Goal: Task Accomplishment & Management: Manage account settings

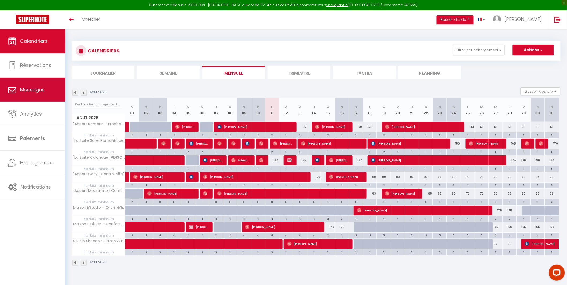
click at [31, 95] on link "Messages" at bounding box center [32, 90] width 65 height 24
select select "message"
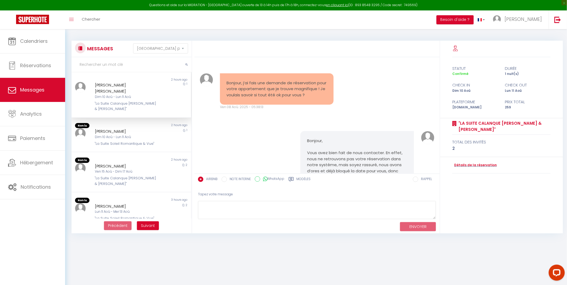
scroll to position [2307, 0]
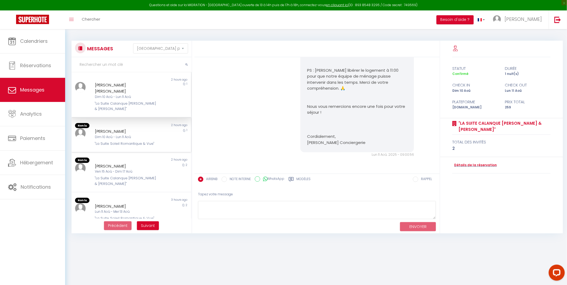
click at [127, 135] on div "Dim 10 Aoû - Lun 11 Aoû" at bounding box center [126, 137] width 63 height 5
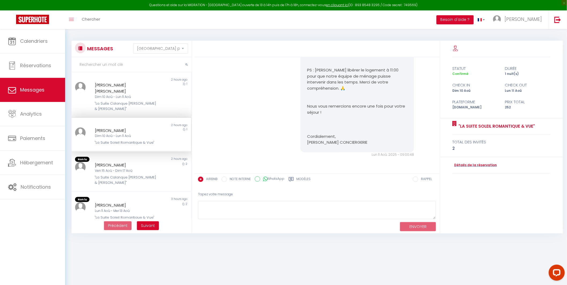
scroll to position [1600, 0]
click at [135, 162] on div "[PERSON_NAME]" at bounding box center [126, 165] width 63 height 6
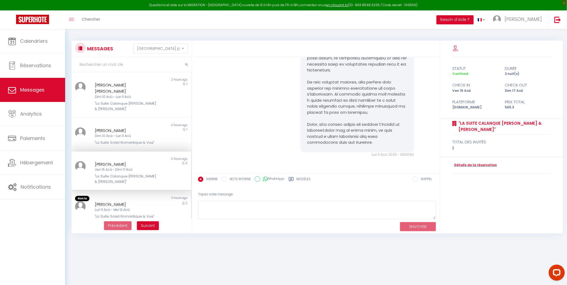
click at [134, 196] on div "3 hours ago" at bounding box center [161, 198] width 60 height 5
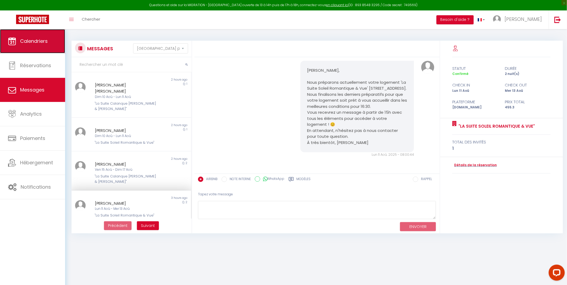
click at [36, 39] on span "Calendriers" at bounding box center [34, 41] width 28 height 7
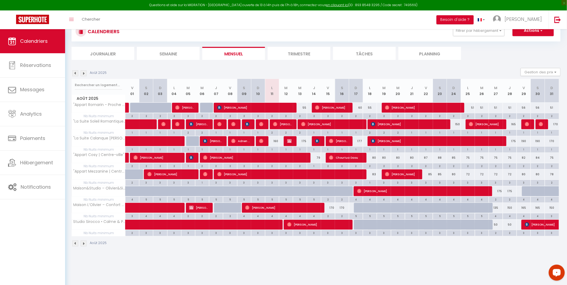
scroll to position [29, 0]
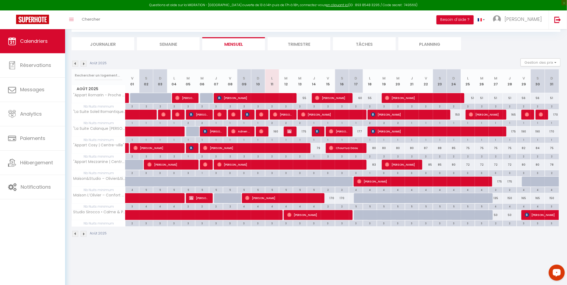
click at [74, 62] on img at bounding box center [75, 64] width 6 height 6
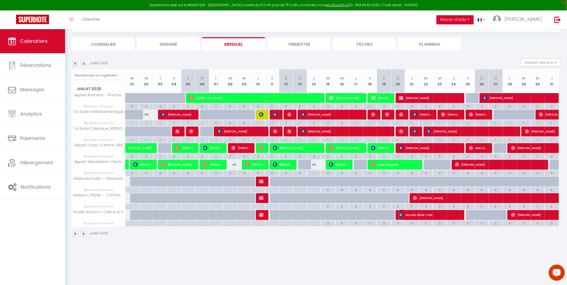
click at [441, 216] on span "MILOUD ARAB-TANI" at bounding box center [429, 215] width 60 height 10
select select "OK"
select select "1"
select select "0"
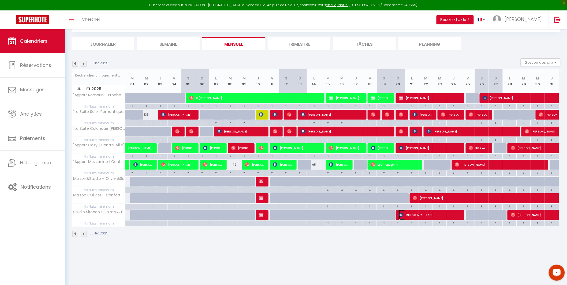
select select "1"
select select
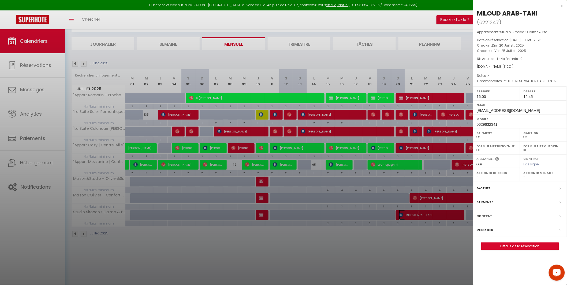
select select "39229"
click at [202, 116] on div at bounding box center [283, 142] width 567 height 285
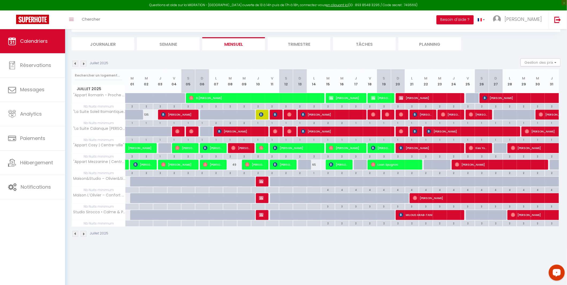
click at [74, 63] on img at bounding box center [75, 64] width 6 height 6
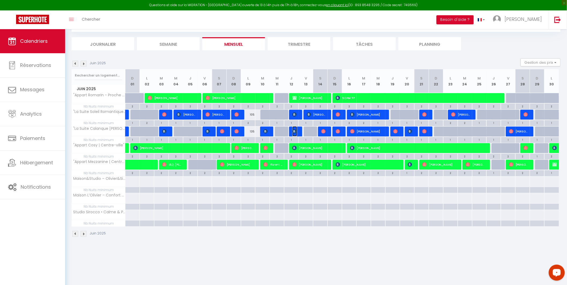
click at [293, 131] on img at bounding box center [294, 131] width 4 height 4
select select "KO"
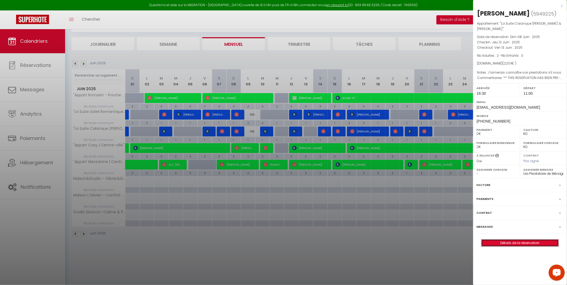
click at [510, 240] on link "Détails de la réservation" at bounding box center [519, 243] width 77 height 7
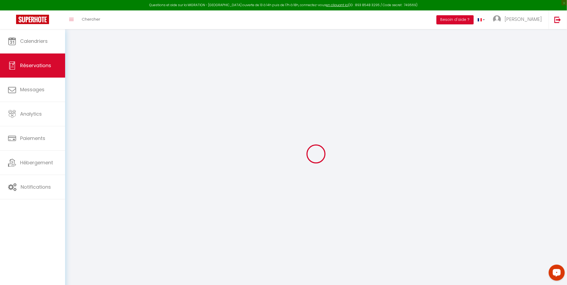
type input "[PERSON_NAME]"
type input "[EMAIL_ADDRESS][DOMAIN_NAME]"
type input "[PHONE_NUMBER]"
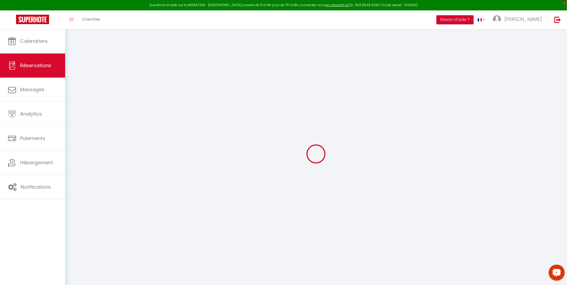
type input "[PHONE_NUMBER]"
type input "34500"
type input "[STREET_ADDRESS] et danube"
type input "beziers"
select select "FR"
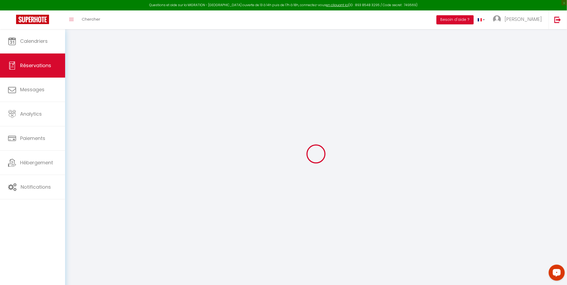
type input "32.67"
type input "3.08"
select select "58454"
select select "1"
select select
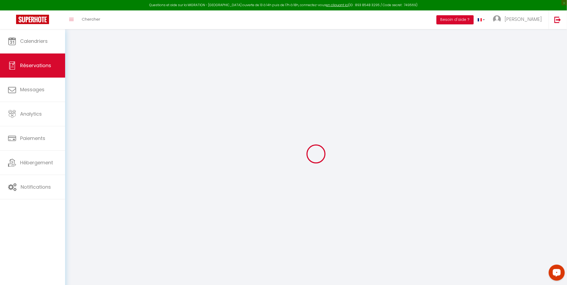
select select
type input "2"
select select "12"
select select
type input "172.8"
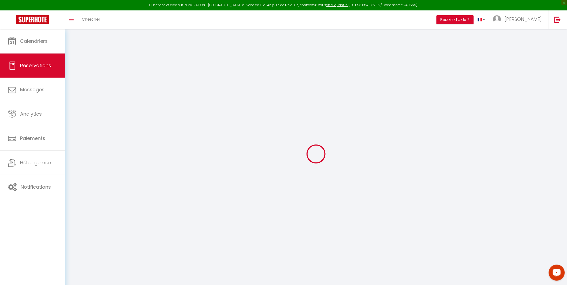
checkbox input "true"
type input "0"
select select "2"
type input "45"
type input "9"
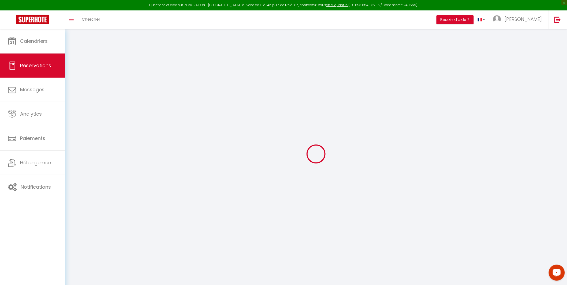
type input "0"
select select
select select "14"
checkbox input "true"
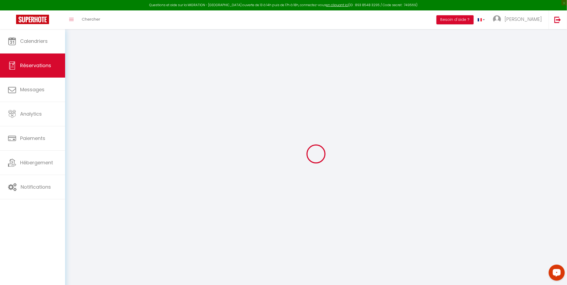
select select
checkbox input "true"
select select
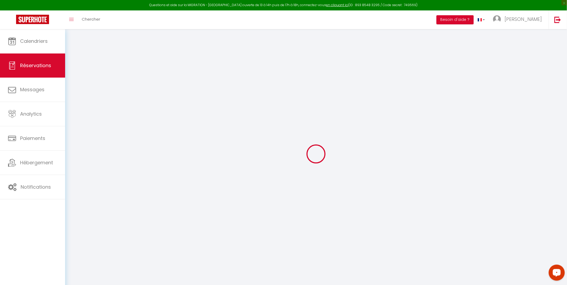
checkbox input "true"
type textarea "** THIS RESERVATION HAS BEEN PRE-PAID ** Reservation has a cancellation grace p…"
type textarea "J'aimerais connaître vos prestations s'il vous plaît"
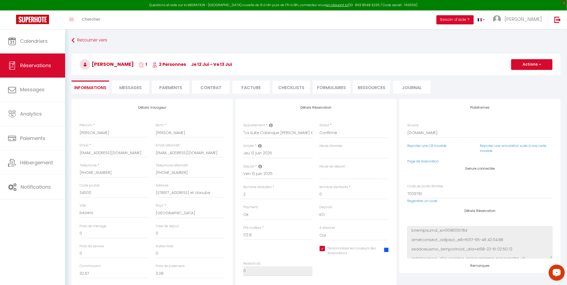
type input "45"
type input "2.3"
select select
checkbox input "true"
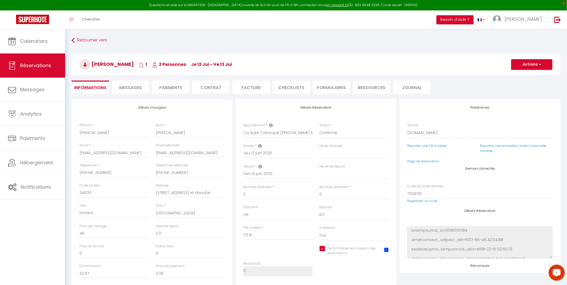
select select "16:30"
select select "11:00"
click at [387, 251] on span at bounding box center [386, 250] width 4 height 4
checkbox input "true"
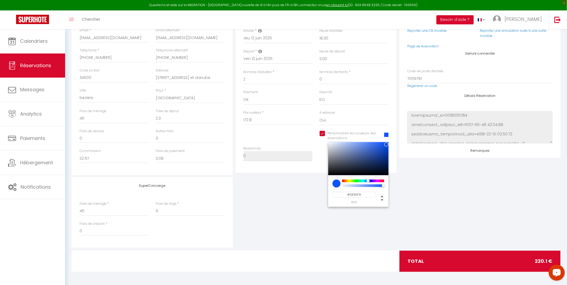
click at [366, 194] on input "#0E55F9" at bounding box center [353, 195] width 43 height 6
click at [428, 203] on div "SuperConcierge Frais de ménage * 45 Frais de linge * 9 Frais de checkin * 0" at bounding box center [316, 212] width 492 height 71
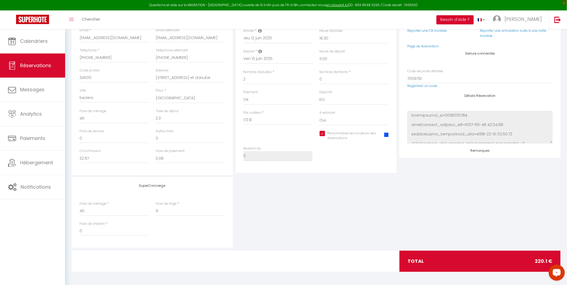
scroll to position [0, 0]
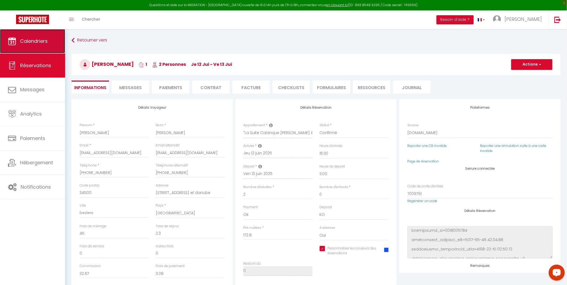
click at [26, 39] on span "Calendriers" at bounding box center [34, 41] width 28 height 7
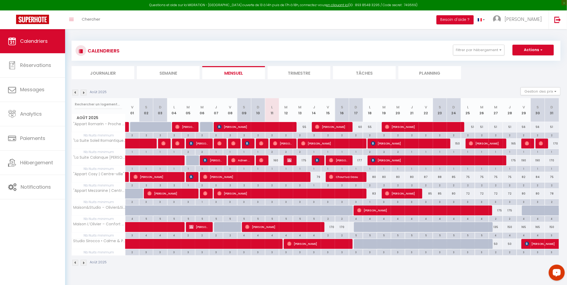
click at [74, 93] on img at bounding box center [75, 93] width 6 height 6
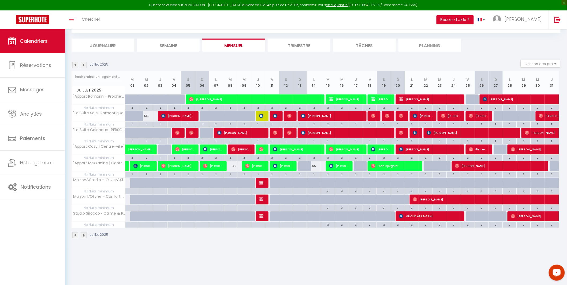
scroll to position [29, 0]
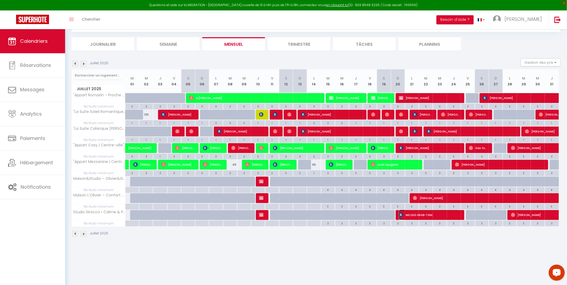
click at [445, 218] on span "MILOUD ARAB-TANI" at bounding box center [429, 215] width 60 height 10
select select "OK"
select select "1"
select select "0"
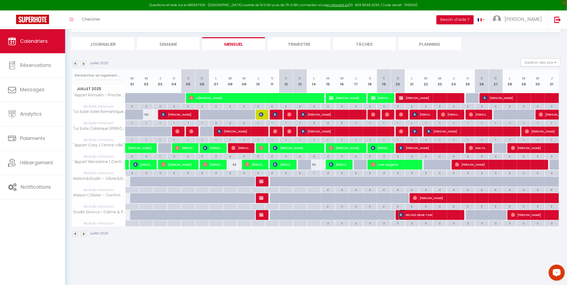
select select "1"
select select
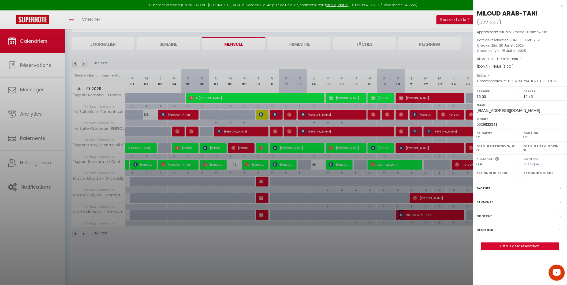
select select "39229"
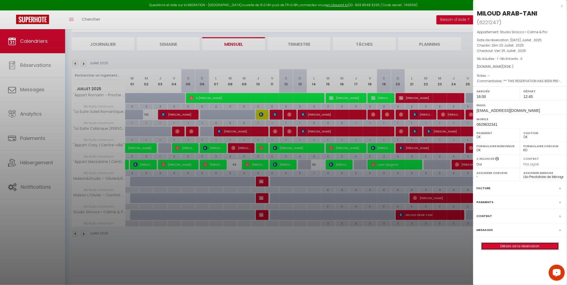
click at [522, 243] on link "Détails de la réservation" at bounding box center [519, 246] width 77 height 7
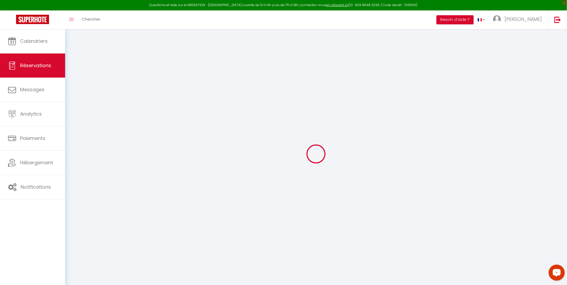
type input "MILOUD"
type input "ARAB-TANI"
type input "[EMAIL_ADDRESS][DOMAIN_NAME]"
type input "0629632341"
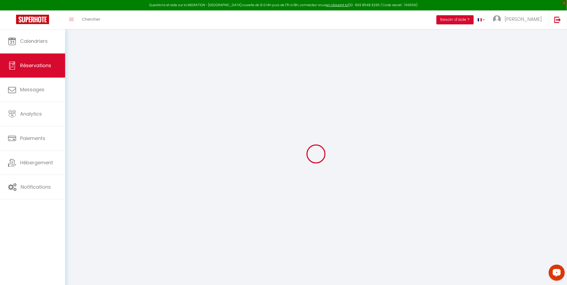
type input "[PHONE_NUMBER]"
select select "FR"
type input "52.05"
select select "72470"
select select "1"
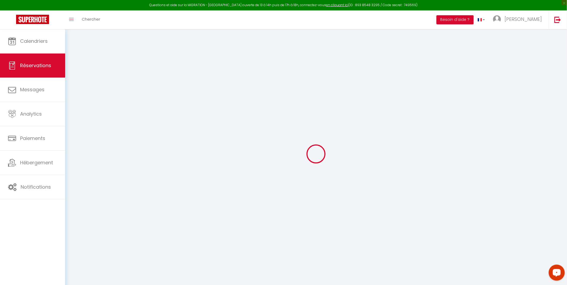
select select
type input "1"
select select "12"
select select "15"
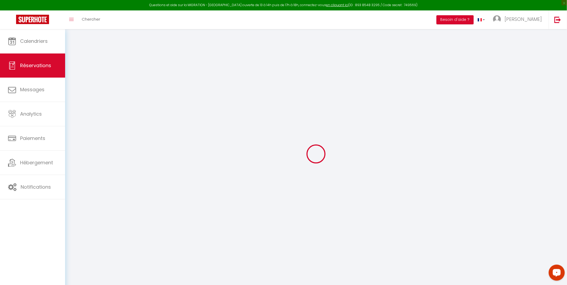
type input "312"
checkbox input "false"
type input "0"
select select "2"
type input "0"
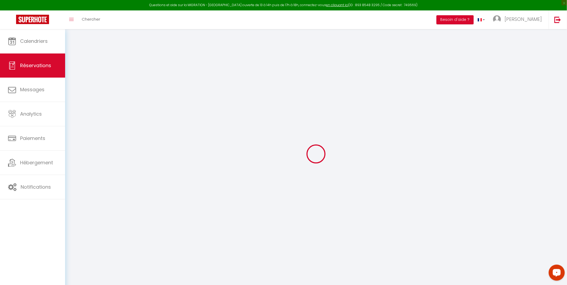
type input "0"
select select
checkbox input "false"
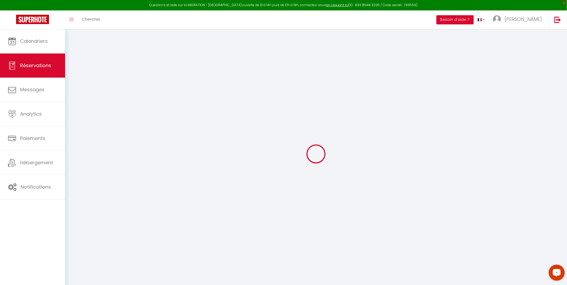
select select
checkbox input "false"
select select
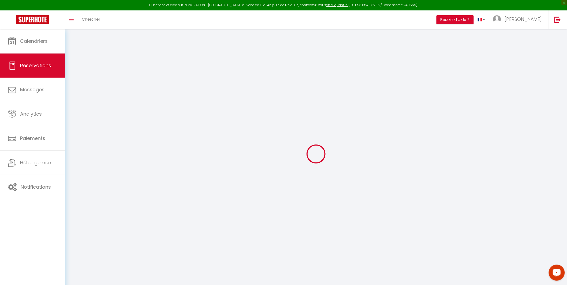
checkbox input "false"
type textarea "** THIS RESERVATION HAS BEEN PRE-PAID ** Reservation has a cancellation grace p…"
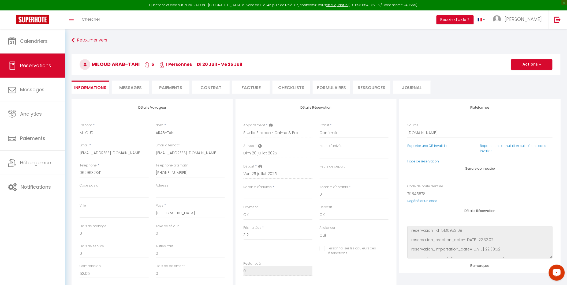
select select
checkbox input "false"
select select "16:00"
select select
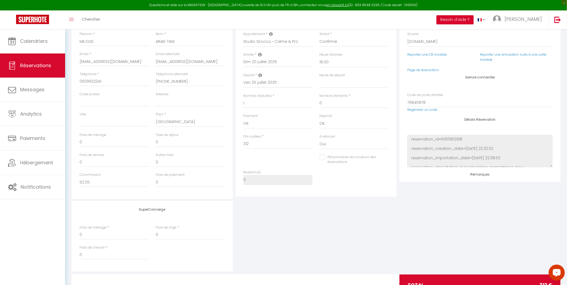
scroll to position [115, 0]
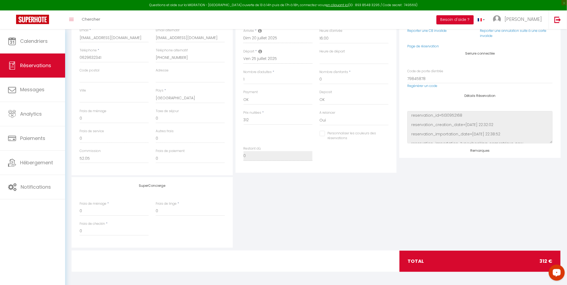
click at [322, 133] on input "Personnaliser les couleurs des réservations" at bounding box center [351, 133] width 62 height 5
checkbox input "true"
select select
click at [388, 135] on span at bounding box center [386, 135] width 4 height 4
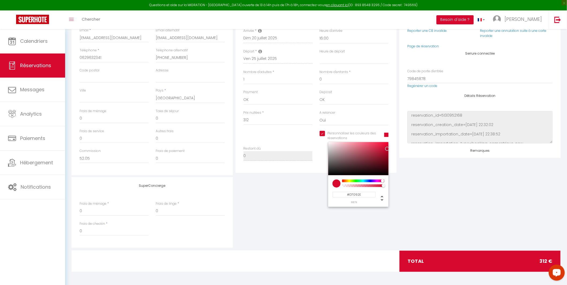
click at [360, 195] on input "#D7092E" at bounding box center [353, 195] width 43 height 6
paste input "0E55F9"
type input "#0E55F9"
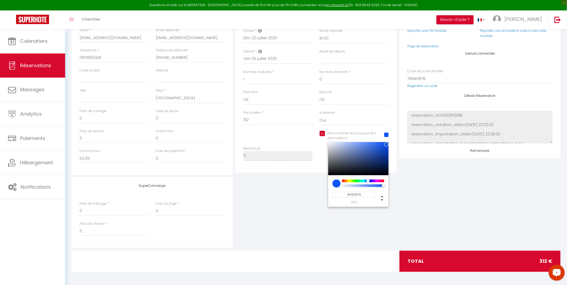
select select
type input "#0E55F9"
click at [455, 199] on div "SuperConcierge Frais de ménage * 0 Frais de linge * 0 Frais de checkin * 0" at bounding box center [316, 212] width 492 height 71
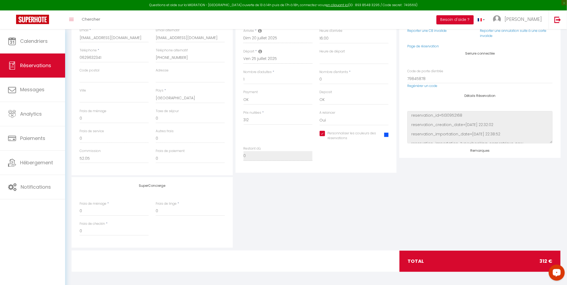
scroll to position [0, 0]
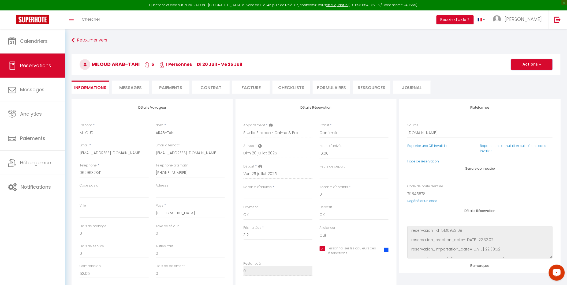
click at [540, 65] on span "button" at bounding box center [539, 64] width 3 height 5
click at [523, 74] on link "Enregistrer" at bounding box center [526, 76] width 42 height 7
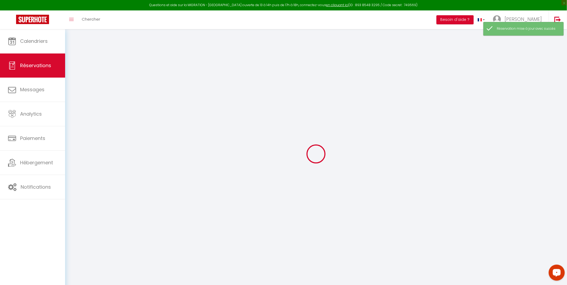
select select "cancelled"
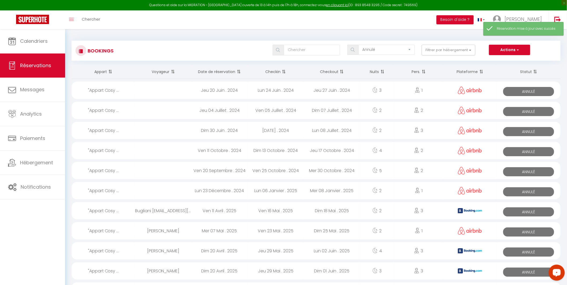
scroll to position [105, 0]
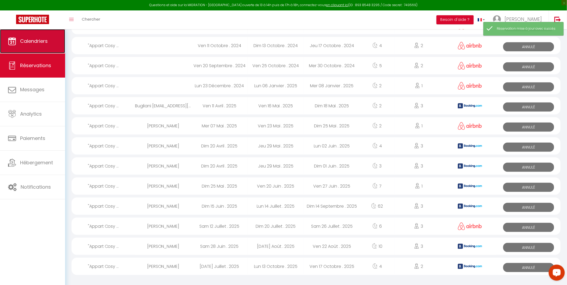
click at [24, 42] on span "Calendriers" at bounding box center [34, 41] width 28 height 7
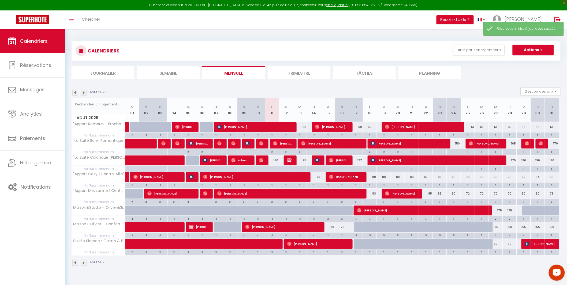
click at [76, 93] on img at bounding box center [75, 93] width 6 height 6
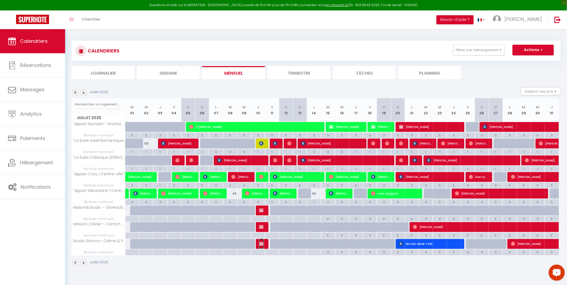
click at [263, 244] on img at bounding box center [261, 244] width 4 height 4
select select "OK"
select select "KO"
select select "1"
select select "0"
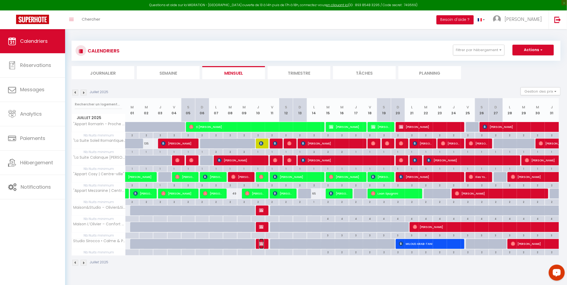
select select "1"
select select
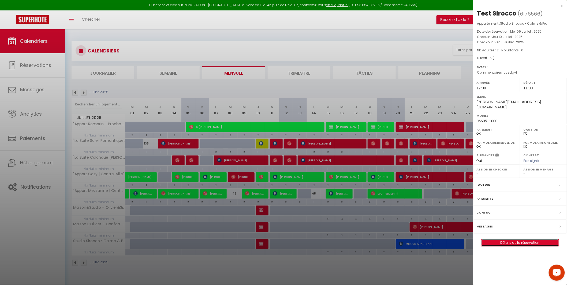
click at [496, 240] on link "Détails de la réservation" at bounding box center [519, 243] width 77 height 7
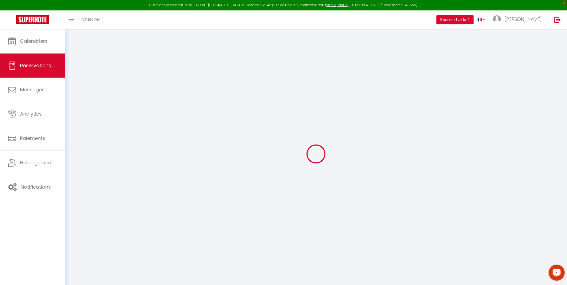
type input "Test"
type input "Sirocco"
type input "[PERSON_NAME][EMAIL_ADDRESS][DOMAIN_NAME]"
type input "0660511000"
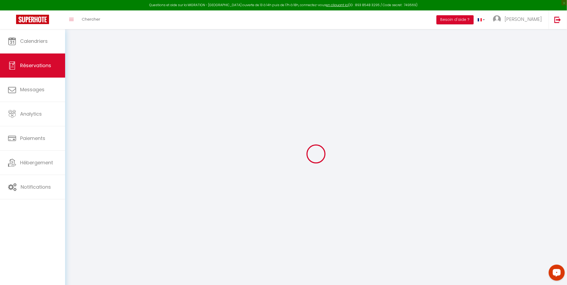
type input "0660511000"
select select "FR"
select select "72470"
select select "1"
type input "[DATE]"
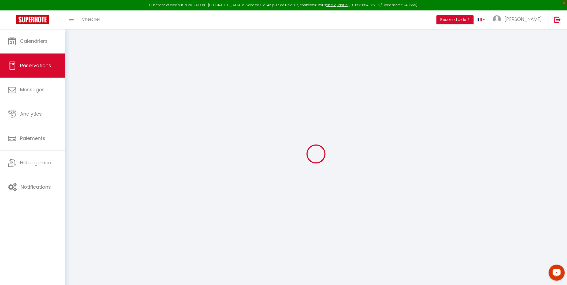
select select
type input "Ven 11 Juillet 2025"
select select
type input "2"
select select "12"
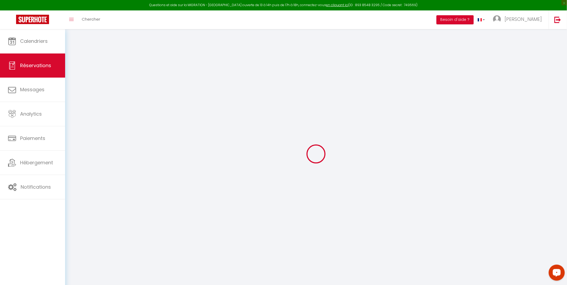
select select
checkbox input "false"
type input "0"
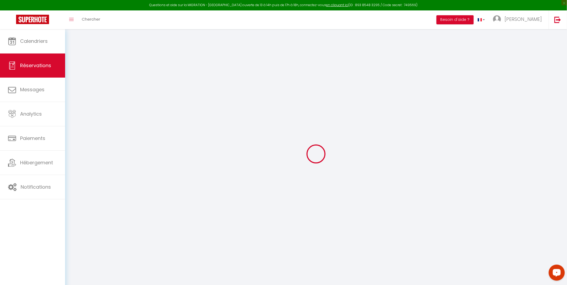
type input "0"
select select
select select "14"
checkbox input "false"
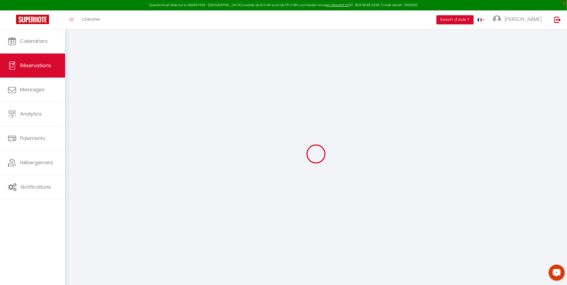
select select
checkbox input "false"
select select
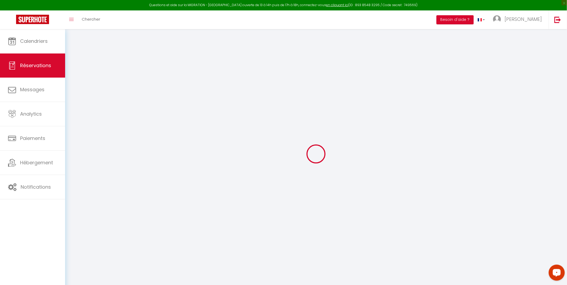
checkbox input "false"
type textarea "cvsdgvf"
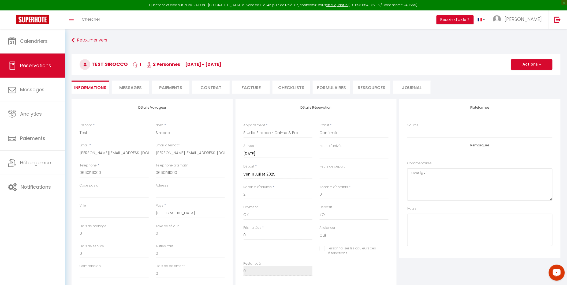
select select
checkbox input "false"
select select "17:00"
select select "11:00"
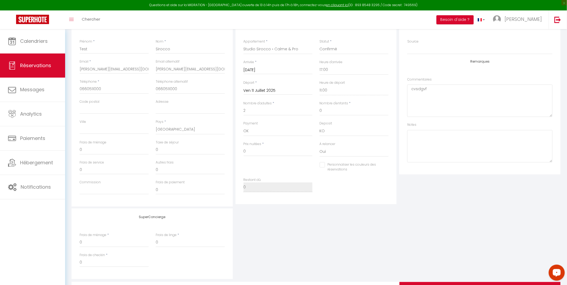
scroll to position [115, 0]
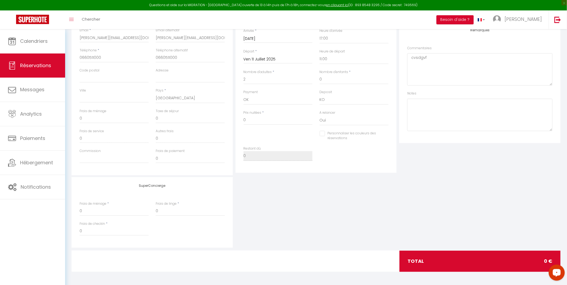
click at [322, 134] on input "Personnaliser les couleurs des réservations" at bounding box center [351, 133] width 62 height 5
checkbox input "true"
click at [387, 134] on span at bounding box center [386, 135] width 4 height 4
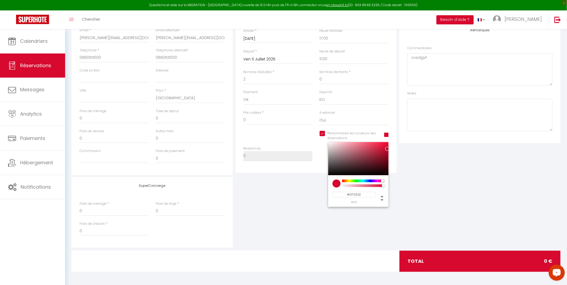
click at [361, 194] on input "#D7092E" at bounding box center [353, 195] width 43 height 6
paste input "0E55F9"
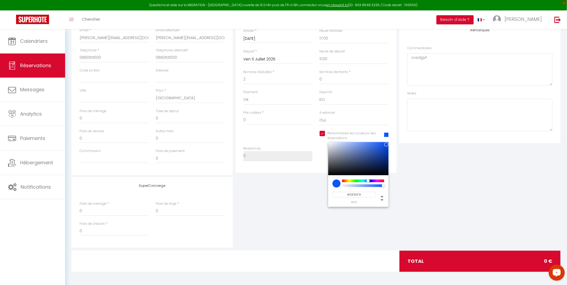
type input "#0E55F9"
click at [386, 216] on div "SuperConcierge Frais de ménage * 0 Frais de linge * 0 Frais de checkin * 0" at bounding box center [316, 212] width 492 height 71
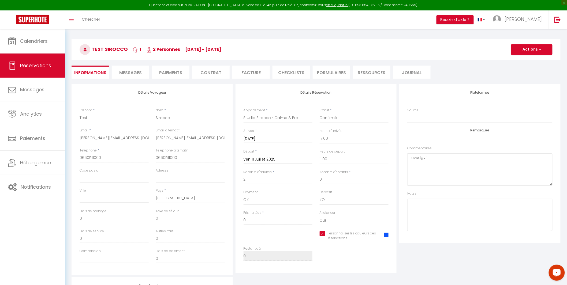
scroll to position [0, 0]
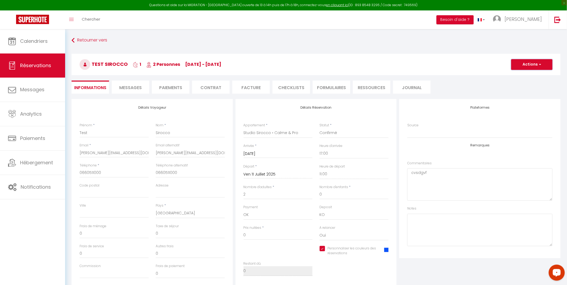
click at [533, 65] on button "Actions" at bounding box center [531, 64] width 41 height 11
click at [526, 74] on link "Enregistrer" at bounding box center [526, 76] width 42 height 7
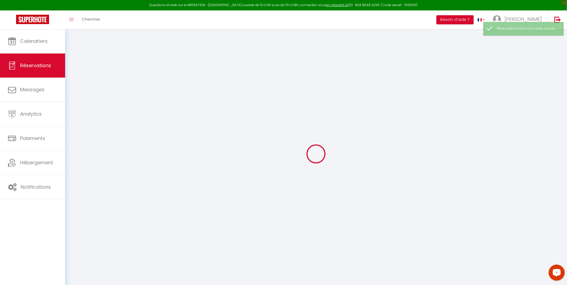
select select "cancelled"
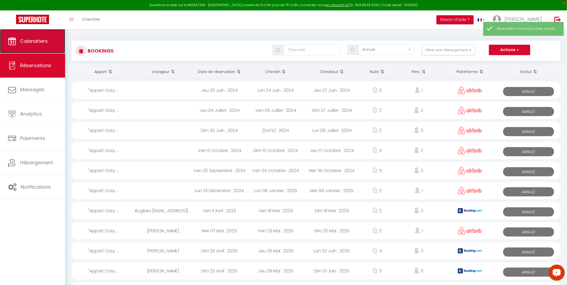
click at [30, 47] on link "Calendriers" at bounding box center [32, 41] width 65 height 24
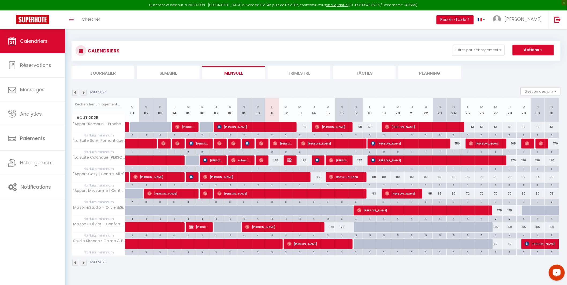
click at [75, 91] on img at bounding box center [75, 93] width 6 height 6
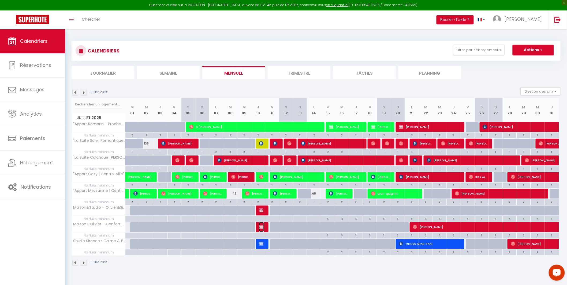
click at [263, 227] on img at bounding box center [261, 227] width 4 height 4
select select "OK"
select select "KO"
select select "1"
select select "0"
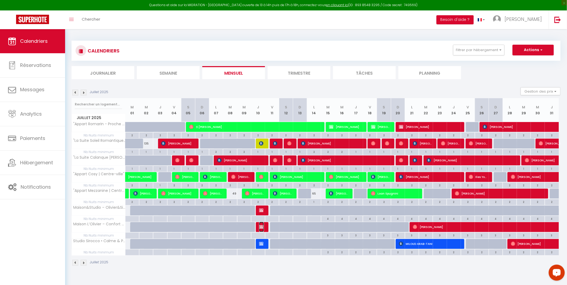
select select "1"
select select
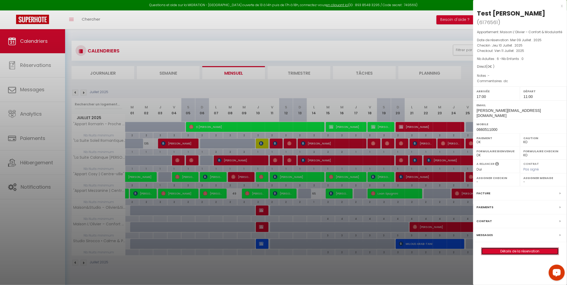
click at [502, 248] on link "Détails de la réservation" at bounding box center [519, 251] width 77 height 7
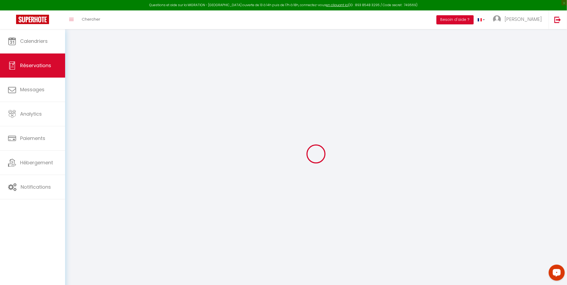
select select
checkbox input "false"
select select
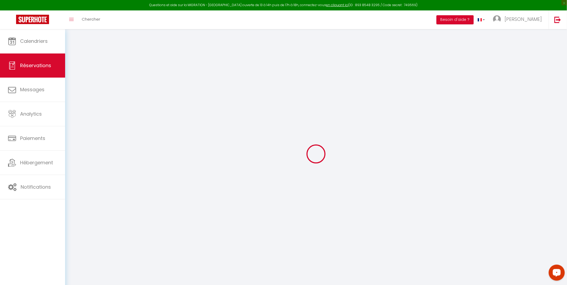
checkbox input "false"
type textarea "dc"
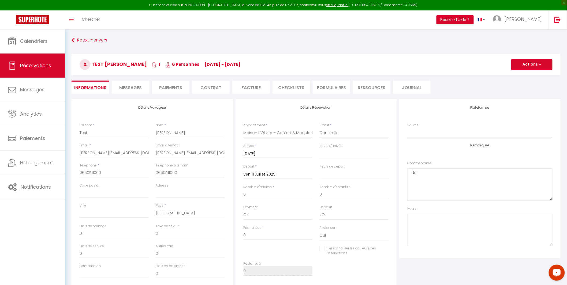
select select
checkbox input "false"
select select "17:00"
select select "11:00"
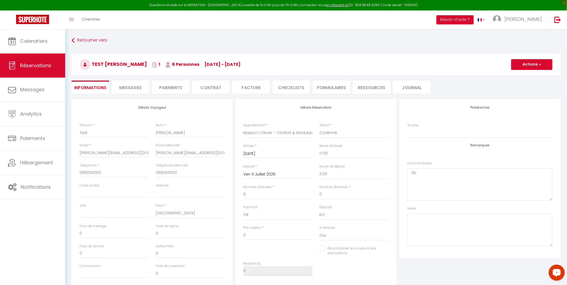
scroll to position [115, 0]
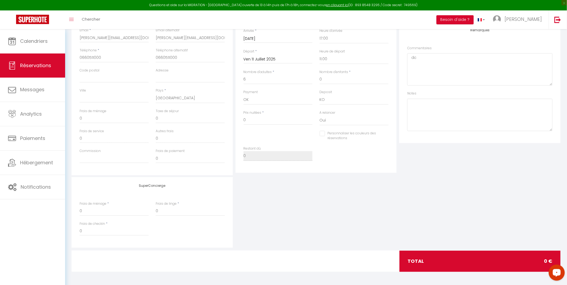
click at [323, 134] on input "Personnaliser les couleurs des réservations" at bounding box center [351, 133] width 62 height 5
checkbox input "true"
click at [387, 134] on span at bounding box center [386, 135] width 4 height 4
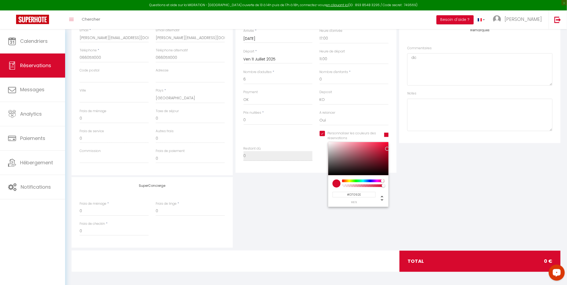
click at [357, 194] on input "#D7092E" at bounding box center [353, 195] width 43 height 6
click at [417, 203] on div "SuperConcierge Frais de ménage * 0 Frais de linge * 0 Frais de checkin * 0" at bounding box center [316, 212] width 492 height 71
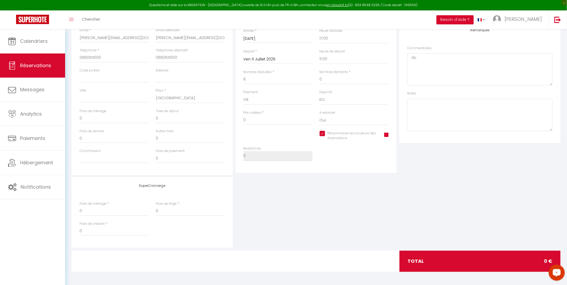
click at [385, 134] on span at bounding box center [386, 135] width 4 height 4
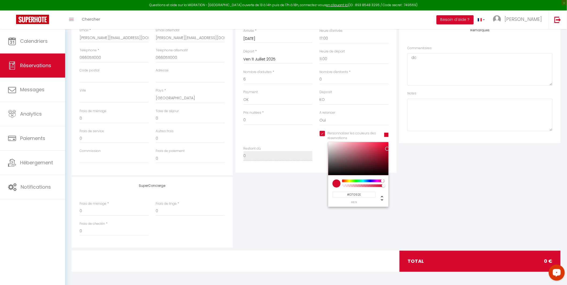
click at [361, 193] on input "#D7092E" at bounding box center [353, 195] width 43 height 6
click at [433, 186] on div "SuperConcierge Frais de ménage * 0 Frais de linge * 0 Frais de checkin * 0" at bounding box center [316, 212] width 492 height 71
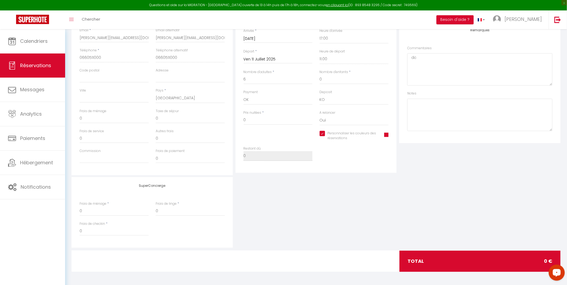
click at [386, 135] on span at bounding box center [386, 135] width 4 height 4
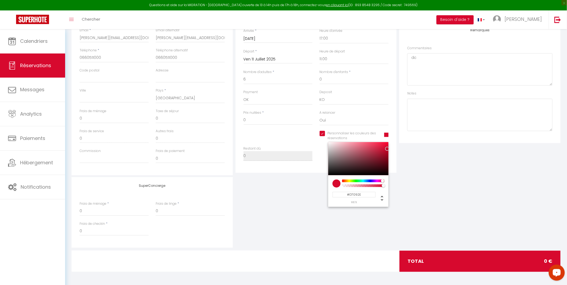
click at [369, 197] on input "#D7092E" at bounding box center [353, 195] width 43 height 6
click at [355, 195] on input "#D7092E" at bounding box center [353, 195] width 43 height 6
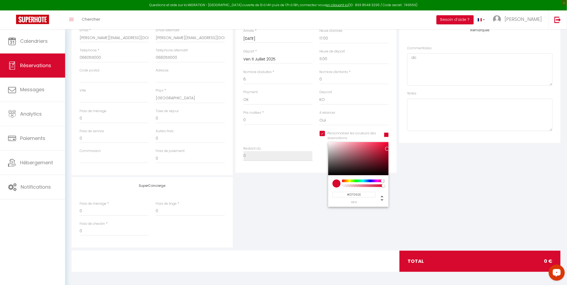
click at [355, 195] on input "#D7092E" at bounding box center [353, 195] width 43 height 6
click at [431, 186] on div "SuperConcierge Frais de ménage * 0 Frais de linge * 0 Frais de checkin * 0" at bounding box center [316, 212] width 492 height 71
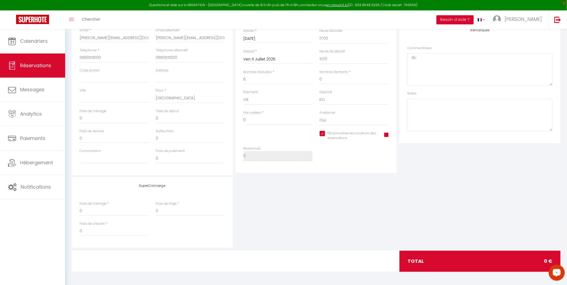
click at [387, 137] on span at bounding box center [386, 135] width 4 height 4
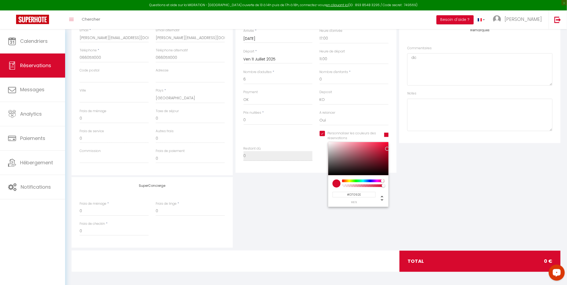
click at [401, 161] on div "Plateformes Source Direct [DOMAIN_NAME] [DOMAIN_NAME] Chalet montagne Expedia G…" at bounding box center [480, 80] width 164 height 192
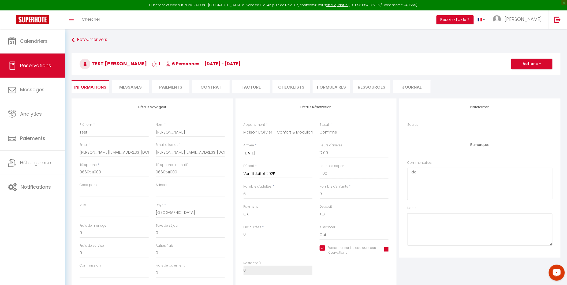
scroll to position [0, 0]
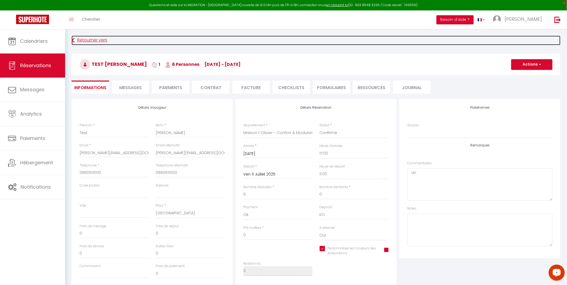
click at [92, 38] on link "Retourner vers" at bounding box center [316, 41] width 489 height 10
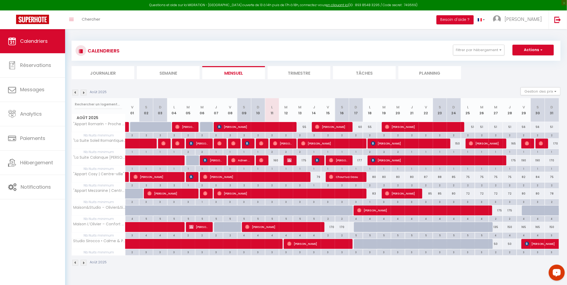
click at [74, 92] on img at bounding box center [75, 93] width 6 height 6
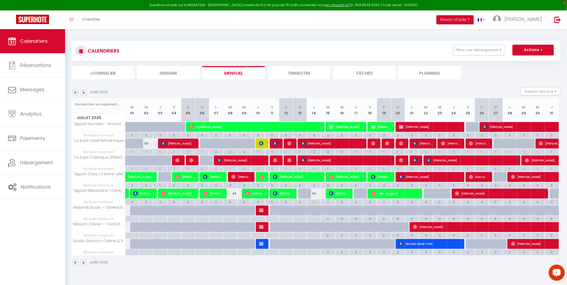
click at [264, 245] on div at bounding box center [263, 244] width 14 height 10
click at [263, 245] on img at bounding box center [261, 244] width 4 height 4
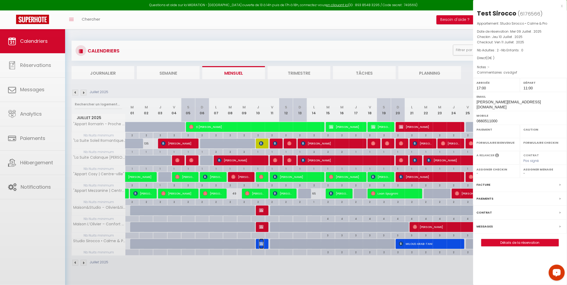
select select "OK"
select select "KO"
select select "1"
select select "0"
select select "1"
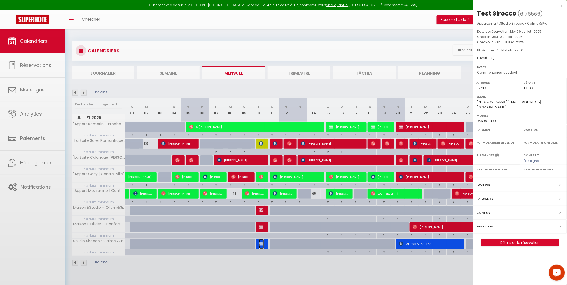
select select
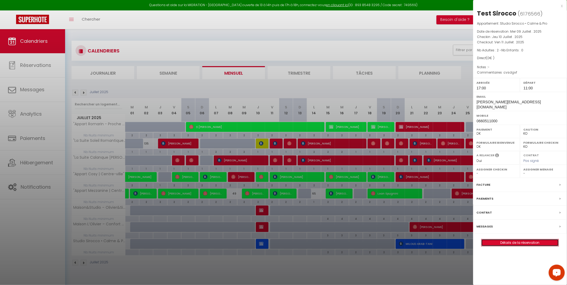
click at [507, 240] on link "Détails de la réservation" at bounding box center [519, 243] width 77 height 7
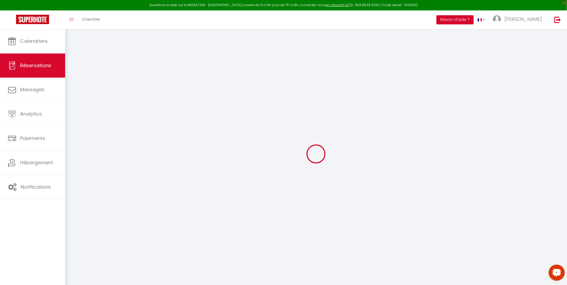
type input "Test"
type input "Sirocco"
type input "[PERSON_NAME][EMAIL_ADDRESS][DOMAIN_NAME]"
type input "0660511000"
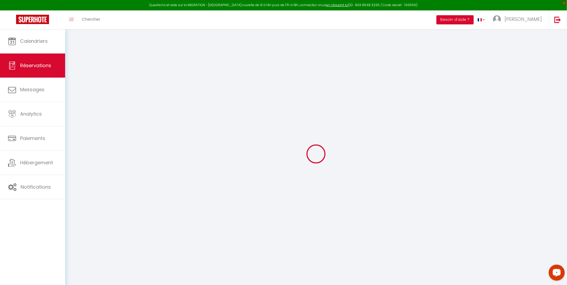
type input "0660511000"
select select "FR"
select select "72470"
select select "1"
type input "[DATE]"
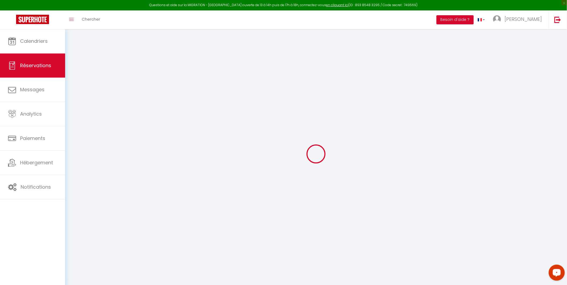
select select
type input "Ven 11 Juillet 2025"
select select
type input "2"
select select "12"
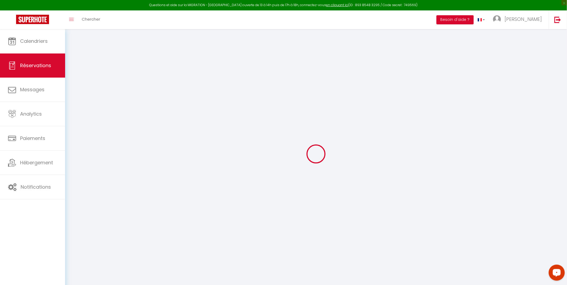
select select
checkbox input "true"
type input "0"
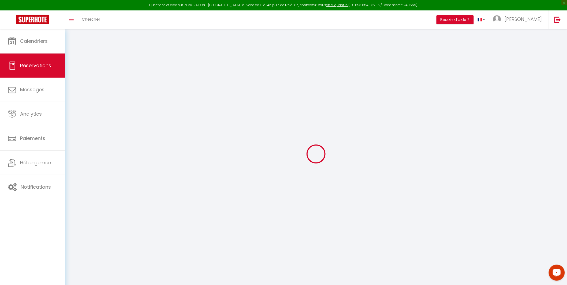
type input "0"
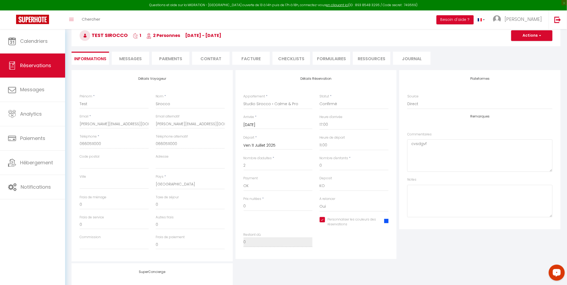
click at [385, 221] on span at bounding box center [386, 221] width 4 height 4
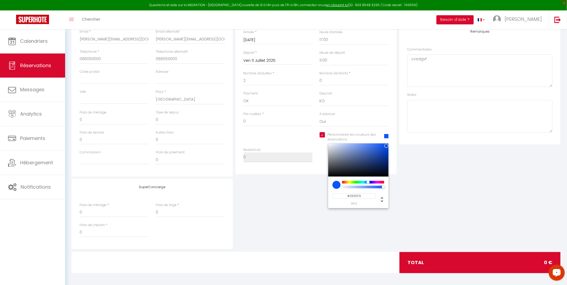
scroll to position [115, 0]
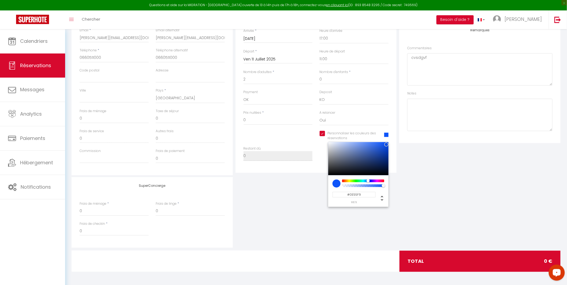
click at [355, 195] on input "#0E55F9" at bounding box center [353, 195] width 43 height 6
click at [437, 196] on div "SuperConcierge Frais de ménage * 0 Frais de linge * 0 Frais de checkin * 0" at bounding box center [316, 212] width 492 height 71
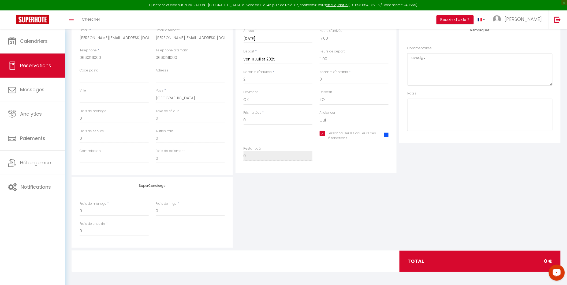
scroll to position [0, 0]
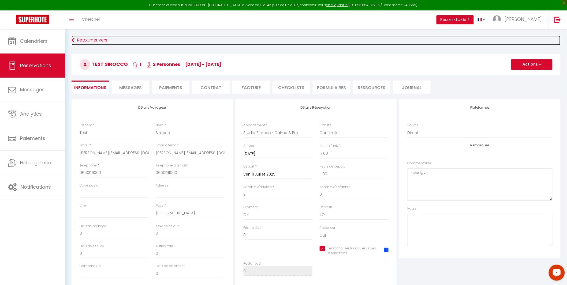
click at [86, 43] on link "Retourner vers" at bounding box center [316, 41] width 489 height 10
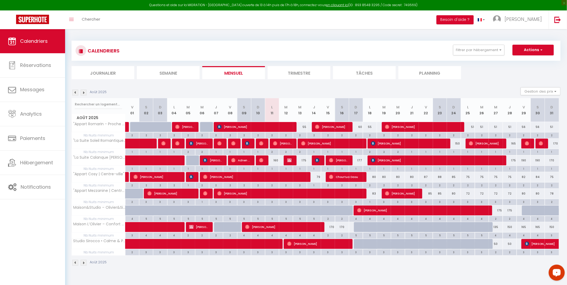
click at [74, 93] on img at bounding box center [75, 93] width 6 height 6
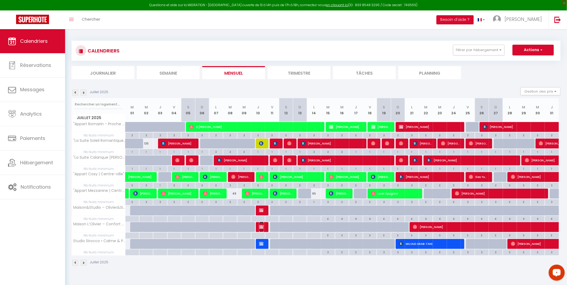
click at [261, 228] on img at bounding box center [261, 227] width 4 height 4
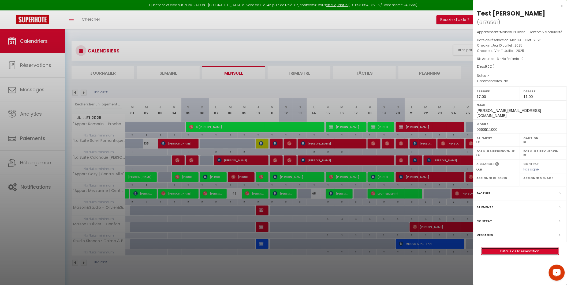
click at [505, 248] on link "Détails de la réservation" at bounding box center [519, 251] width 77 height 7
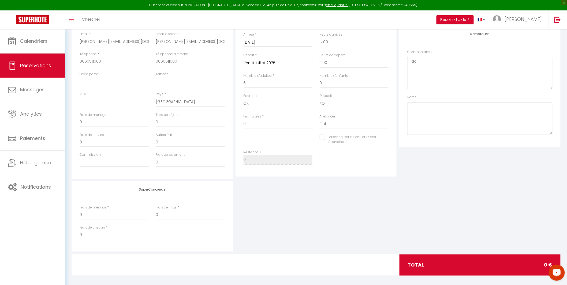
scroll to position [115, 0]
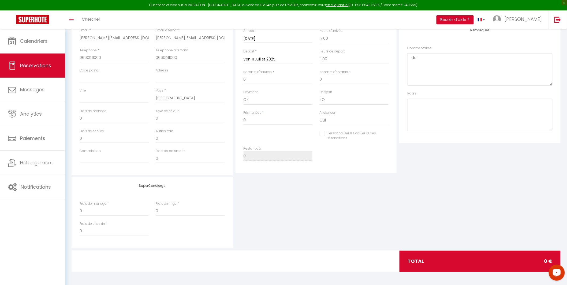
click at [324, 134] on input "Personnaliser les couleurs des réservations" at bounding box center [351, 133] width 62 height 5
click at [385, 133] on span at bounding box center [386, 135] width 4 height 4
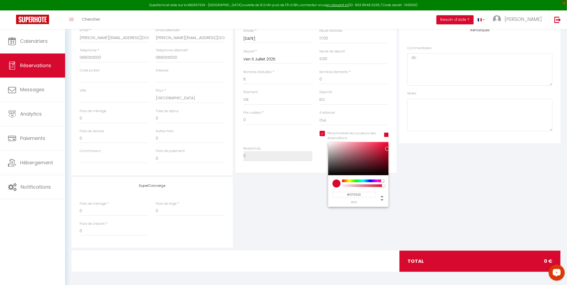
click at [350, 195] on input "#D7092E" at bounding box center [353, 195] width 43 height 6
paste input "0E55F9"
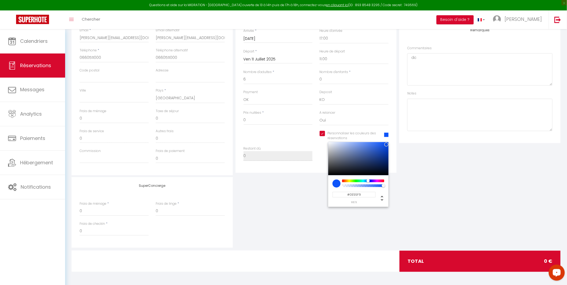
click at [424, 193] on div "SuperConcierge Frais de ménage * 0 Frais de linge * 0 Frais de checkin * 0" at bounding box center [316, 212] width 492 height 71
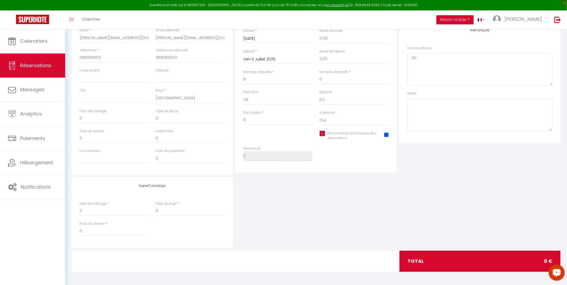
scroll to position [0, 0]
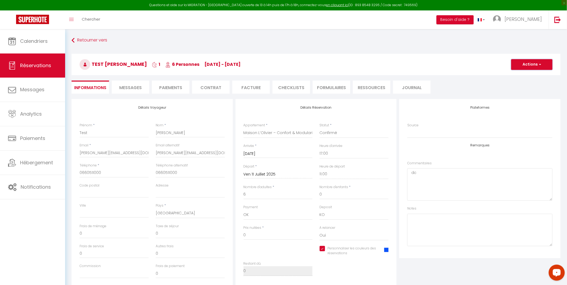
click at [539, 64] on span "button" at bounding box center [539, 64] width 3 height 5
click at [528, 78] on link "Enregistrer" at bounding box center [526, 76] width 42 height 7
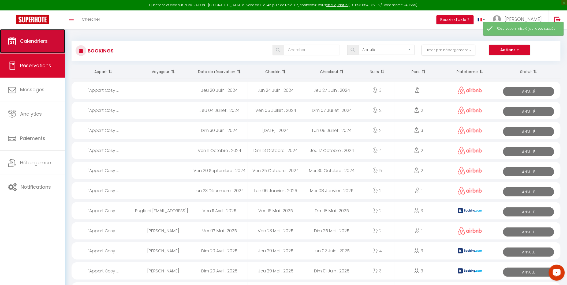
click at [31, 44] on span "Calendriers" at bounding box center [34, 41] width 28 height 7
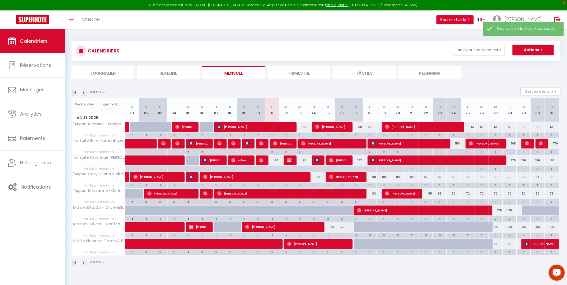
click at [73, 94] on img at bounding box center [75, 93] width 6 height 6
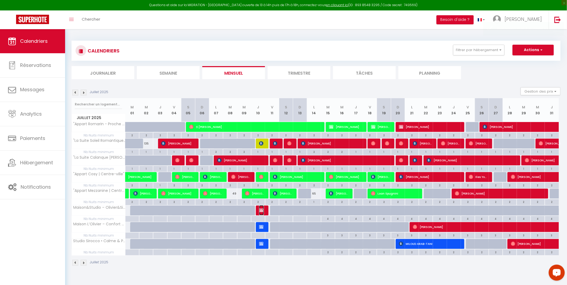
click at [261, 211] on img at bounding box center [261, 210] width 4 height 4
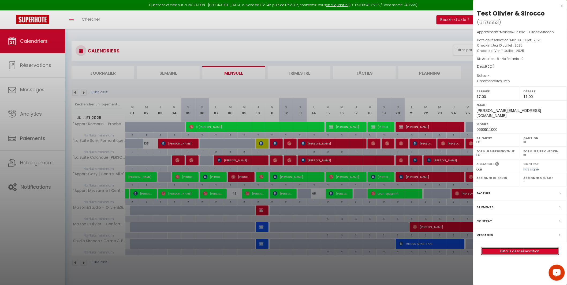
click at [511, 248] on link "Détails de la réservation" at bounding box center [519, 251] width 77 height 7
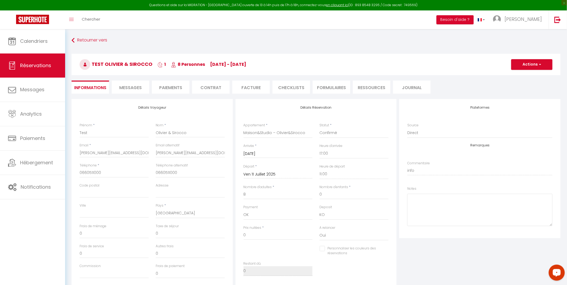
click at [324, 249] on input "Personnaliser les couleurs des réservations" at bounding box center [351, 248] width 62 height 5
click at [386, 248] on span at bounding box center [386, 250] width 4 height 4
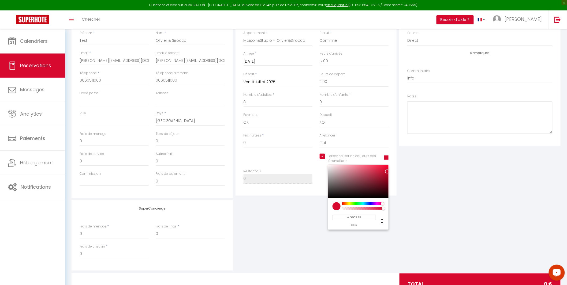
scroll to position [115, 0]
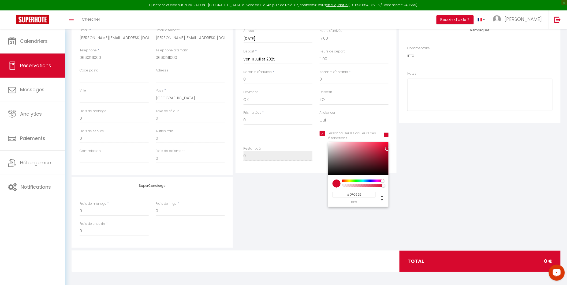
click at [355, 195] on input "#D7092E" at bounding box center [353, 195] width 43 height 6
paste input "0E55F9"
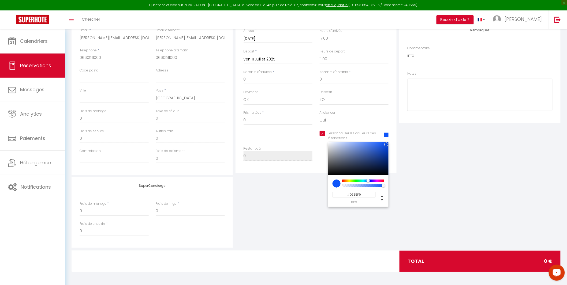
click at [427, 192] on div "SuperConcierge Frais de ménage * 0 Frais de linge * 0 Frais de checkin * 0" at bounding box center [316, 212] width 492 height 71
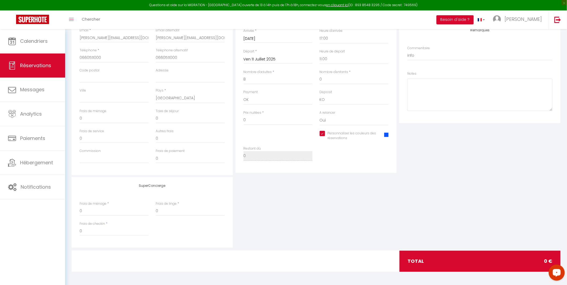
scroll to position [0, 0]
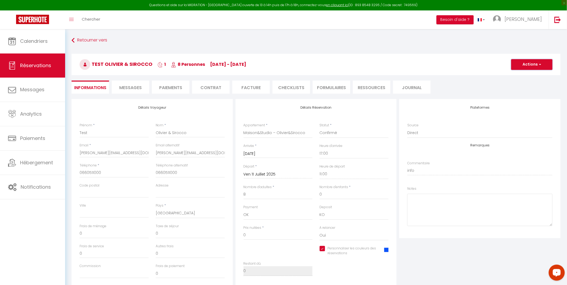
click at [537, 63] on button "Actions" at bounding box center [531, 64] width 41 height 11
click at [527, 76] on link "Enregistrer" at bounding box center [526, 76] width 42 height 7
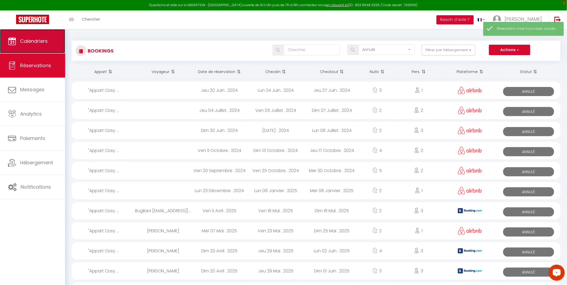
click at [33, 43] on span "Calendriers" at bounding box center [34, 41] width 28 height 7
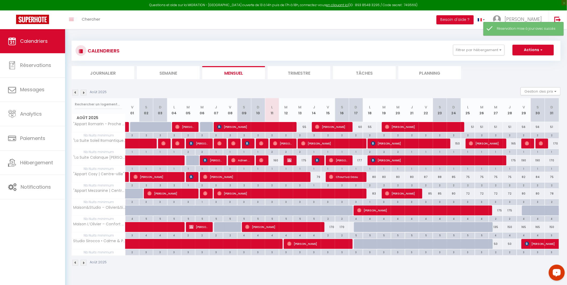
click at [71, 93] on div "CALENDRIERS Filtrer par hébergement [PERSON_NAME] CONCIERGERIE "Appart Romarin …" at bounding box center [316, 153] width 502 height 249
click at [74, 93] on img at bounding box center [75, 93] width 6 height 6
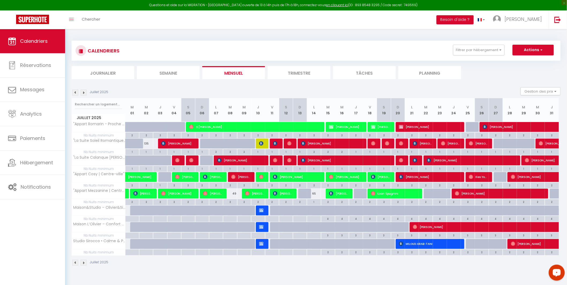
click at [84, 94] on img at bounding box center [84, 93] width 6 height 6
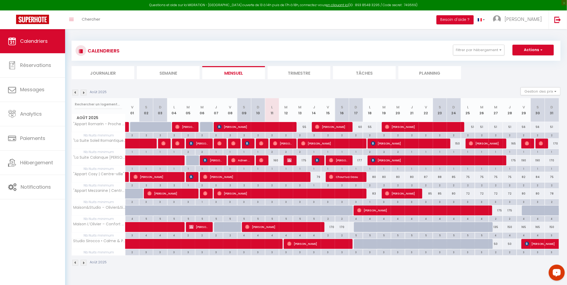
click at [74, 92] on img at bounding box center [75, 93] width 6 height 6
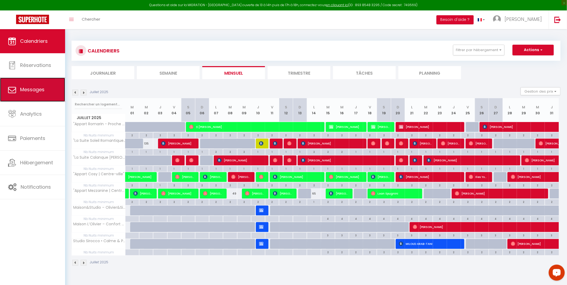
click at [23, 95] on link "Messages" at bounding box center [32, 90] width 65 height 24
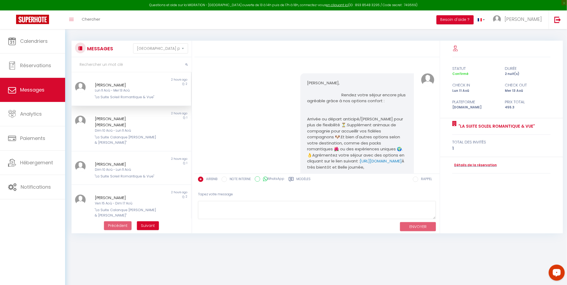
scroll to position [614, 0]
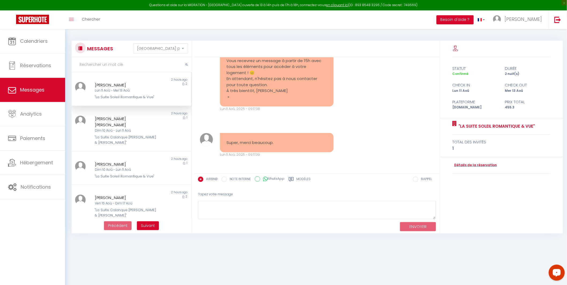
click at [118, 88] on div "Lun 11 Aoû - Mer 13 Aoû" at bounding box center [126, 90] width 63 height 5
click at [137, 119] on div "[PERSON_NAME] [PERSON_NAME]" at bounding box center [126, 122] width 63 height 13
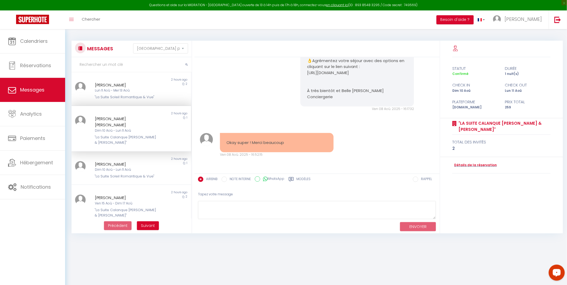
scroll to position [2307, 0]
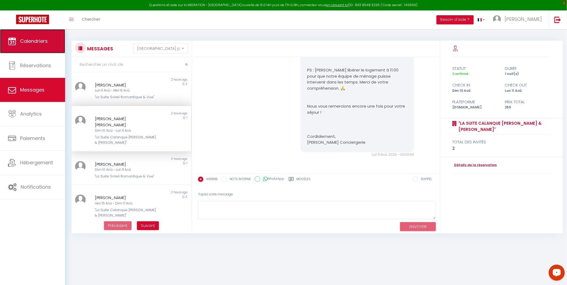
click at [27, 38] on span "Calendriers" at bounding box center [34, 41] width 28 height 7
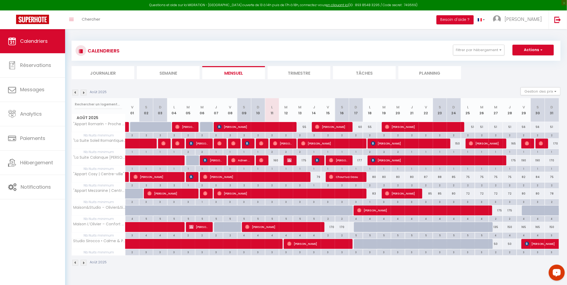
click at [75, 94] on img at bounding box center [75, 93] width 6 height 6
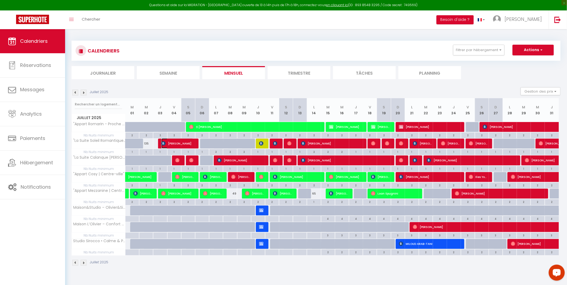
click at [174, 144] on span "[PERSON_NAME]" at bounding box center [177, 144] width 32 height 10
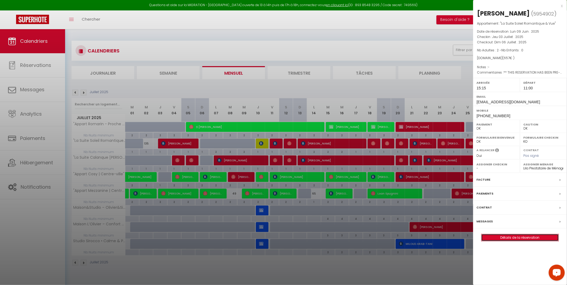
click at [496, 236] on link "Détails de la réservation" at bounding box center [519, 237] width 77 height 7
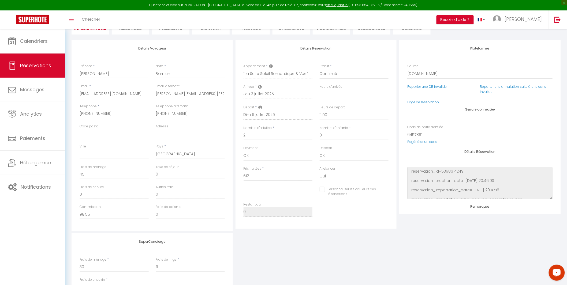
scroll to position [79, 0]
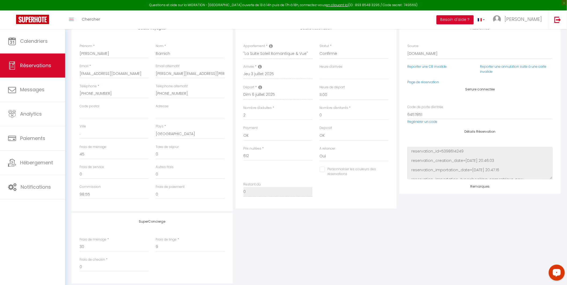
click at [322, 171] on input "Personnaliser les couleurs des réservations" at bounding box center [351, 169] width 62 height 5
click at [386, 170] on span at bounding box center [386, 171] width 4 height 4
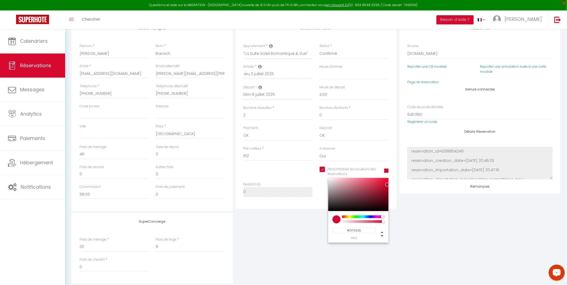
click at [363, 231] on input "#D7092E" at bounding box center [353, 231] width 43 height 6
paste input "Lila_service_Facture 57_du [DATE] au [DATE]"
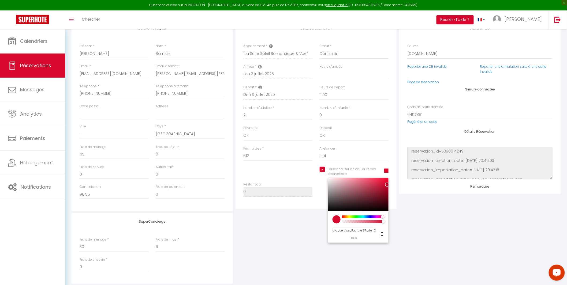
drag, startPoint x: 374, startPoint y: 229, endPoint x: 293, endPoint y: 223, distance: 81.1
click at [293, 223] on div "Détails Voyageur Prénom * [PERSON_NAME] * Barnich Email * [EMAIL_ADDRESS][DOMAI…" at bounding box center [316, 153] width 489 height 267
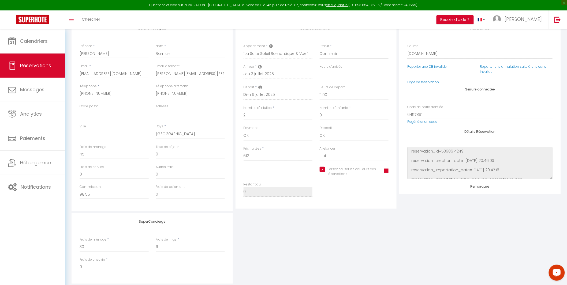
click at [379, 197] on div "Restant dû 0" at bounding box center [316, 192] width 152 height 20
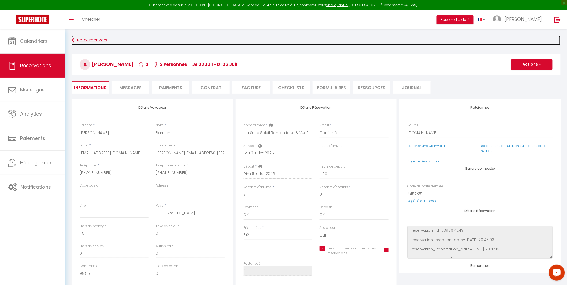
click at [82, 42] on link "Retourner vers" at bounding box center [316, 41] width 489 height 10
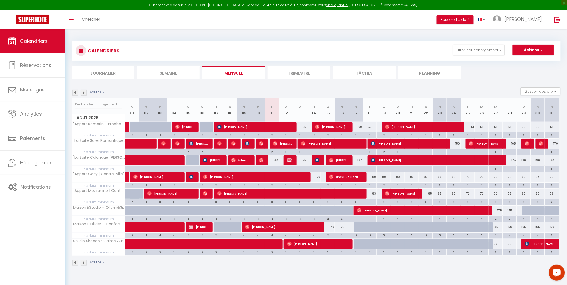
click at [76, 93] on img at bounding box center [75, 93] width 6 height 6
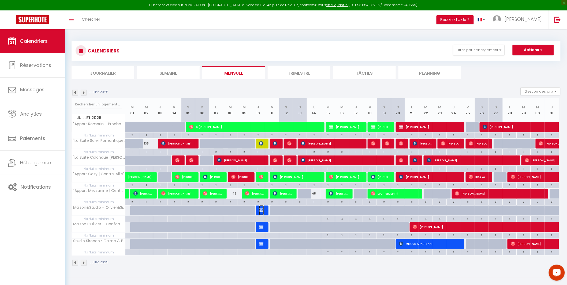
click at [263, 212] on img at bounding box center [261, 210] width 4 height 4
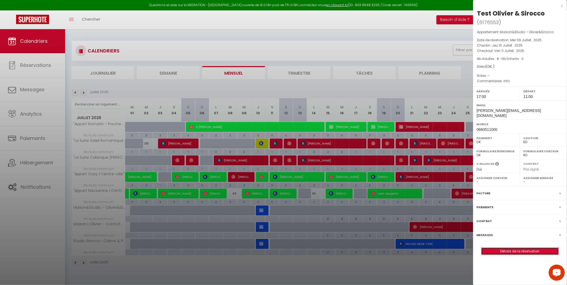
click at [533, 248] on link "Détails de la réservation" at bounding box center [519, 251] width 77 height 7
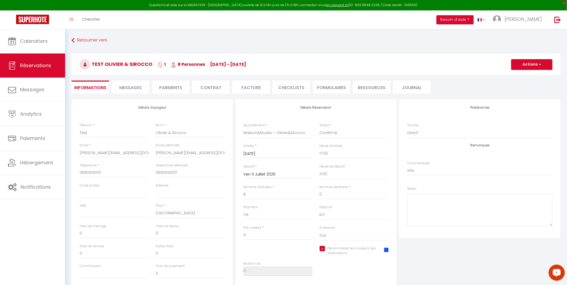
click at [387, 251] on span at bounding box center [386, 250] width 4 height 4
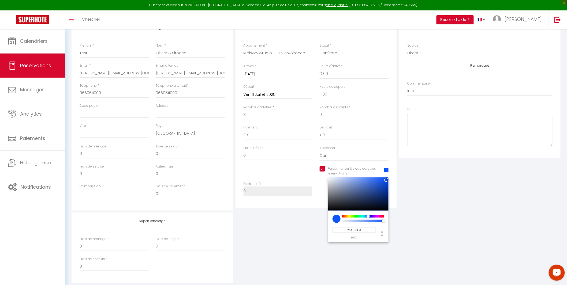
scroll to position [115, 0]
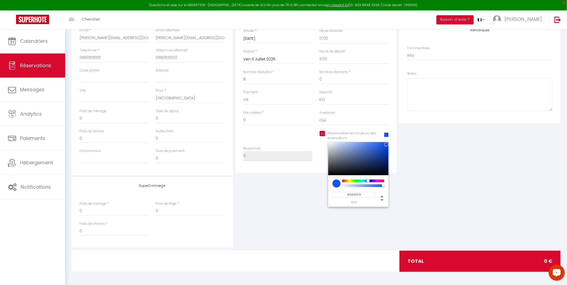
click at [365, 196] on input "#0E55F9" at bounding box center [353, 195] width 43 height 6
click at [416, 205] on div "SuperConcierge Frais de ménage * 0 Frais de linge * 0 Frais de checkin * 0" at bounding box center [316, 212] width 492 height 71
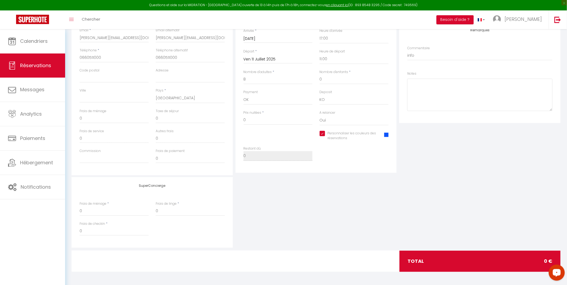
scroll to position [0, 0]
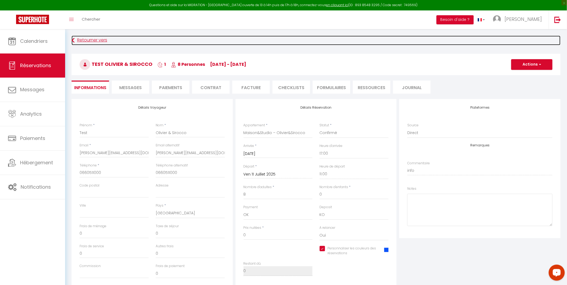
click at [77, 40] on link "Retourner vers" at bounding box center [316, 41] width 489 height 10
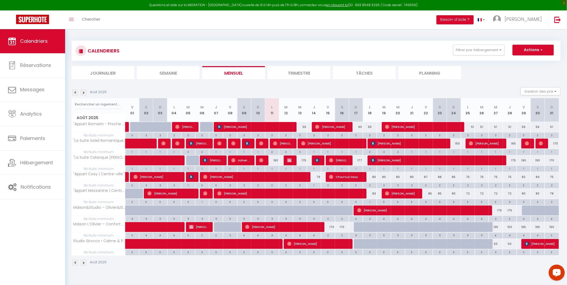
click at [74, 95] on img at bounding box center [75, 93] width 6 height 6
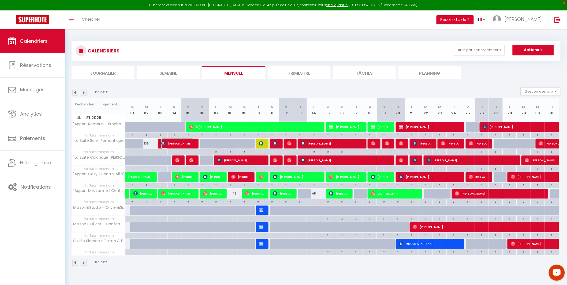
click at [170, 141] on span "[PERSON_NAME]" at bounding box center [177, 144] width 32 height 10
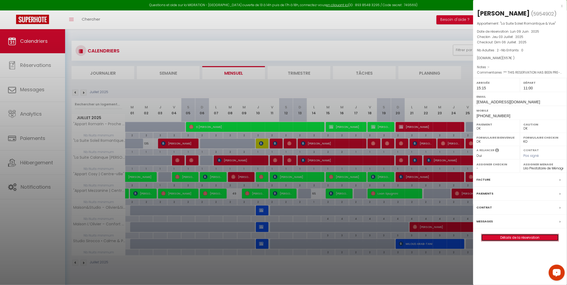
click at [513, 236] on link "Détails de la réservation" at bounding box center [519, 237] width 77 height 7
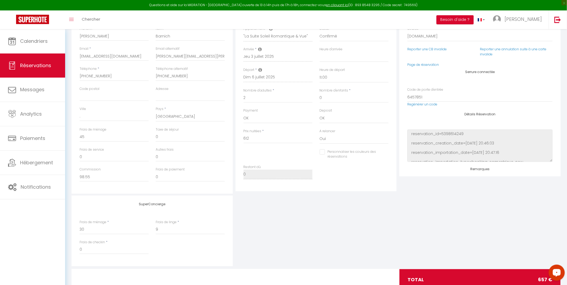
scroll to position [115, 0]
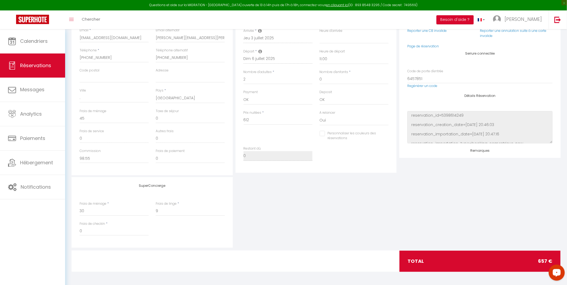
click at [322, 133] on input "Personnaliser les couleurs des réservations" at bounding box center [351, 133] width 62 height 5
click at [385, 136] on span at bounding box center [386, 135] width 4 height 4
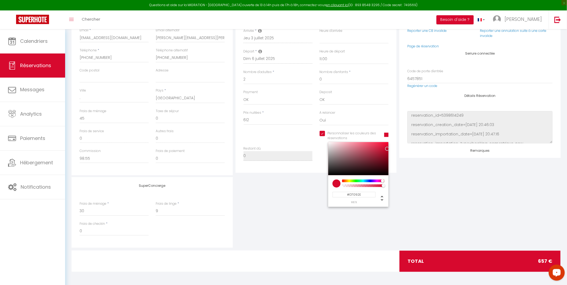
click at [371, 194] on input "#D7092E" at bounding box center [353, 195] width 43 height 6
paste input "0E55F9"
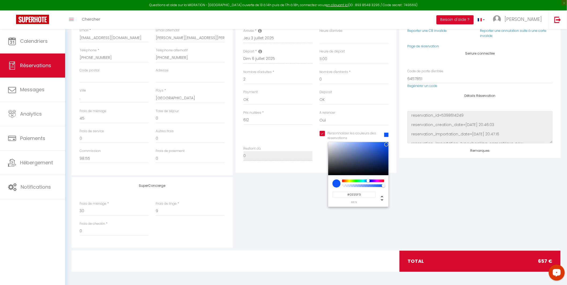
click at [483, 200] on div "SuperConcierge Frais de ménage * 30 Frais de linge * 9 Frais de checkin * 0" at bounding box center [316, 212] width 492 height 71
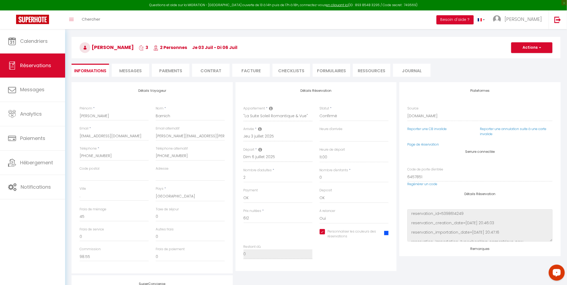
scroll to position [0, 0]
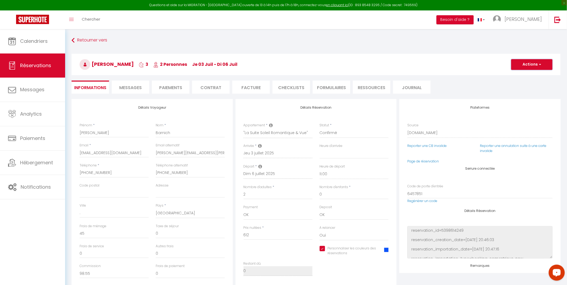
click at [532, 68] on button "Actions" at bounding box center [531, 64] width 41 height 11
click at [526, 78] on link "Enregistrer" at bounding box center [526, 76] width 42 height 7
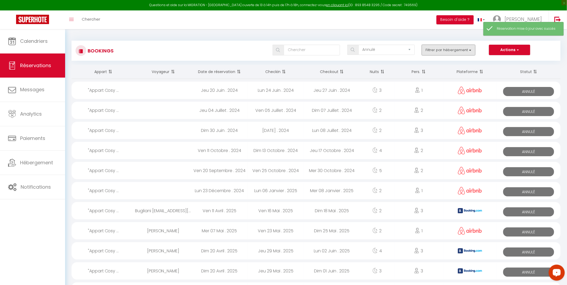
click at [433, 52] on button "Filtrer par hébergement" at bounding box center [449, 50] width 54 height 11
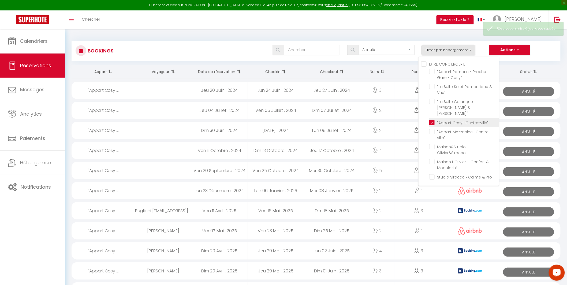
click at [432, 120] on input ""Appart Cosy | Centre-ville"" at bounding box center [464, 122] width 70 height 5
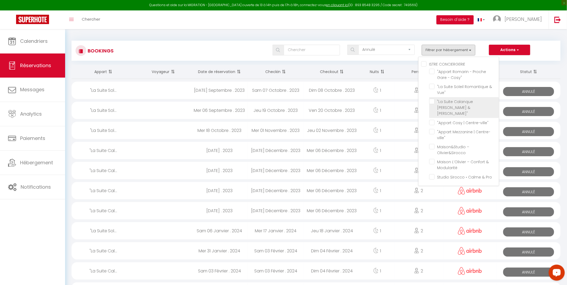
click at [432, 103] on input ""La Suite Calanque [PERSON_NAME] & [PERSON_NAME]"" at bounding box center [464, 101] width 70 height 5
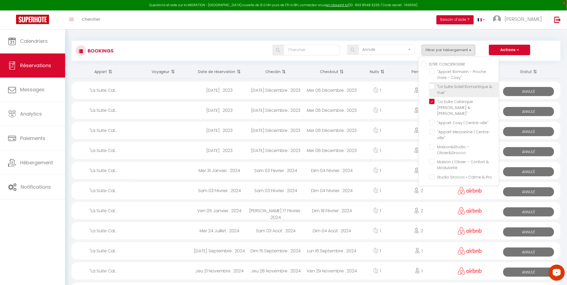
click at [434, 87] on input ""La Suite Soleil Romantique & Vue"" at bounding box center [464, 86] width 70 height 5
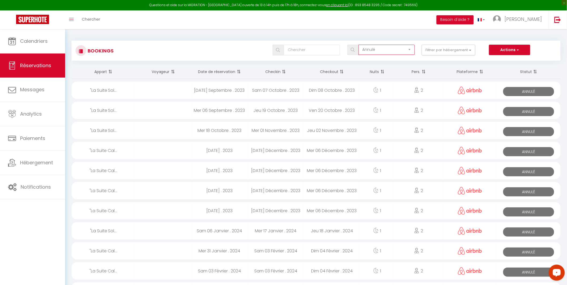
click at [389, 50] on select "Tous les statuts Annulé Confirmé Non Confirmé Tout sauf annulé No Show Request" at bounding box center [386, 50] width 56 height 10
click at [359, 45] on select "Tous les statuts Annulé Confirmé Non Confirmé Tout sauf annulé No Show Request" at bounding box center [386, 50] width 56 height 10
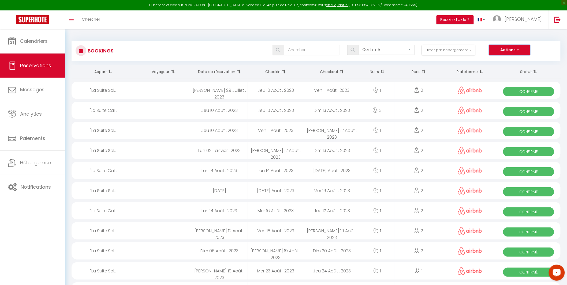
click at [504, 48] on button "Actions" at bounding box center [509, 50] width 41 height 11
click at [362, 57] on div "Tous les statuts Annulé Confirmé Non Confirmé Tout sauf annulé No Show Request …" at bounding box center [336, 51] width 447 height 12
click at [322, 51] on input "text" at bounding box center [312, 50] width 56 height 11
click at [250, 105] on div "Jeu 10 Août . 2023" at bounding box center [276, 110] width 56 height 17
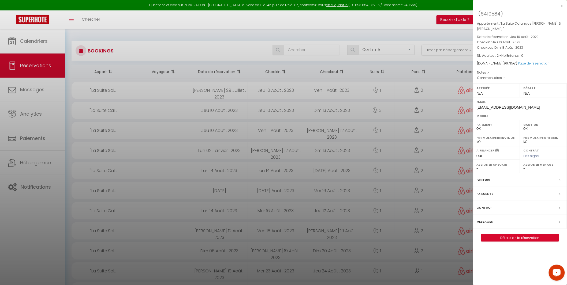
click at [265, 113] on div at bounding box center [283, 142] width 567 height 285
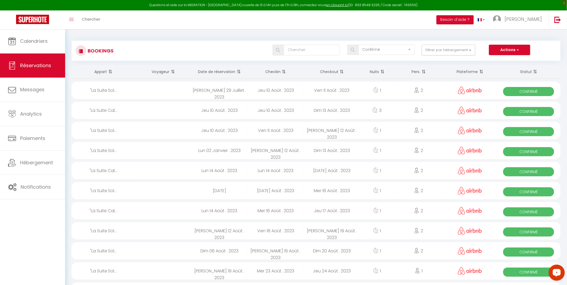
click at [218, 69] on th "Date de réservation" at bounding box center [219, 72] width 56 height 14
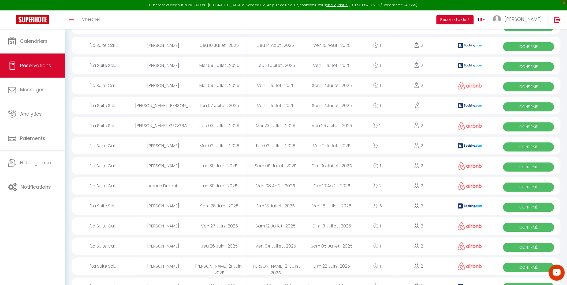
scroll to position [476, 0]
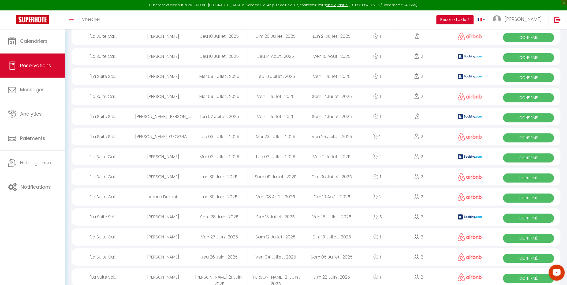
click at [224, 157] on div "Mer 02 Juillet . 2025" at bounding box center [219, 156] width 56 height 17
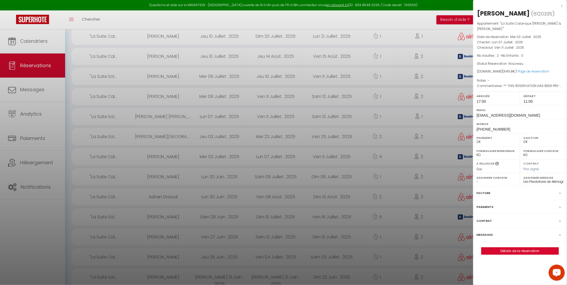
click at [224, 157] on div at bounding box center [283, 142] width 567 height 285
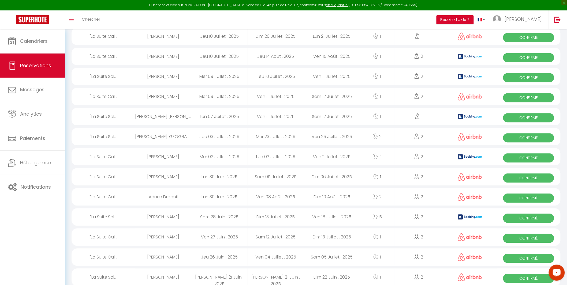
click at [224, 157] on div "Mer 02 Juillet . 2025" at bounding box center [219, 156] width 56 height 17
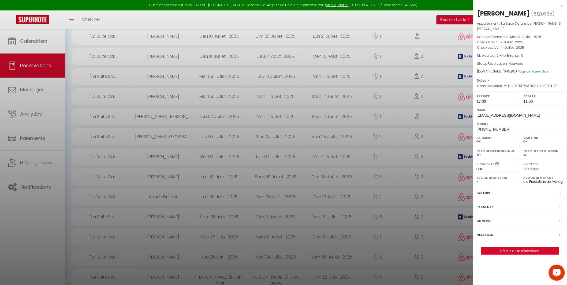
click at [224, 157] on div at bounding box center [283, 142] width 567 height 285
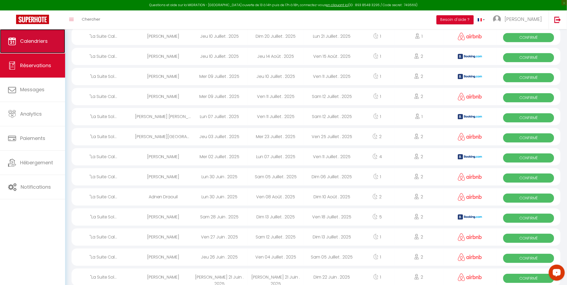
click at [32, 44] on span "Calendriers" at bounding box center [34, 41] width 28 height 7
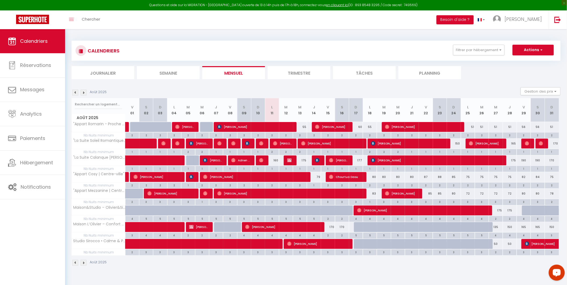
click at [74, 93] on img at bounding box center [75, 93] width 6 height 6
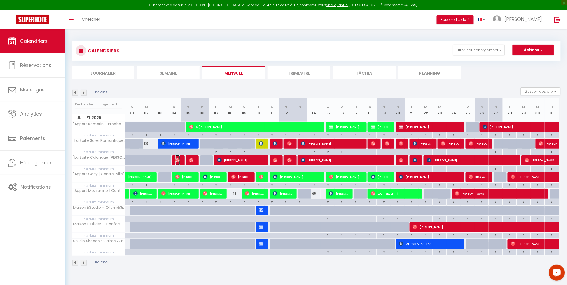
click at [178, 162] on img at bounding box center [177, 160] width 4 height 4
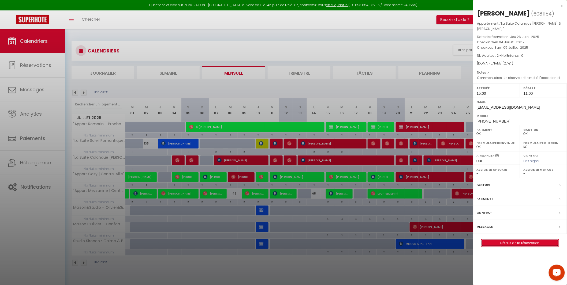
click at [524, 240] on link "Détails de la réservation" at bounding box center [519, 243] width 77 height 7
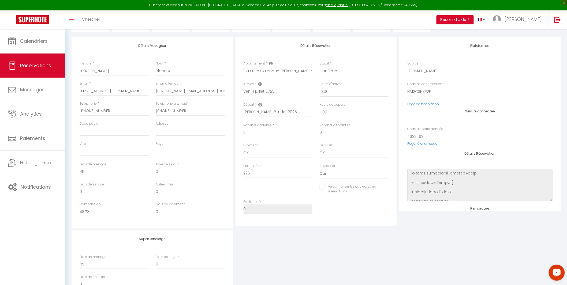
scroll to position [79, 0]
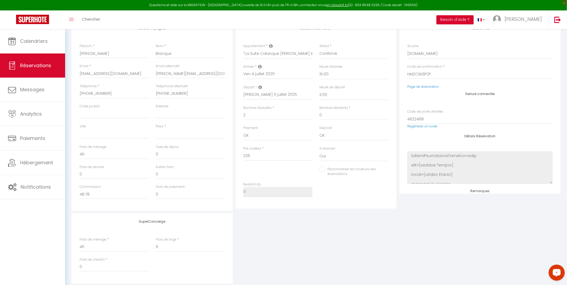
click at [322, 170] on input "Personnaliser les couleurs des réservations" at bounding box center [351, 169] width 62 height 5
click at [387, 169] on span at bounding box center [386, 171] width 4 height 4
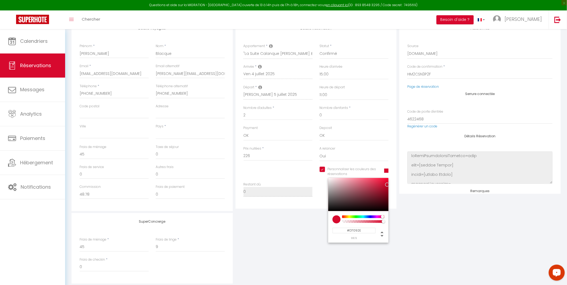
click at [363, 230] on input "#D7092E" at bounding box center [353, 231] width 43 height 6
paste input "0E55F9"
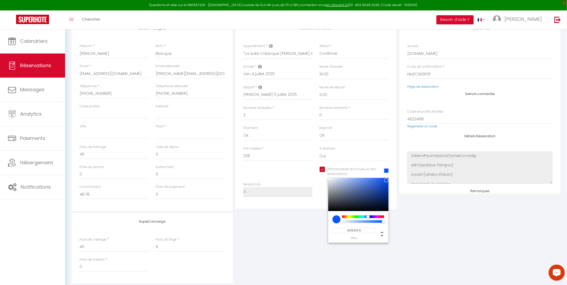
click at [426, 234] on div "SuperConcierge Frais de ménage * 45 Frais de linge * 9 Frais de checkin * 0" at bounding box center [316, 248] width 492 height 71
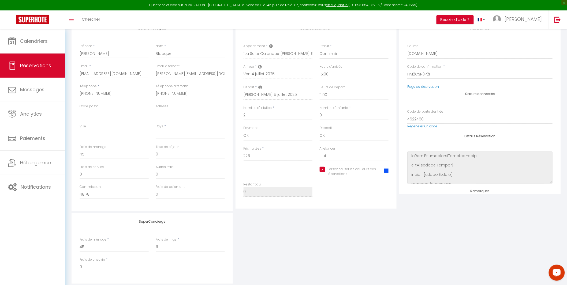
scroll to position [0, 0]
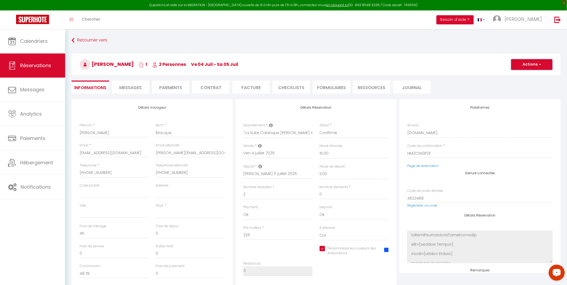
click at [532, 63] on button "Actions" at bounding box center [531, 64] width 41 height 11
click at [529, 75] on link "Enregistrer" at bounding box center [526, 76] width 42 height 7
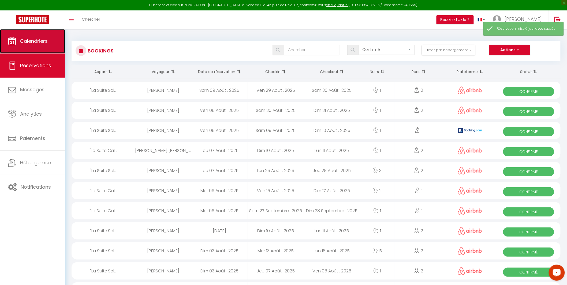
click at [39, 42] on span "Calendriers" at bounding box center [34, 41] width 28 height 7
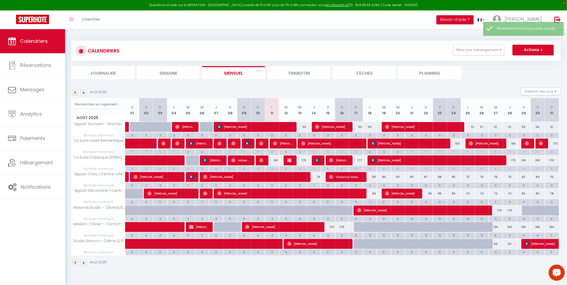
click at [74, 91] on img at bounding box center [75, 93] width 6 height 6
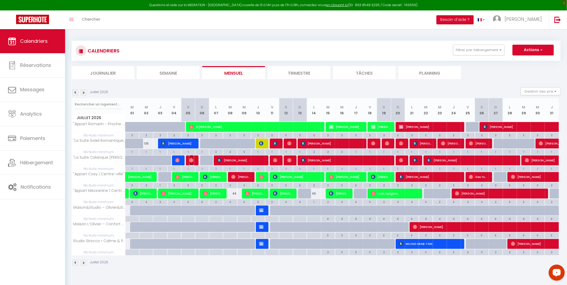
click at [191, 160] on img at bounding box center [191, 160] width 4 height 4
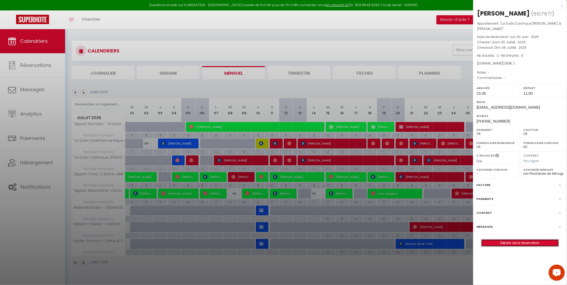
click at [516, 240] on link "Détails de la réservation" at bounding box center [519, 243] width 77 height 7
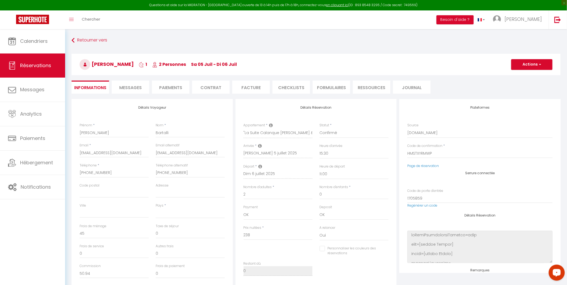
scroll to position [115, 0]
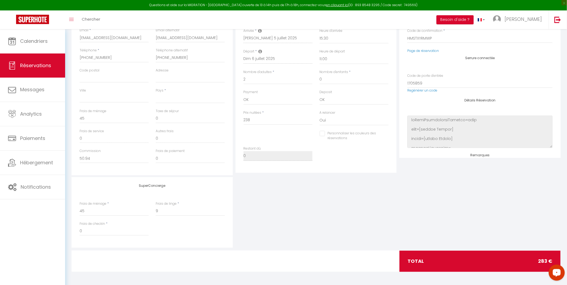
click at [322, 136] on input "Personnaliser les couleurs des réservations" at bounding box center [351, 133] width 62 height 5
click at [386, 134] on span at bounding box center [386, 135] width 4 height 4
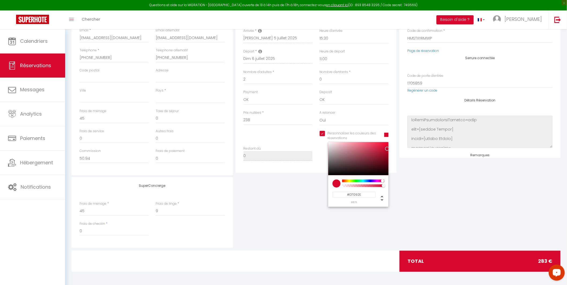
click at [361, 194] on input "#D7092E" at bounding box center [353, 195] width 43 height 6
paste input "0E55F9"
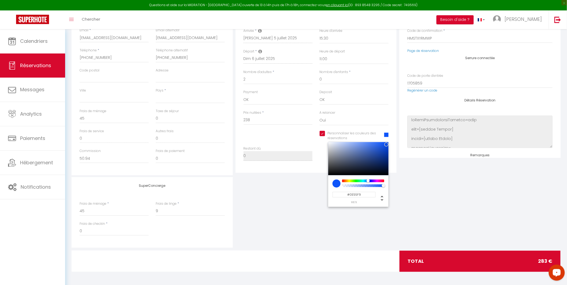
click at [430, 211] on div "SuperConcierge Frais de ménage * 45 Frais de linge * 9 Frais de checkin * 0" at bounding box center [316, 212] width 492 height 71
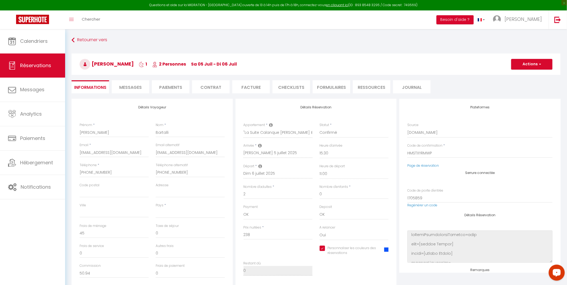
scroll to position [0, 0]
click at [529, 61] on button "Actions" at bounding box center [531, 64] width 41 height 11
click at [526, 76] on link "Enregistrer" at bounding box center [526, 76] width 42 height 7
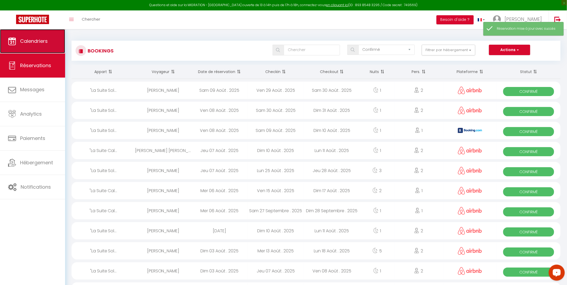
click at [34, 42] on span "Calendriers" at bounding box center [34, 41] width 28 height 7
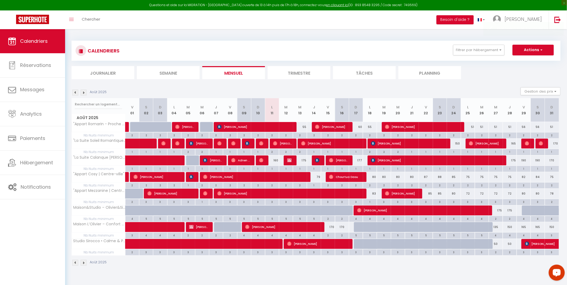
click at [76, 92] on img at bounding box center [75, 93] width 6 height 6
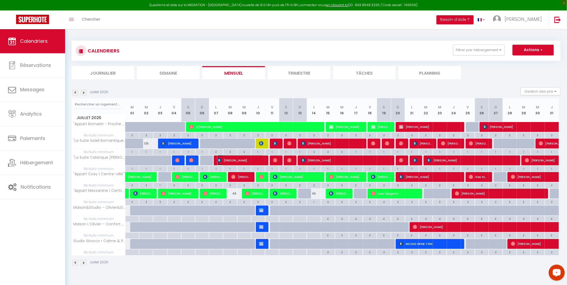
click at [239, 162] on span "[PERSON_NAME]" at bounding box center [240, 160] width 46 height 10
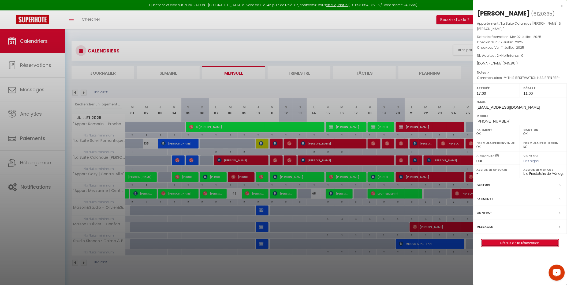
click at [509, 240] on link "Détails de la réservation" at bounding box center [519, 243] width 77 height 7
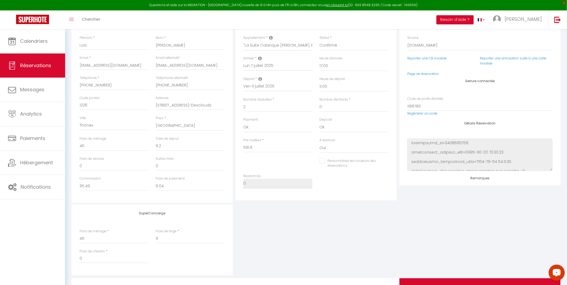
scroll to position [109, 0]
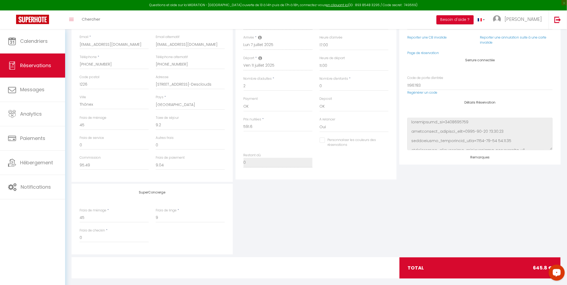
click at [322, 142] on input "Personnaliser les couleurs des réservations" at bounding box center [351, 140] width 62 height 5
click at [385, 143] on span at bounding box center [386, 142] width 4 height 4
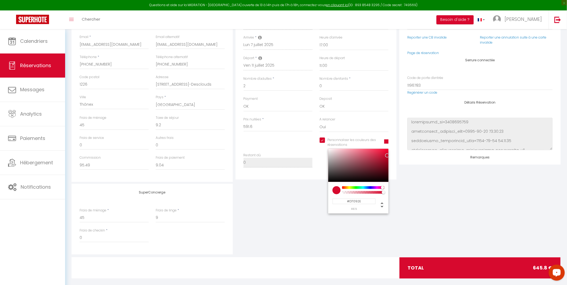
click at [363, 199] on input "#D7092E" at bounding box center [353, 202] width 43 height 6
paste input "0E55F9"
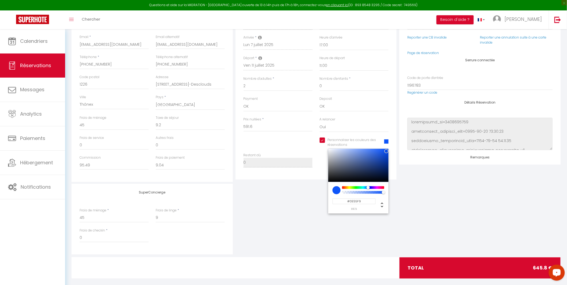
click at [440, 201] on div "SuperConcierge Frais de ménage * 45 Frais de linge * 9 Frais de checkin * 0" at bounding box center [316, 219] width 492 height 71
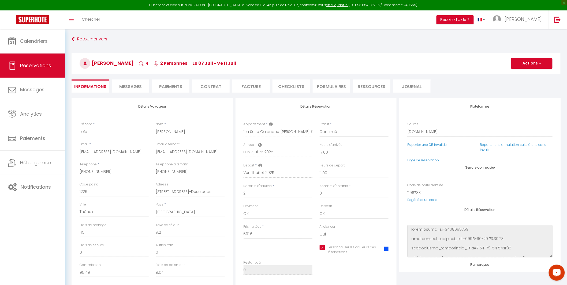
scroll to position [0, 0]
click at [533, 63] on button "Actions" at bounding box center [531, 64] width 41 height 11
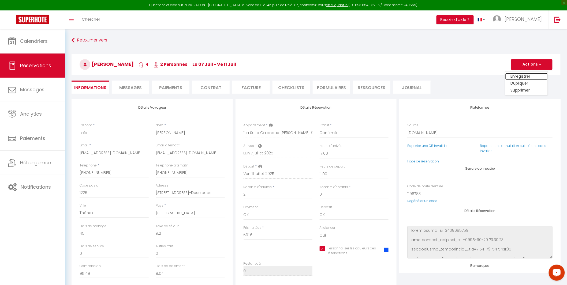
click at [528, 75] on link "Enregistrer" at bounding box center [526, 76] width 42 height 7
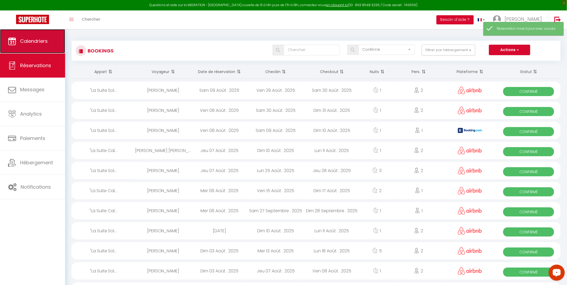
click at [36, 41] on span "Calendriers" at bounding box center [34, 41] width 28 height 7
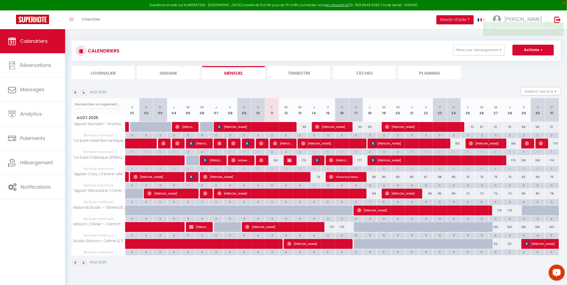
click at [75, 92] on img at bounding box center [75, 93] width 6 height 6
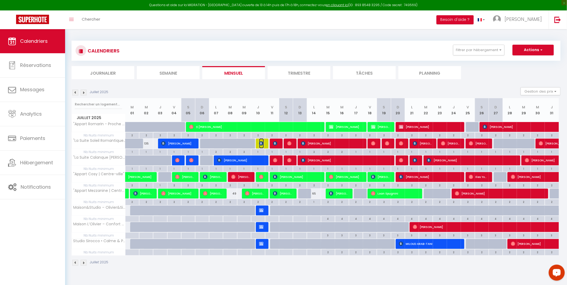
click at [263, 144] on img at bounding box center [261, 143] width 4 height 4
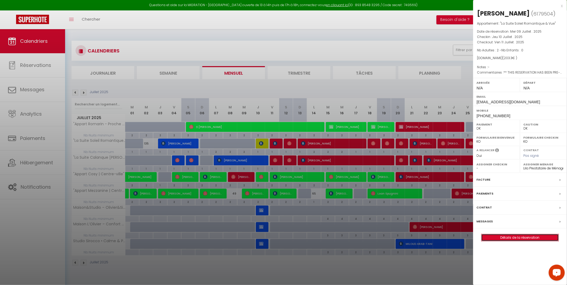
click at [528, 237] on link "Détails de la réservation" at bounding box center [519, 237] width 77 height 7
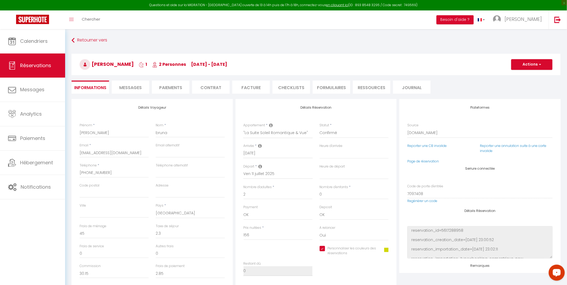
click at [131, 88] on span "Messages" at bounding box center [130, 88] width 23 height 6
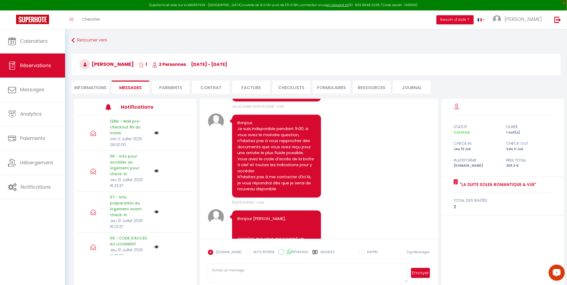
scroll to position [1387, 0]
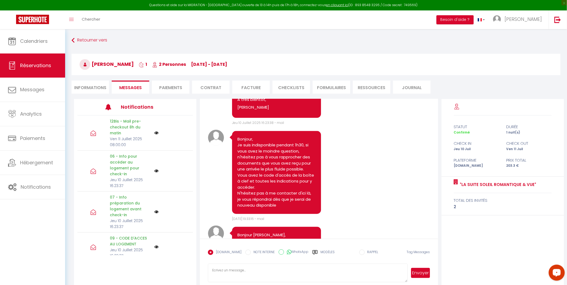
click at [89, 85] on li "Informations" at bounding box center [91, 87] width 38 height 13
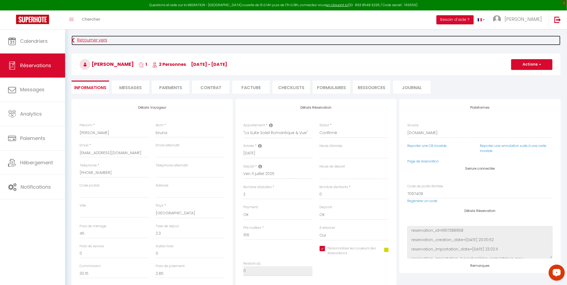
click at [100, 42] on link "Retourner vers" at bounding box center [316, 41] width 489 height 10
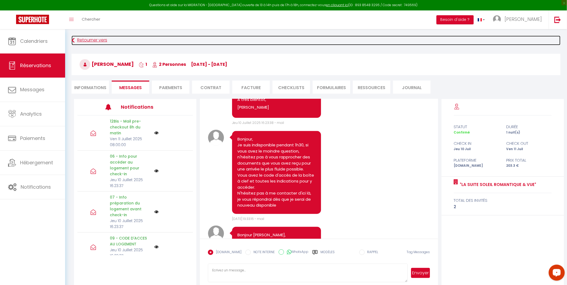
click at [100, 42] on link "Retourner vers" at bounding box center [316, 41] width 489 height 10
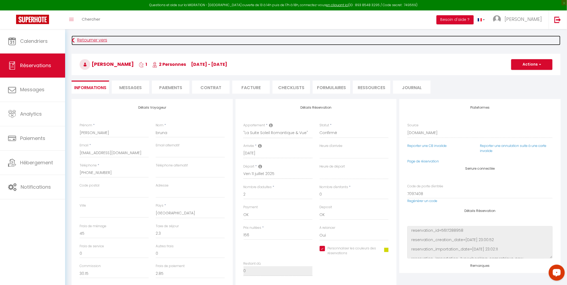
click at [100, 42] on link "Retourner vers" at bounding box center [316, 41] width 489 height 10
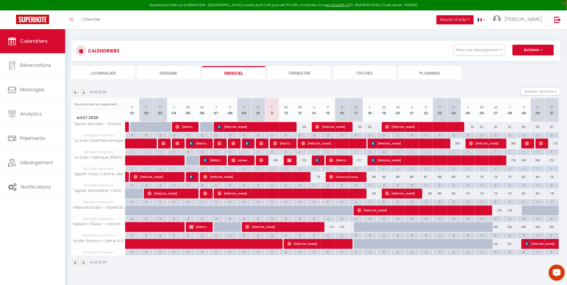
click at [74, 93] on img at bounding box center [75, 93] width 6 height 6
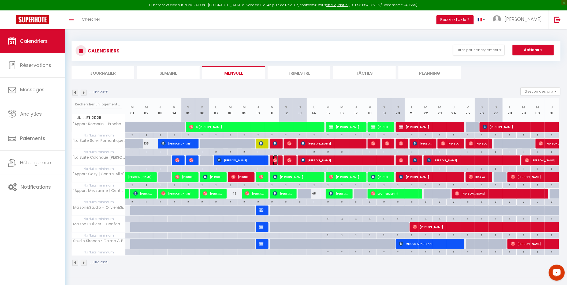
click at [274, 160] on img at bounding box center [275, 160] width 4 height 4
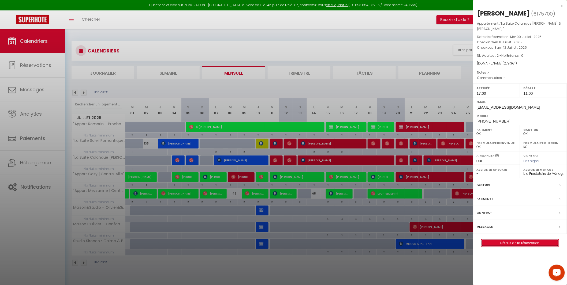
click at [512, 240] on link "Détails de la réservation" at bounding box center [519, 243] width 77 height 7
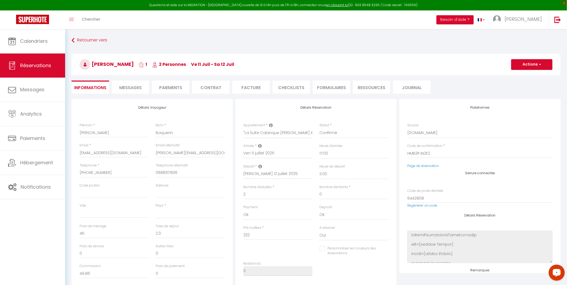
scroll to position [79, 0]
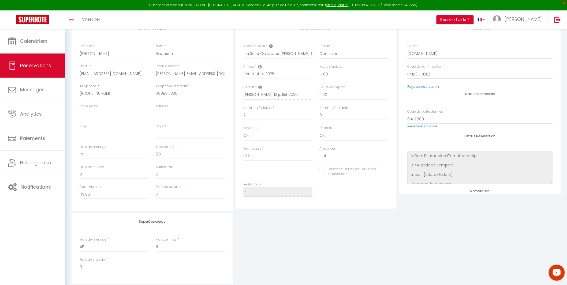
click at [320, 169] on input "Personnaliser les couleurs des réservations" at bounding box center [351, 169] width 62 height 5
click at [387, 170] on span at bounding box center [386, 171] width 4 height 4
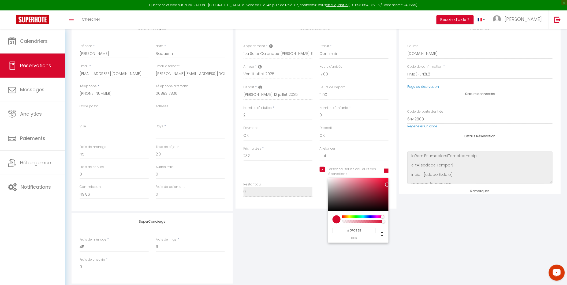
click at [353, 230] on input "#D7092E" at bounding box center [353, 231] width 43 height 6
click at [353, 231] on input "#D7092E" at bounding box center [353, 231] width 43 height 6
paste input "0E55F9"
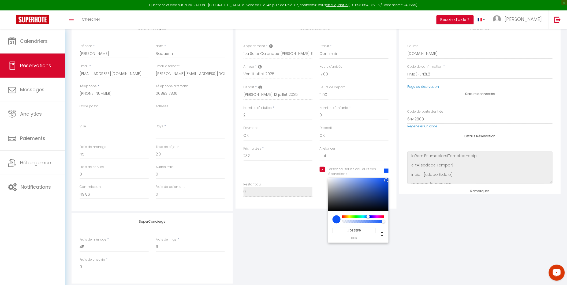
click at [446, 229] on div "SuperConcierge Frais de ménage * 45 Frais de linge * 9 Frais de checkin * 0" at bounding box center [316, 248] width 492 height 71
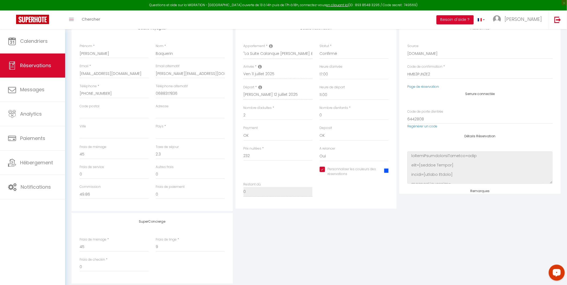
scroll to position [0, 0]
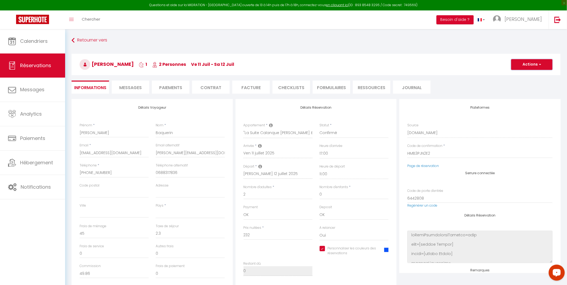
click at [526, 66] on button "Actions" at bounding box center [531, 64] width 41 height 11
click at [525, 77] on link "Enregistrer" at bounding box center [526, 76] width 42 height 7
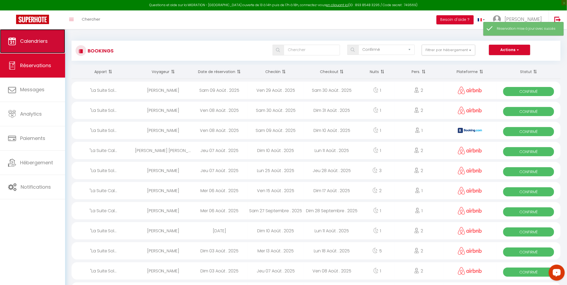
click at [36, 40] on span "Calendriers" at bounding box center [34, 41] width 28 height 7
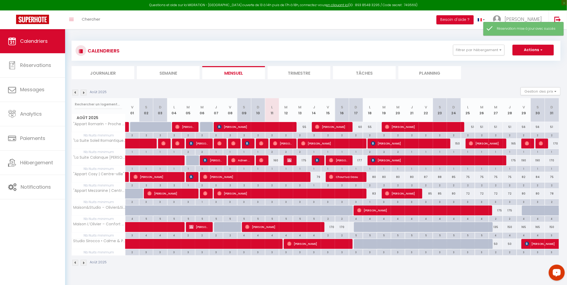
click at [76, 93] on img at bounding box center [75, 93] width 6 height 6
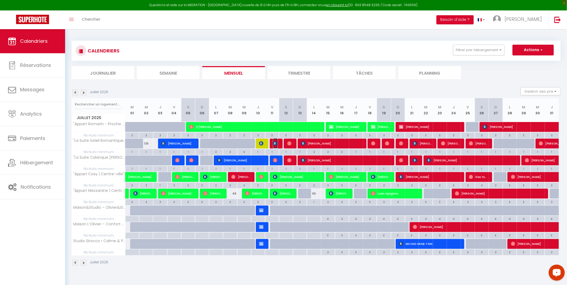
click at [277, 144] on img at bounding box center [275, 143] width 4 height 4
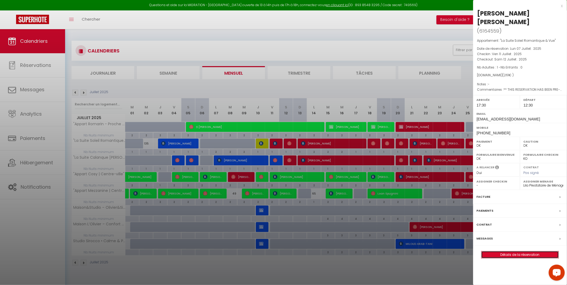
click at [495, 252] on link "Détails de la réservation" at bounding box center [519, 255] width 77 height 7
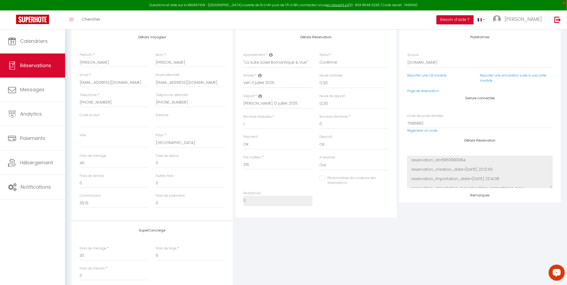
scroll to position [79, 0]
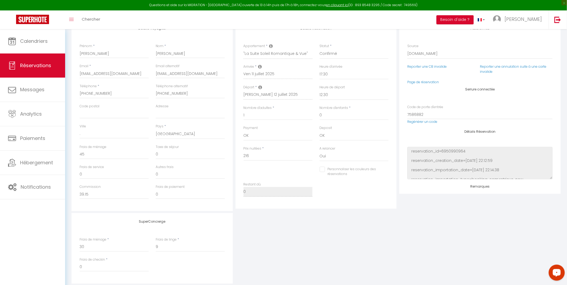
click at [320, 171] on input "Personnaliser les couleurs des réservations" at bounding box center [351, 169] width 62 height 5
click at [387, 169] on span at bounding box center [386, 171] width 4 height 4
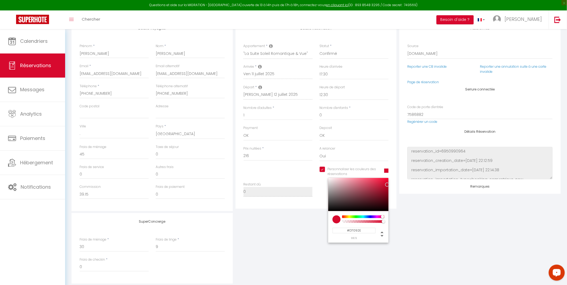
click at [357, 233] on input "#D7092E" at bounding box center [353, 231] width 43 height 6
paste input "0E55F9"
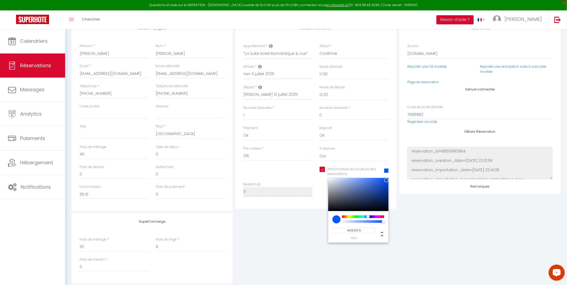
click at [428, 224] on div "SuperConcierge Frais de ménage * 30 Frais de linge * 9 Frais de checkin * 0" at bounding box center [316, 248] width 492 height 71
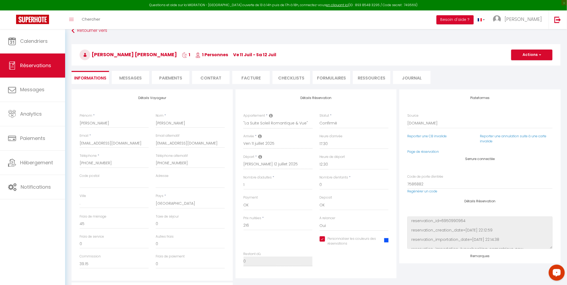
scroll to position [0, 0]
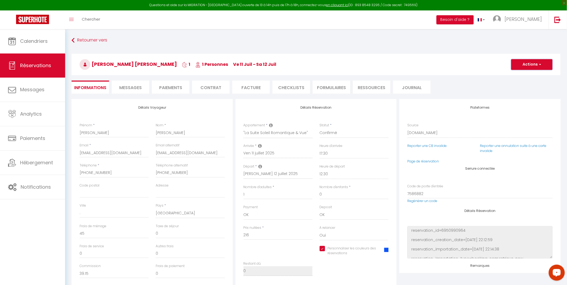
click at [526, 65] on button "Actions" at bounding box center [531, 64] width 41 height 11
click at [522, 74] on link "Enregistrer" at bounding box center [526, 76] width 42 height 7
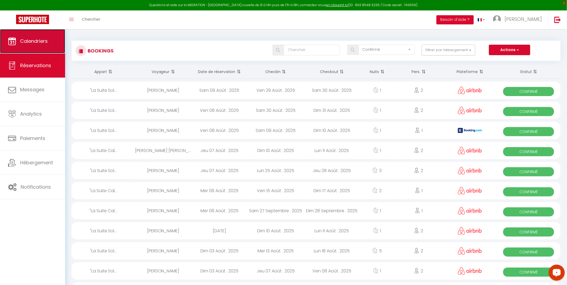
click at [33, 46] on link "Calendriers" at bounding box center [32, 41] width 65 height 24
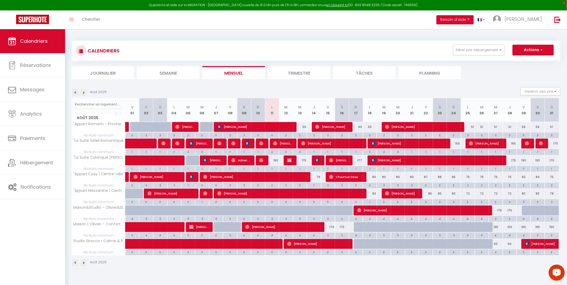
click at [76, 95] on img at bounding box center [75, 93] width 6 height 6
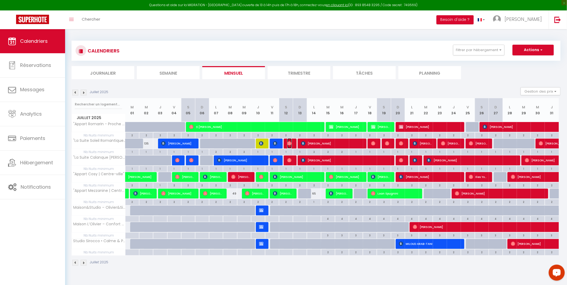
click at [290, 143] on img at bounding box center [289, 143] width 4 height 4
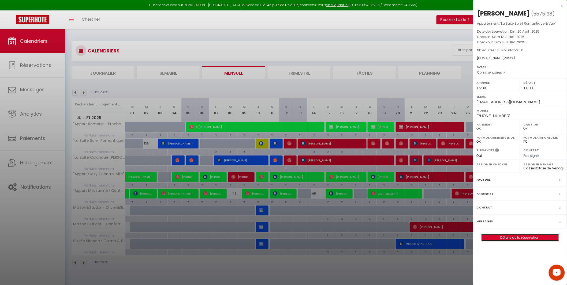
click at [517, 239] on link "Détails de la réservation" at bounding box center [519, 237] width 77 height 7
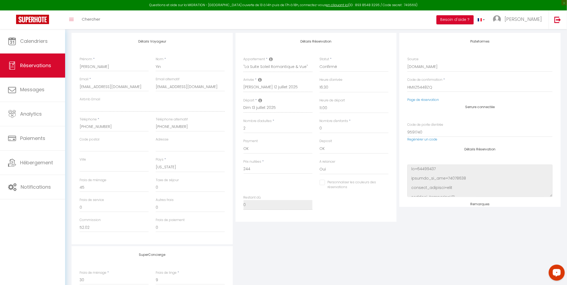
scroll to position [135, 0]
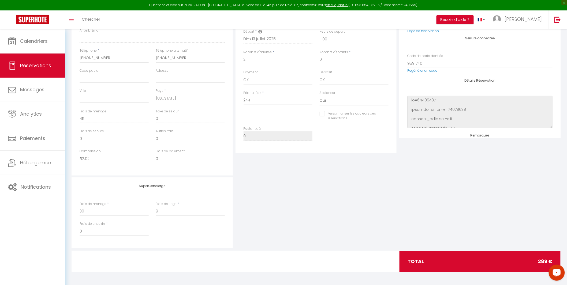
click at [322, 113] on input "Personnaliser les couleurs des réservations" at bounding box center [351, 113] width 62 height 5
click at [386, 115] on span at bounding box center [386, 115] width 4 height 4
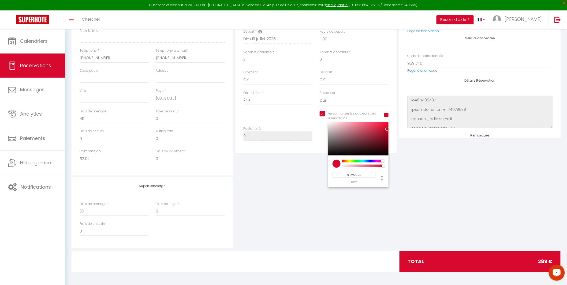
click at [352, 175] on input "#D7092E" at bounding box center [353, 175] width 43 height 6
paste input "0E55F9"
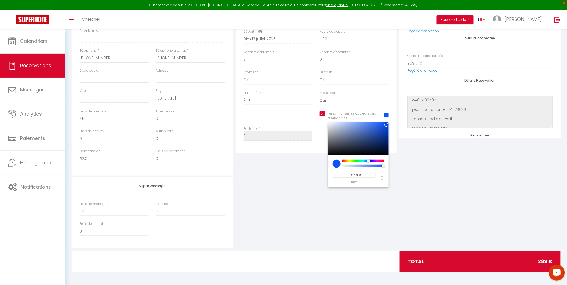
click at [402, 196] on div "SuperConcierge Frais de ménage * 30 Frais de linge * 9 Frais de checkin * 0" at bounding box center [316, 213] width 492 height 71
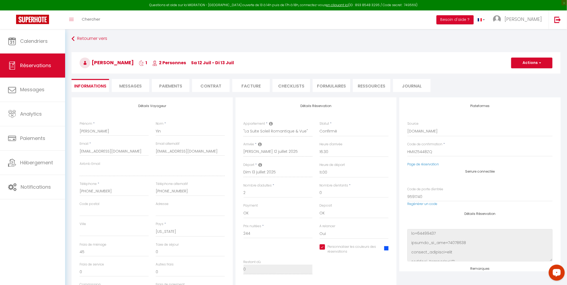
scroll to position [0, 0]
click at [529, 65] on button "Actions" at bounding box center [531, 64] width 41 height 11
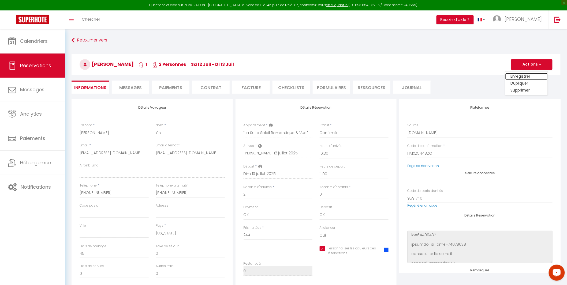
click at [524, 74] on link "Enregistrer" at bounding box center [526, 76] width 42 height 7
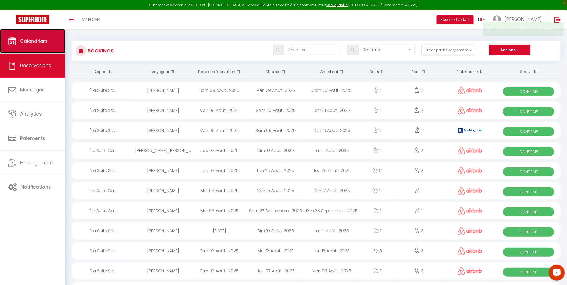
click at [33, 41] on span "Calendriers" at bounding box center [34, 41] width 28 height 7
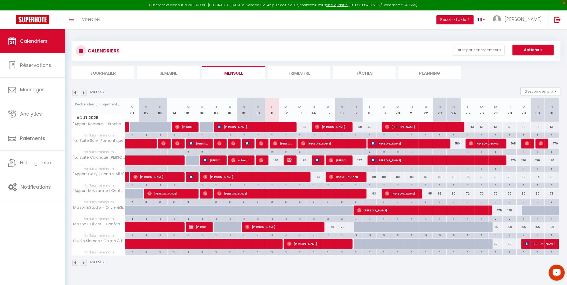
click at [74, 92] on img at bounding box center [75, 93] width 6 height 6
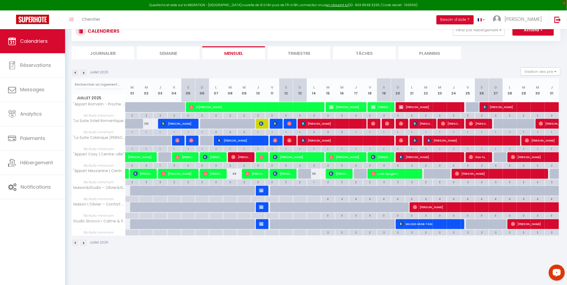
scroll to position [29, 0]
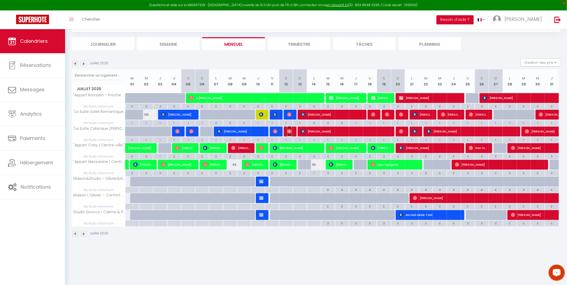
click at [291, 133] on span "[PERSON_NAME]" at bounding box center [289, 131] width 5 height 10
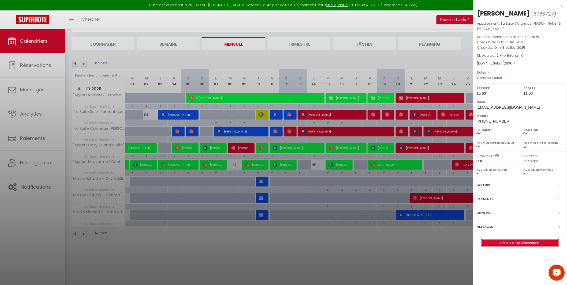
click at [507, 240] on link "Détails de la réservation" at bounding box center [519, 243] width 77 height 7
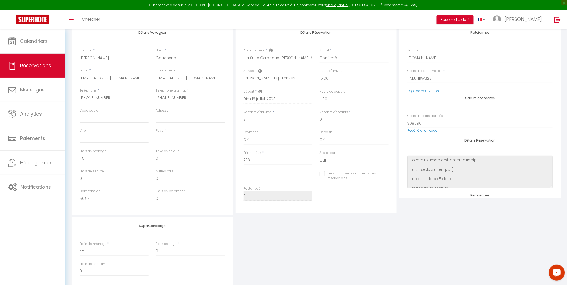
scroll to position [115, 0]
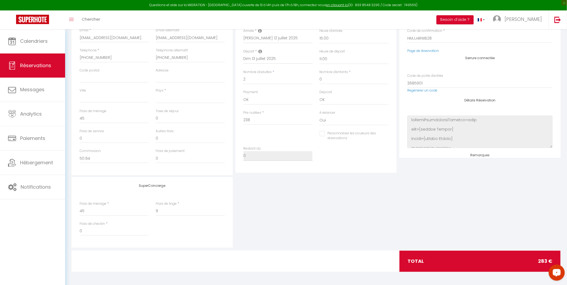
click at [323, 135] on input "Personnaliser les couleurs des réservations" at bounding box center [351, 133] width 62 height 5
click at [386, 133] on span at bounding box center [386, 135] width 4 height 4
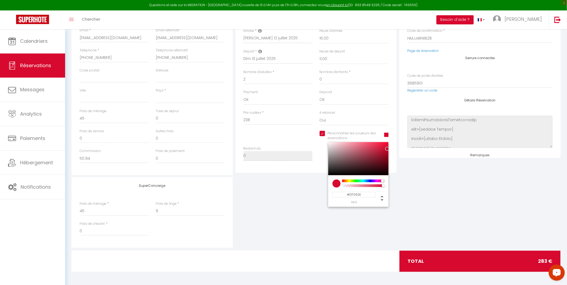
click at [359, 196] on input "#D7092E" at bounding box center [353, 195] width 43 height 6
paste input "0E55F9"
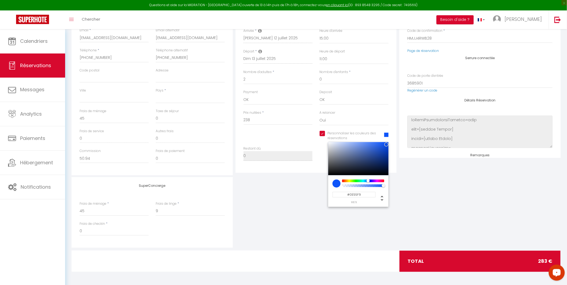
click at [417, 188] on div "SuperConcierge Frais de ménage * 45 Frais de linge * 9 Frais de checkin * 0" at bounding box center [316, 212] width 492 height 71
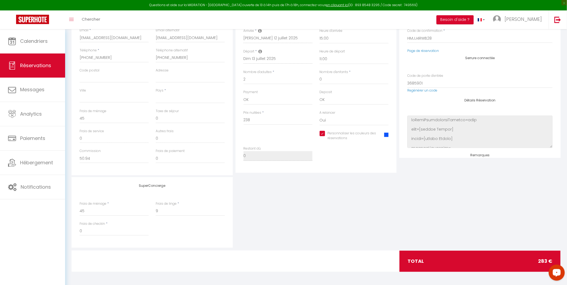
scroll to position [0, 0]
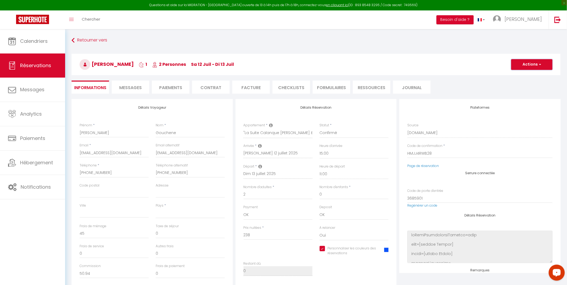
click at [524, 65] on button "Actions" at bounding box center [531, 64] width 41 height 11
click at [525, 76] on link "Enregistrer" at bounding box center [526, 76] width 42 height 7
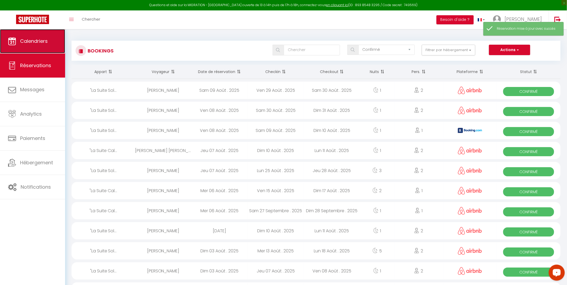
click at [28, 42] on span "Calendriers" at bounding box center [34, 41] width 28 height 7
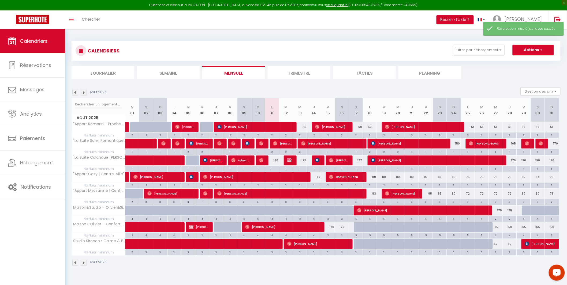
click at [74, 94] on img at bounding box center [75, 93] width 6 height 6
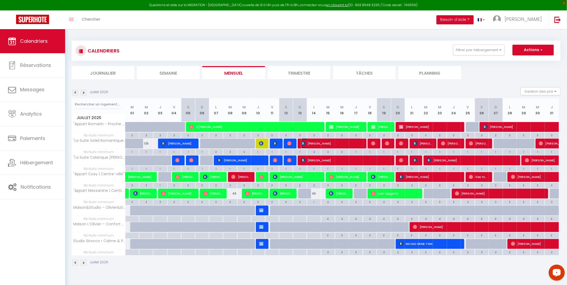
click at [314, 145] on span "[PERSON_NAME]" at bounding box center [331, 144] width 60 height 10
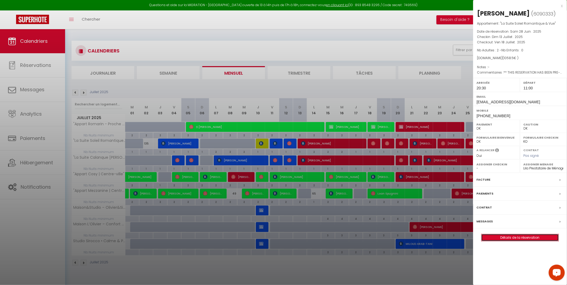
click at [529, 238] on link "Détails de la réservation" at bounding box center [519, 237] width 77 height 7
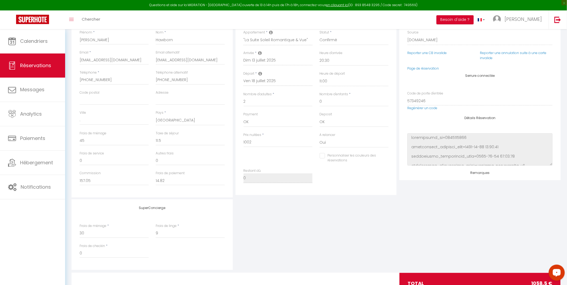
scroll to position [115, 0]
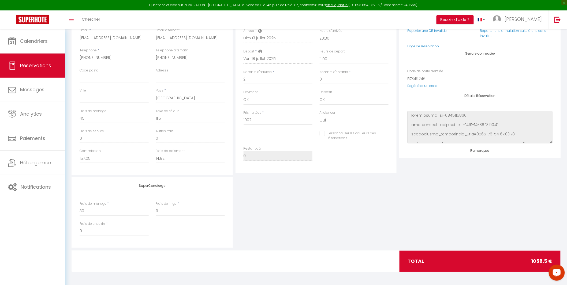
click at [322, 133] on input "Personnaliser les couleurs des réservations" at bounding box center [351, 133] width 62 height 5
click at [386, 134] on span at bounding box center [386, 135] width 4 height 4
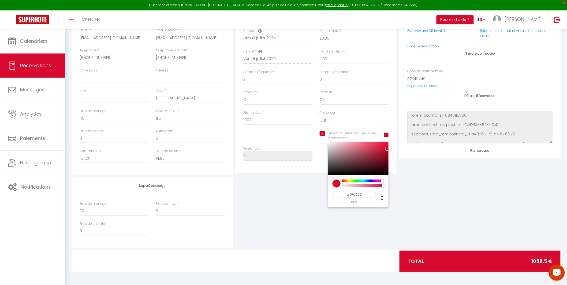
click at [360, 196] on input "#D7092E" at bounding box center [353, 195] width 43 height 6
paste input "0E55F9"
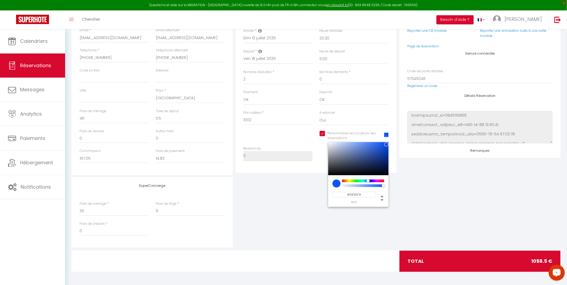
click at [416, 195] on div "SuperConcierge Frais de ménage * 30 Frais de linge * 9 Frais de checkin * 0" at bounding box center [316, 212] width 492 height 71
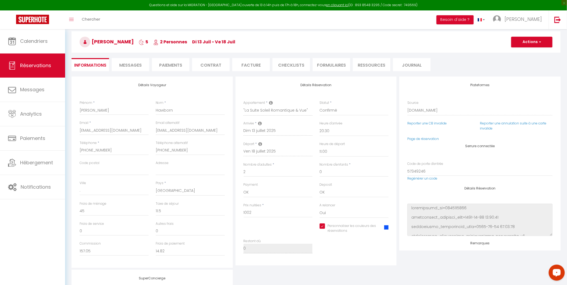
scroll to position [0, 0]
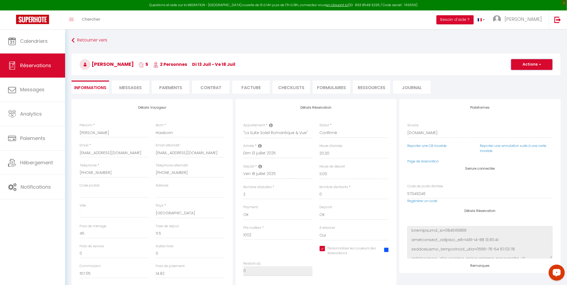
click at [522, 65] on button "Actions" at bounding box center [531, 64] width 41 height 11
click at [526, 75] on link "Enregistrer" at bounding box center [526, 76] width 42 height 7
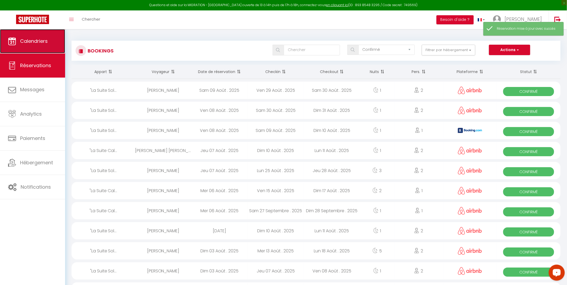
click at [29, 38] on span "Calendriers" at bounding box center [34, 41] width 28 height 7
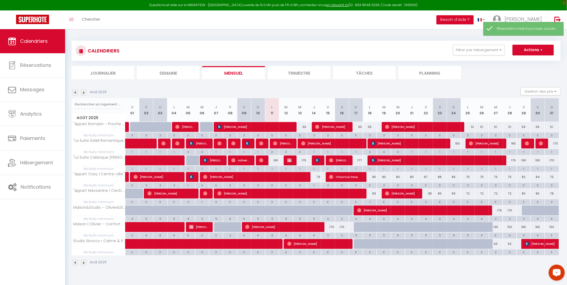
click at [75, 93] on img at bounding box center [75, 93] width 6 height 6
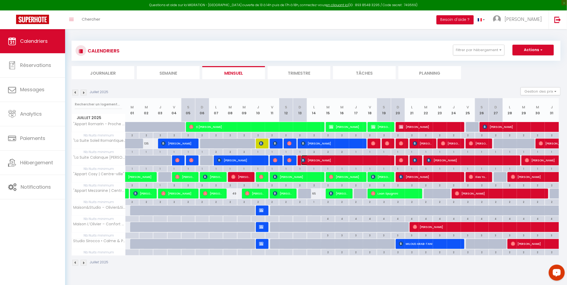
click at [323, 161] on span "[PERSON_NAME]" at bounding box center [345, 160] width 88 height 10
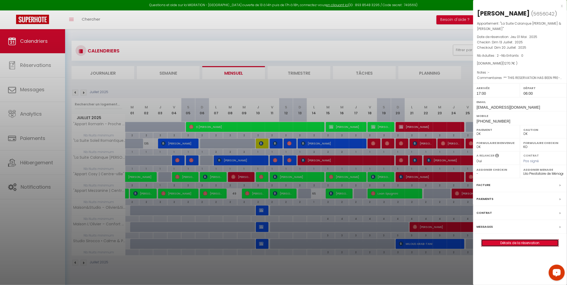
click at [520, 240] on link "Détails de la réservation" at bounding box center [519, 243] width 77 height 7
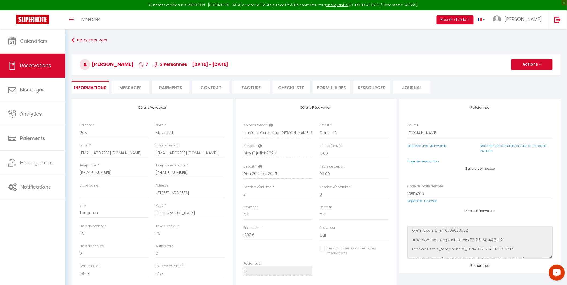
scroll to position [115, 0]
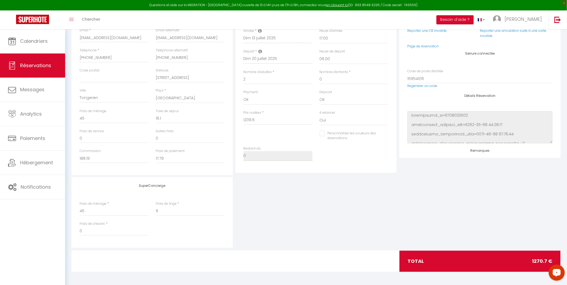
click at [321, 132] on input "Personnaliser les couleurs des réservations" at bounding box center [351, 133] width 62 height 5
click at [386, 137] on span at bounding box center [386, 135] width 4 height 4
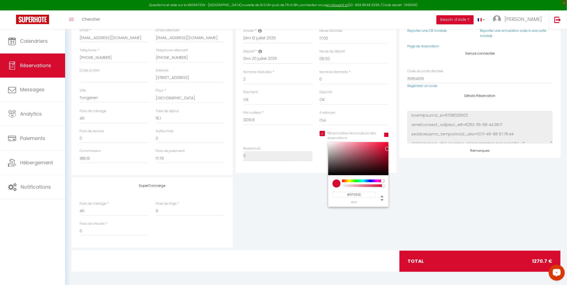
click at [366, 195] on input "#D7092E" at bounding box center [353, 195] width 43 height 6
paste input "0E55F9"
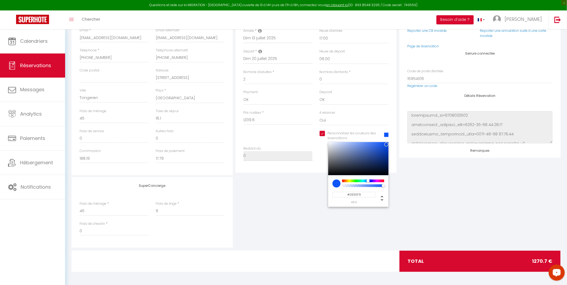
click at [433, 189] on div "SuperConcierge Frais de ménage * 45 Frais de linge * 9 Frais de checkin * 0" at bounding box center [316, 212] width 492 height 71
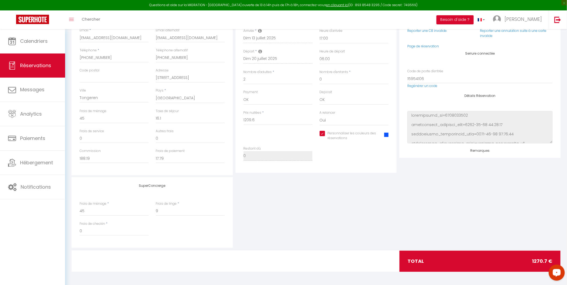
scroll to position [0, 0]
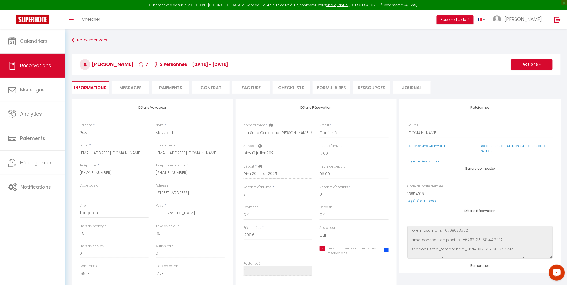
click at [537, 58] on h3 "[PERSON_NAME] 7 2 Personnes di 13 Juil - di 20 Juil" at bounding box center [316, 64] width 489 height 21
click at [535, 63] on button "Actions" at bounding box center [531, 64] width 41 height 11
click at [523, 76] on link "Enregistrer" at bounding box center [526, 76] width 42 height 7
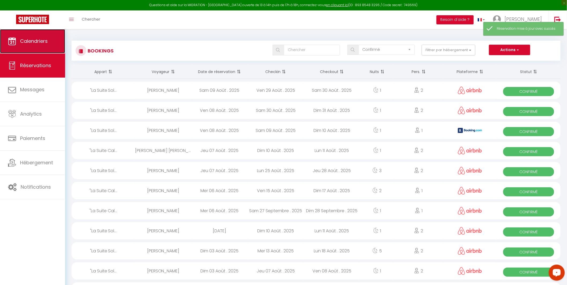
click at [27, 42] on span "Calendriers" at bounding box center [34, 41] width 28 height 7
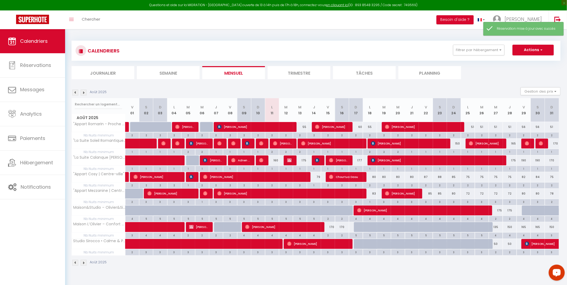
click at [76, 92] on img at bounding box center [75, 93] width 6 height 6
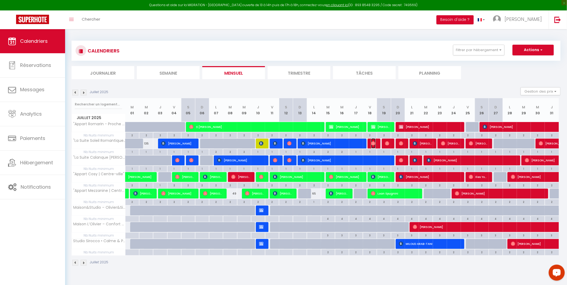
click at [375, 141] on img at bounding box center [373, 143] width 4 height 4
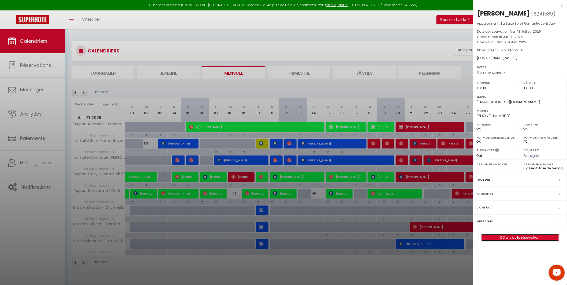
click at [513, 240] on link "Détails de la réservation" at bounding box center [519, 237] width 77 height 7
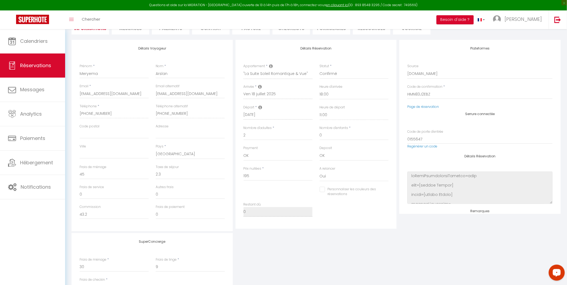
scroll to position [79, 0]
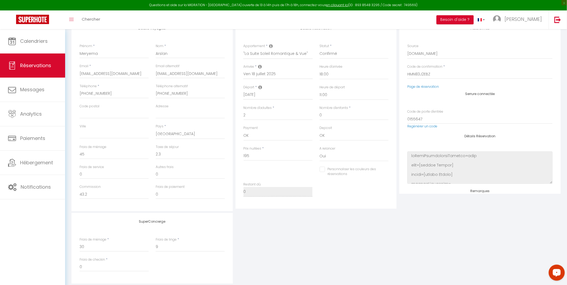
click at [322, 168] on input "Personnaliser les couleurs des réservations" at bounding box center [351, 169] width 62 height 5
click at [388, 170] on span at bounding box center [386, 171] width 4 height 4
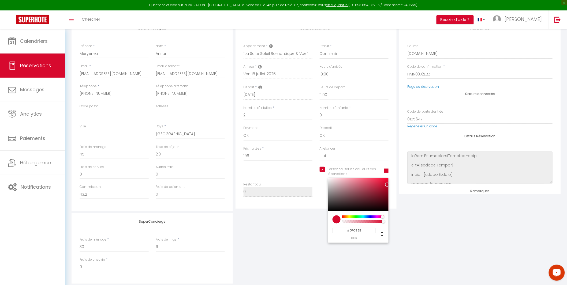
click at [365, 229] on input "#D7092E" at bounding box center [353, 231] width 43 height 6
paste input "0E55F9"
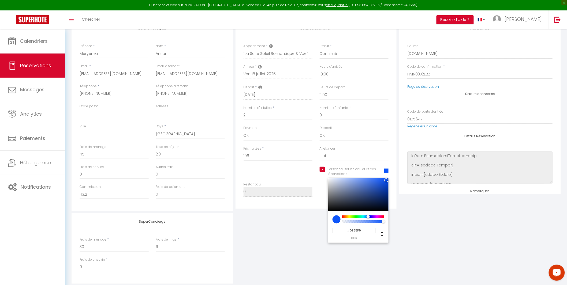
click at [416, 233] on div "SuperConcierge Frais de ménage * 30 Frais de linge * 9 Frais de checkin * 0" at bounding box center [316, 248] width 492 height 71
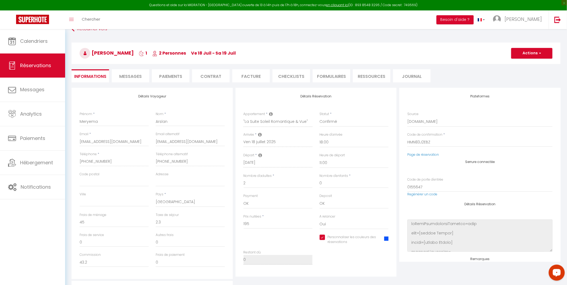
scroll to position [0, 0]
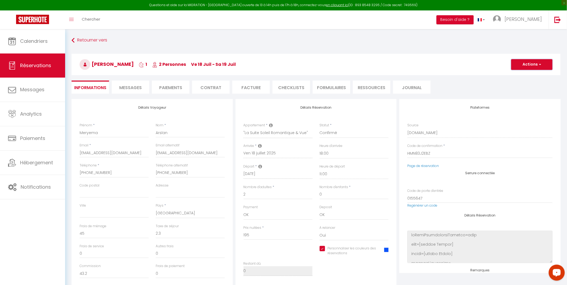
click at [524, 63] on button "Actions" at bounding box center [531, 64] width 41 height 11
click at [527, 75] on link "Enregistrer" at bounding box center [526, 76] width 42 height 7
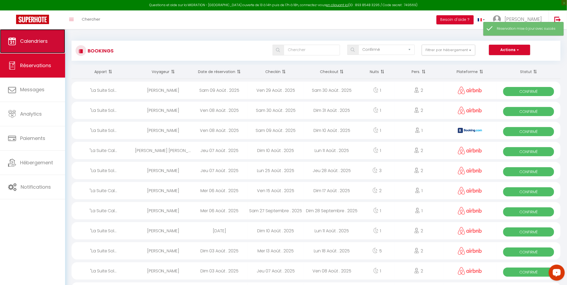
click at [34, 42] on span "Calendriers" at bounding box center [34, 41] width 28 height 7
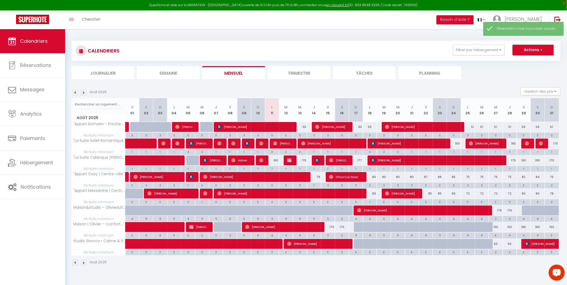
click at [75, 90] on img at bounding box center [75, 93] width 6 height 6
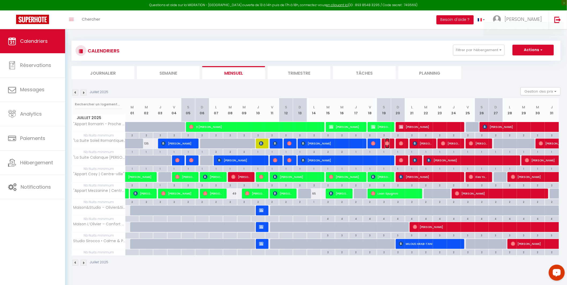
click at [389, 145] on img at bounding box center [387, 143] width 4 height 4
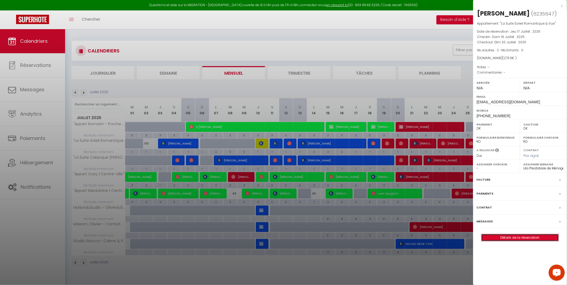
click at [513, 239] on link "Détails de la réservation" at bounding box center [519, 237] width 77 height 7
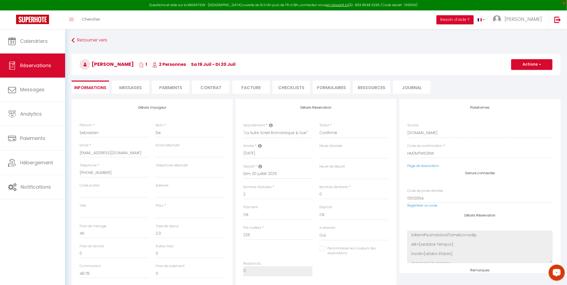
scroll to position [115, 0]
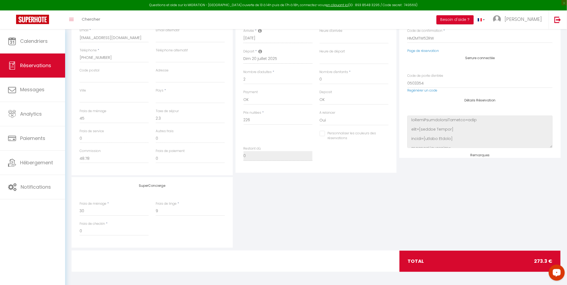
click at [322, 132] on input "Personnaliser les couleurs des réservations" at bounding box center [351, 133] width 62 height 5
click at [388, 134] on span at bounding box center [386, 135] width 4 height 4
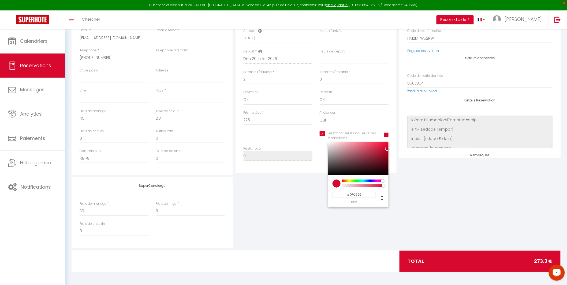
click at [355, 194] on input "#D7092E" at bounding box center [353, 195] width 43 height 6
paste input "0E55F9"
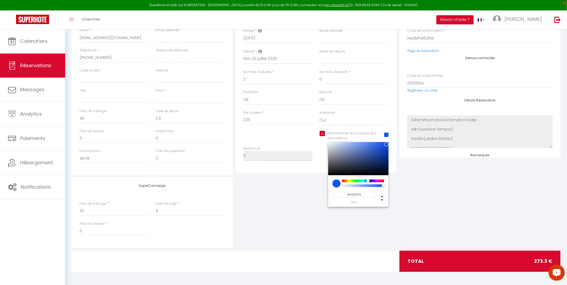
click at [425, 207] on div "SuperConcierge Frais de ménage * 30 Frais de linge * 9 Frais de checkin * 0" at bounding box center [316, 212] width 492 height 71
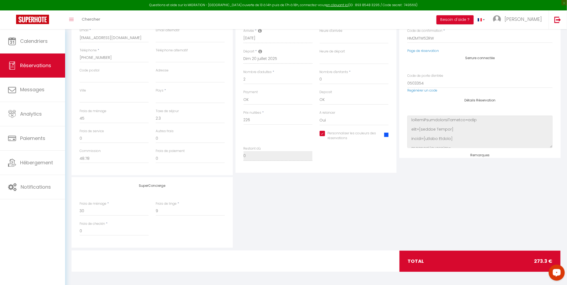
scroll to position [0, 0]
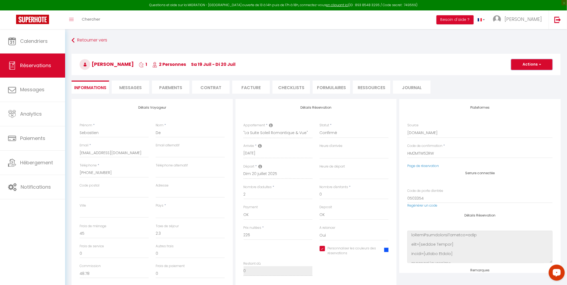
click at [536, 68] on button "Actions" at bounding box center [531, 64] width 41 height 11
click at [527, 75] on link "Enregistrer" at bounding box center [526, 76] width 42 height 7
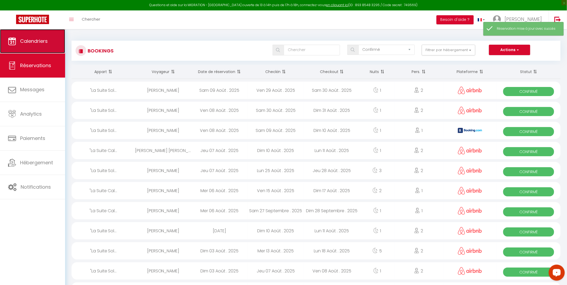
click at [36, 44] on span "Calendriers" at bounding box center [34, 41] width 28 height 7
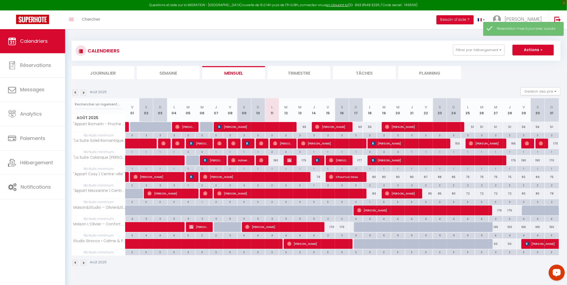
click at [74, 91] on img at bounding box center [75, 93] width 6 height 6
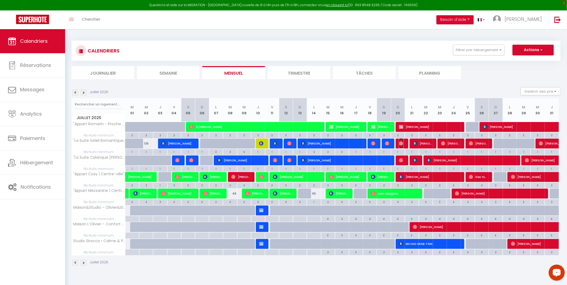
click at [402, 143] on img at bounding box center [401, 143] width 4 height 4
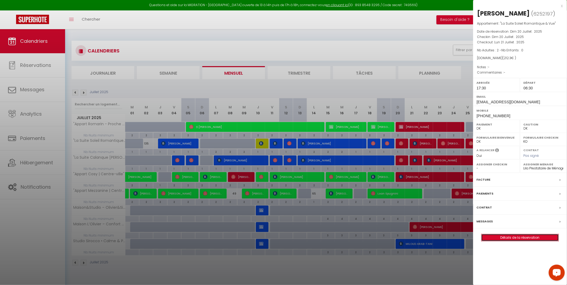
click at [511, 239] on link "Détails de la réservation" at bounding box center [519, 237] width 77 height 7
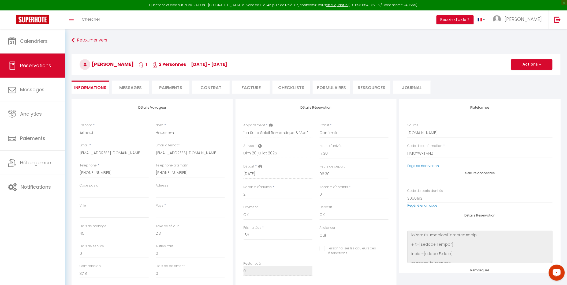
scroll to position [115, 0]
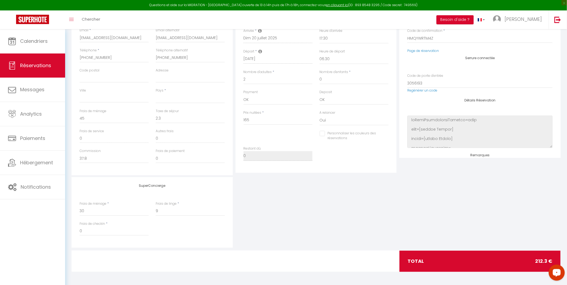
click at [322, 133] on input "Personnaliser les couleurs des réservations" at bounding box center [351, 133] width 62 height 5
click at [385, 135] on span at bounding box center [386, 135] width 4 height 4
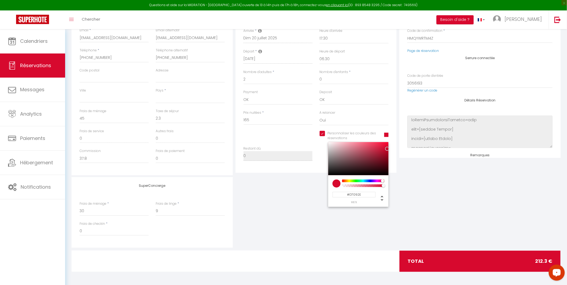
click at [360, 196] on input "#D7092E" at bounding box center [353, 195] width 43 height 6
paste input "0E55F9"
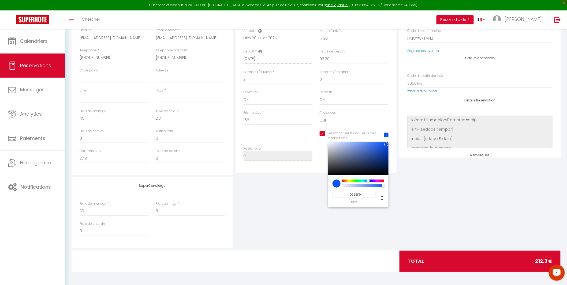
click at [452, 200] on div "SuperConcierge Frais de ménage * 30 Frais de linge * 9 Frais de checkin * 0" at bounding box center [316, 212] width 492 height 71
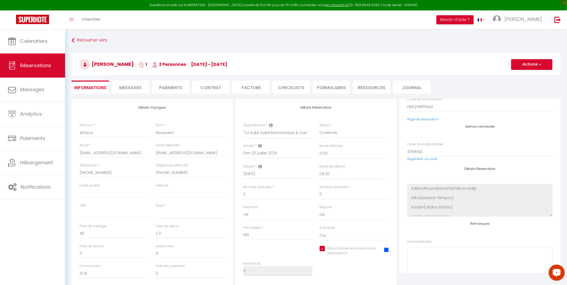
scroll to position [79, 0]
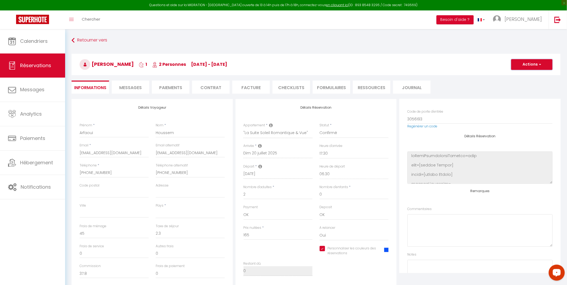
click at [528, 63] on div "Retourner vers Arfaoui Houssem 1 2 Personnes di 20 Juil - lu 21 Juil Actions En…" at bounding box center [316, 215] width 489 height 359
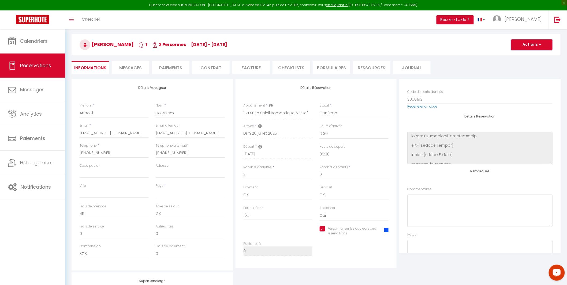
scroll to position [0, 0]
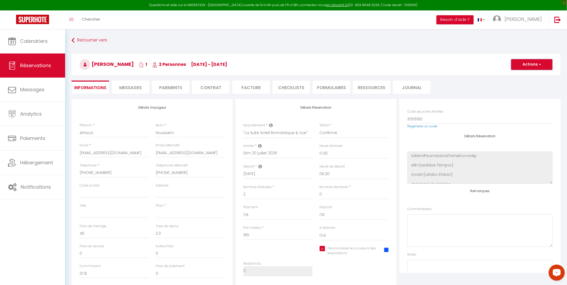
click at [528, 63] on button "Actions" at bounding box center [531, 64] width 41 height 11
click at [521, 78] on link "Enregistrer" at bounding box center [526, 76] width 42 height 7
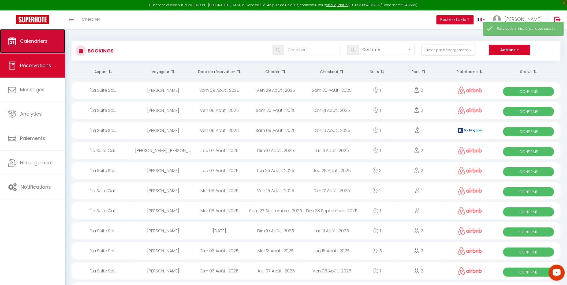
click at [41, 44] on link "Calendriers" at bounding box center [32, 41] width 65 height 24
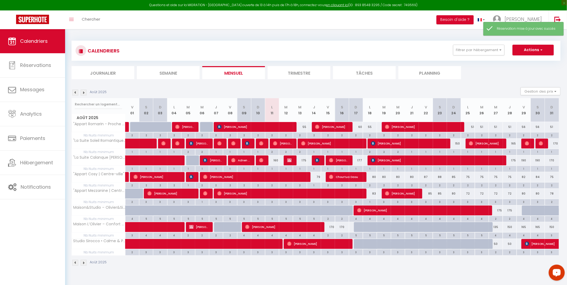
click at [75, 92] on img at bounding box center [75, 93] width 6 height 6
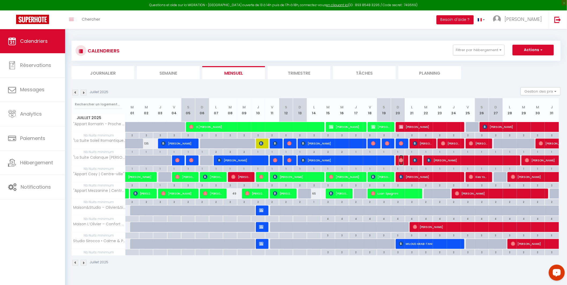
click at [403, 160] on img at bounding box center [401, 160] width 4 height 4
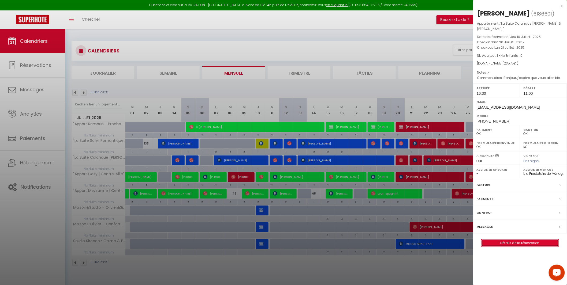
click at [514, 240] on link "Détails de la réservation" at bounding box center [519, 243] width 77 height 7
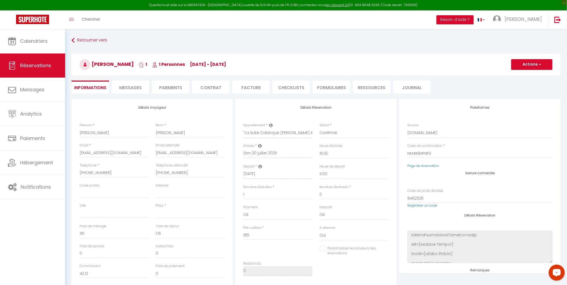
scroll to position [115, 0]
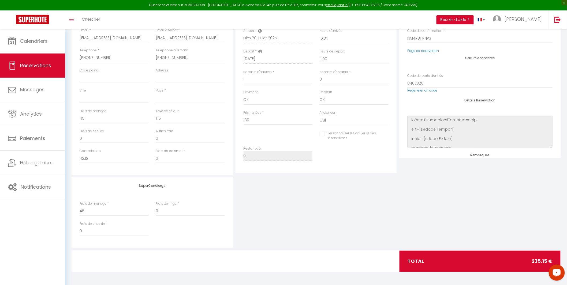
click at [322, 134] on input "Personnaliser les couleurs des réservations" at bounding box center [351, 133] width 62 height 5
click at [386, 135] on span at bounding box center [386, 135] width 4 height 4
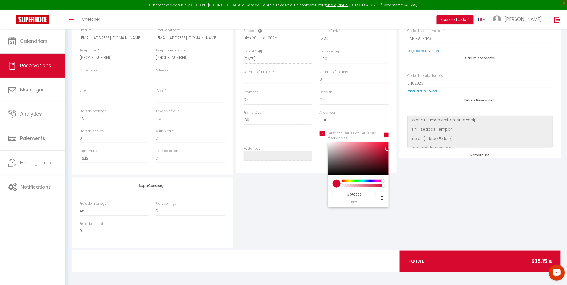
click at [353, 196] on input "#D7092E" at bounding box center [353, 195] width 43 height 6
paste input "0E55F9"
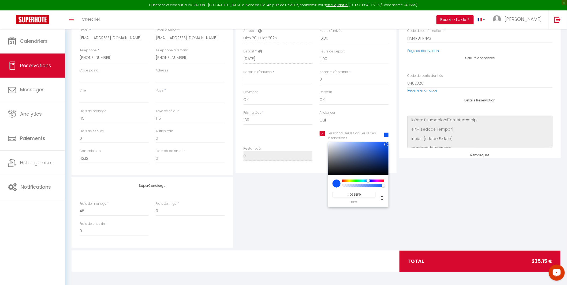
click at [443, 186] on div "SuperConcierge Frais de ménage * 45 Frais de linge * 9 Frais de checkin * 0" at bounding box center [316, 212] width 492 height 71
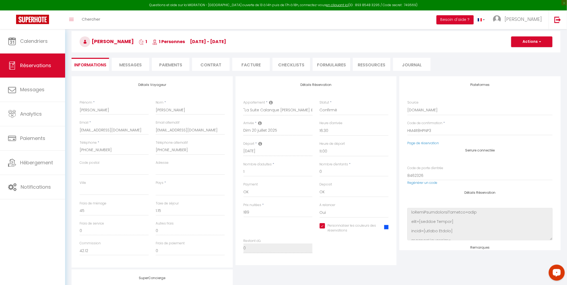
scroll to position [0, 0]
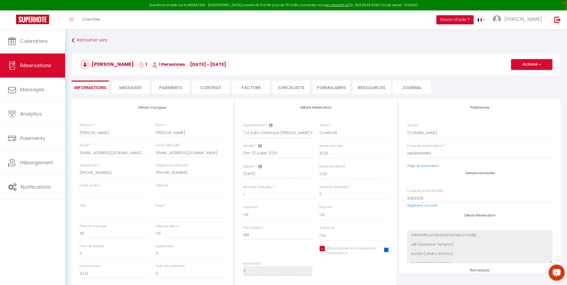
click at [535, 62] on button "Actions" at bounding box center [531, 64] width 41 height 11
click at [524, 74] on link "Enregistrer" at bounding box center [526, 76] width 42 height 7
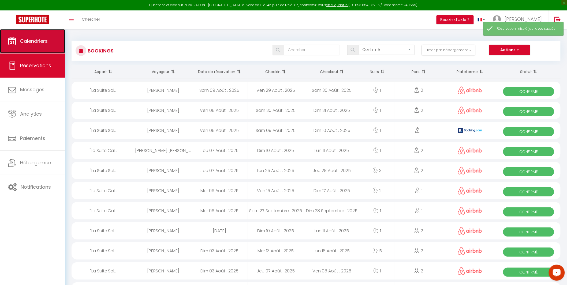
click at [38, 44] on span "Calendriers" at bounding box center [34, 41] width 28 height 7
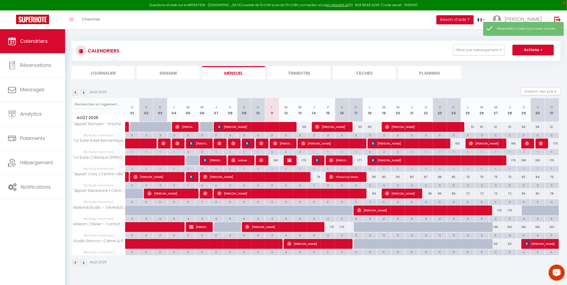
click at [74, 93] on img at bounding box center [75, 93] width 6 height 6
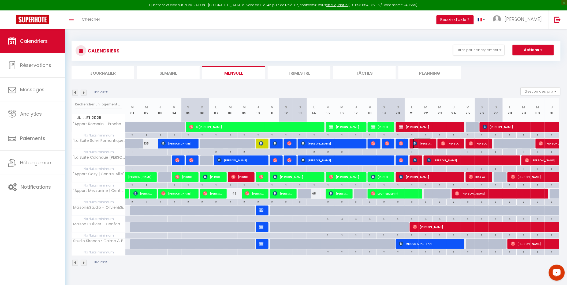
click at [423, 143] on span "[PERSON_NAME]" at bounding box center [422, 144] width 18 height 10
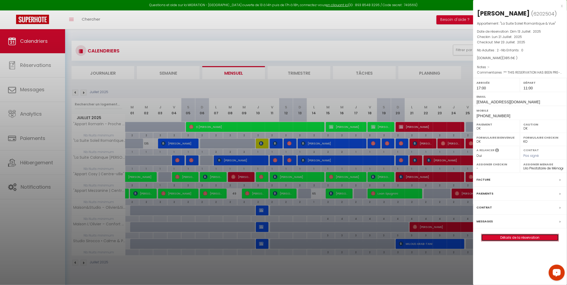
click at [514, 237] on link "Détails de la réservation" at bounding box center [519, 237] width 77 height 7
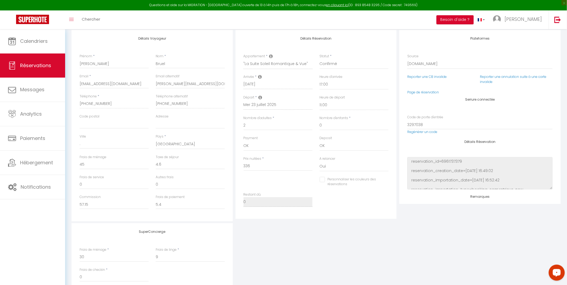
scroll to position [79, 0]
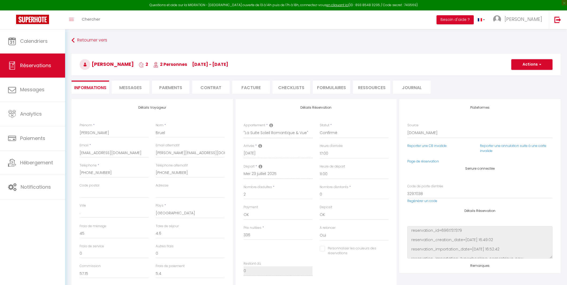
select select "58453"
select select "17:00"
select select "11:00"
select select "2"
click at [321, 246] on input "Personnaliser les couleurs des réservations" at bounding box center [351, 248] width 62 height 5
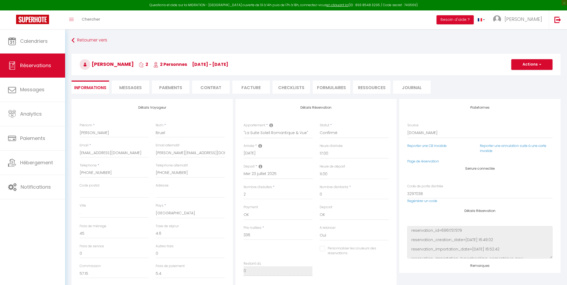
checkbox input "true"
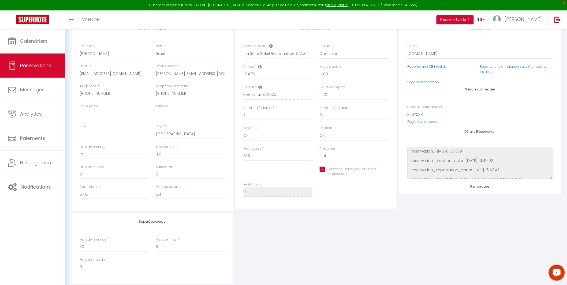
scroll to position [79, 0]
click at [385, 170] on span at bounding box center [386, 171] width 4 height 4
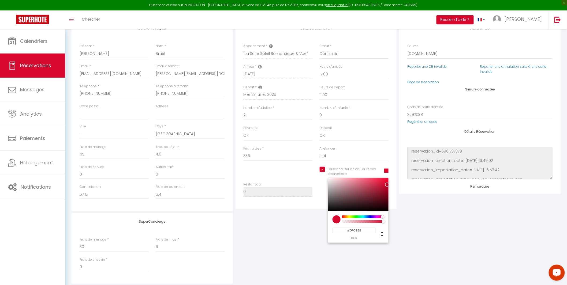
click at [354, 231] on input "#D7092E" at bounding box center [353, 231] width 43 height 6
paste input "0E55F9"
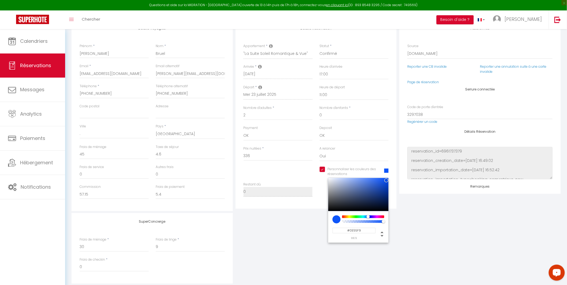
type input "#0E55F9"
click at [412, 227] on div "SuperConcierge Frais de ménage * 30 Frais de linge * 9 Frais de checkin * 0" at bounding box center [316, 248] width 492 height 71
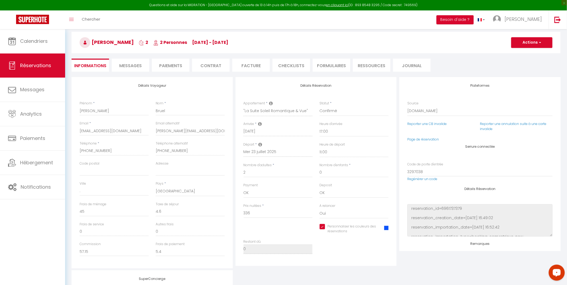
scroll to position [0, 0]
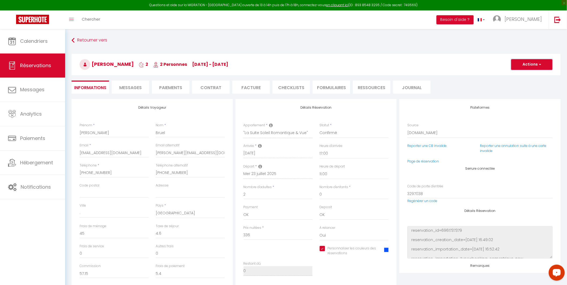
click at [531, 65] on button "Actions" at bounding box center [531, 64] width 41 height 11
click at [524, 76] on link "Enregistrer" at bounding box center [526, 76] width 42 height 7
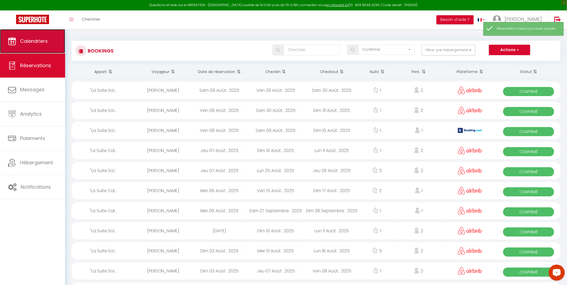
click at [28, 43] on span "Calendriers" at bounding box center [34, 41] width 28 height 7
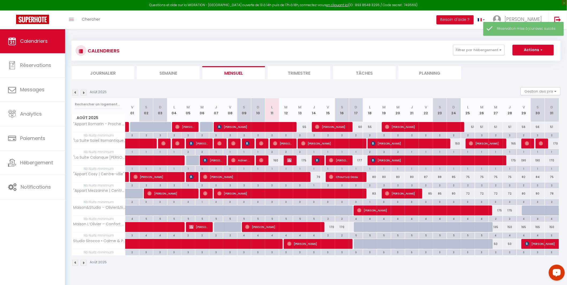
click at [72, 92] on img at bounding box center [75, 93] width 6 height 6
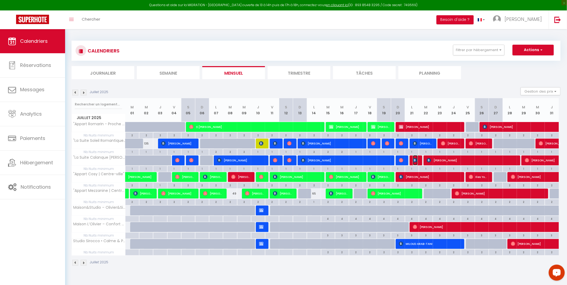
click at [414, 159] on img at bounding box center [415, 160] width 4 height 4
select select "OK"
select select "1"
select select "0"
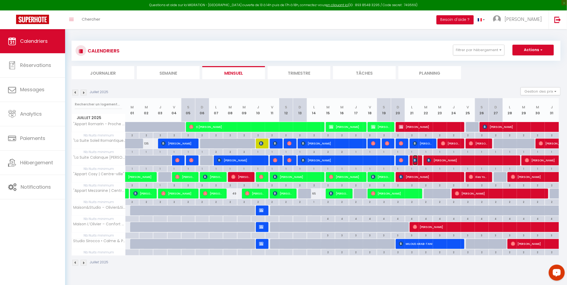
select select "1"
select select
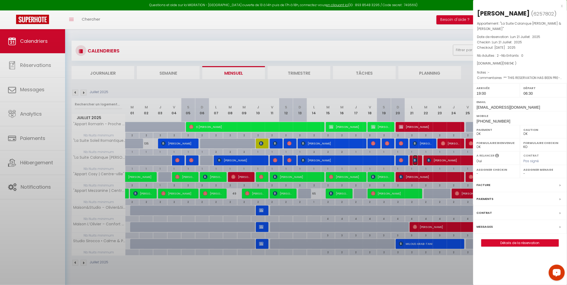
select select "39229"
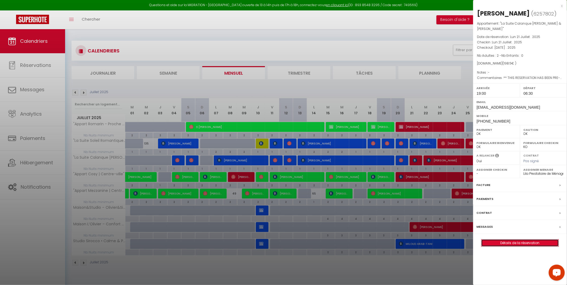
click at [519, 240] on link "Détails de la réservation" at bounding box center [519, 243] width 77 height 7
select select
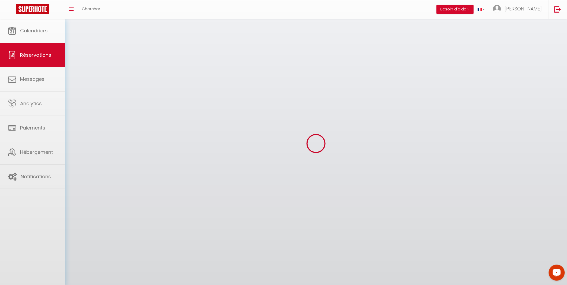
select select
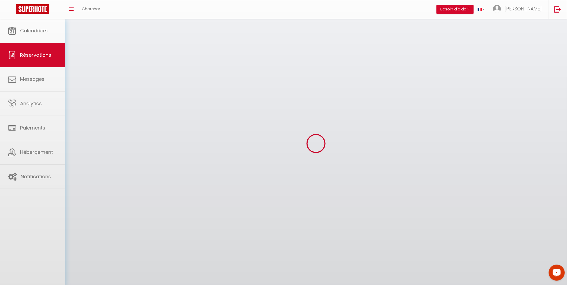
select select
checkbox input "false"
select select
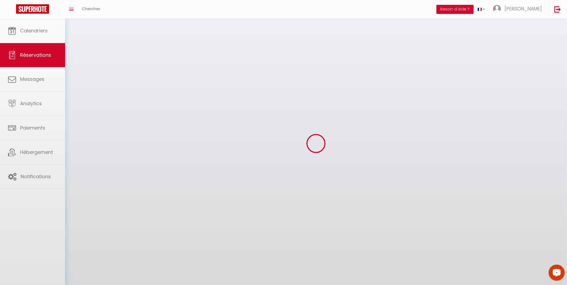
select select
checkbox input "false"
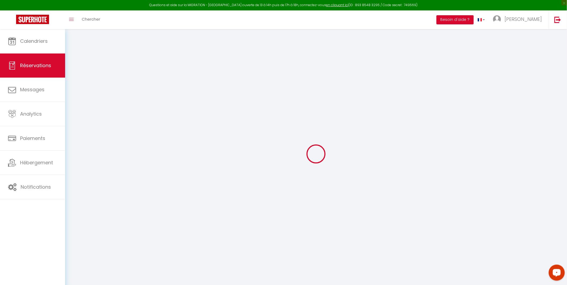
select select
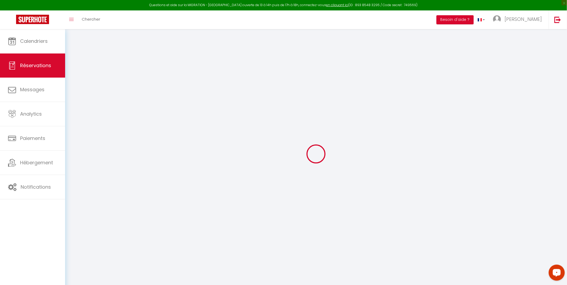
select select
checkbox input "false"
select select
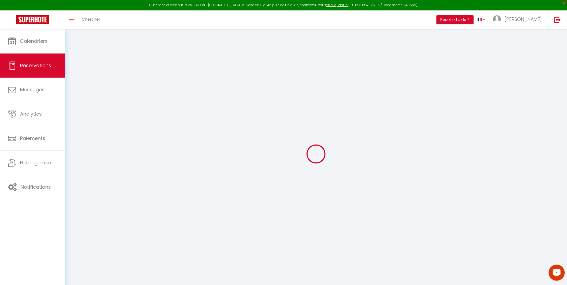
select select
checkbox input "false"
select select
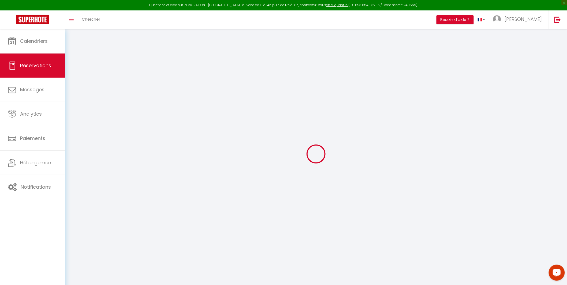
type input "Johan"
type input "Chevallier"
type input "jcheva.147022@guest.booking.com"
type input "chevallier.johan@gmail.com"
type input "+33652800595"
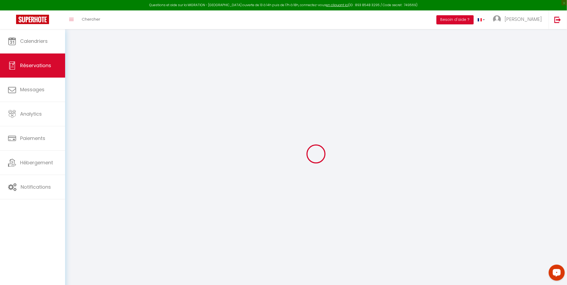
type input "+33652800595"
type input "200 rue des friots"
type input "Combovin"
select select "FR"
type input "29.43"
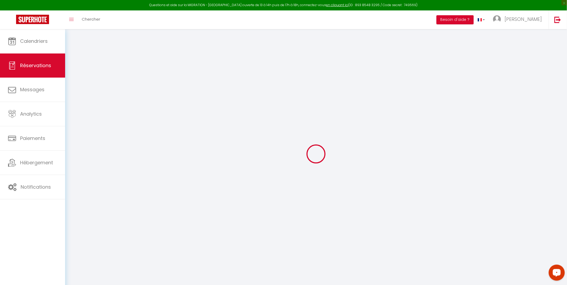
type input "2.7800000000000002"
select select "58454"
select select "1"
select select
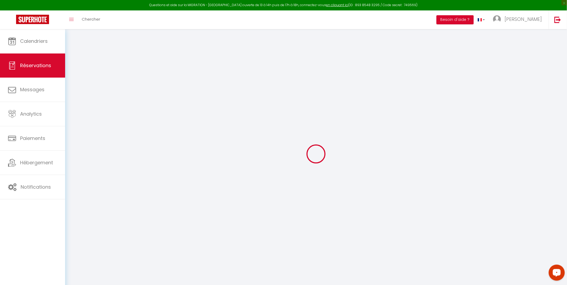
type input "2"
select select "12"
select select "15"
type input "151.2"
checkbox input "false"
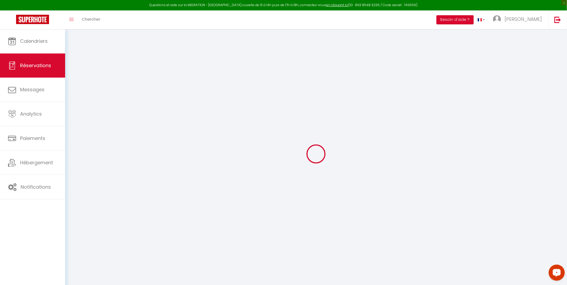
type input "0"
select select "2"
type input "45"
type input "9"
type input "0"
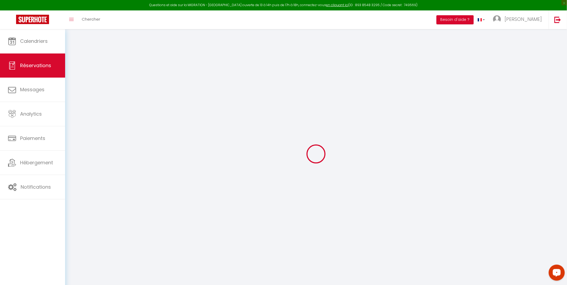
select select
checkbox input "false"
select select
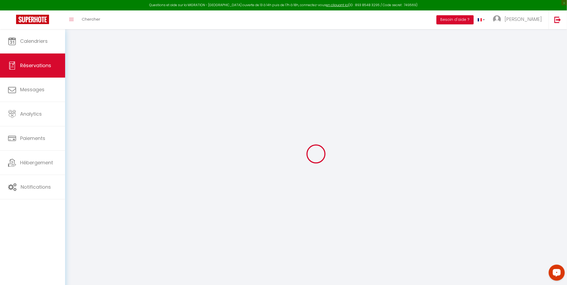
checkbox input "false"
select select
checkbox input "false"
type textarea "** THIS RESERVATION HAS BEEN PRE-PAID ** BOOKING NOTE : Payment charge is EUR 2…"
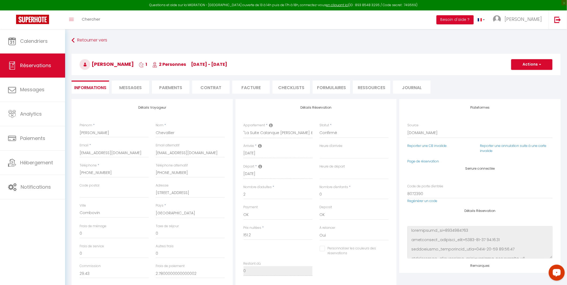
type input "45"
type input "2.3"
select select
checkbox input "false"
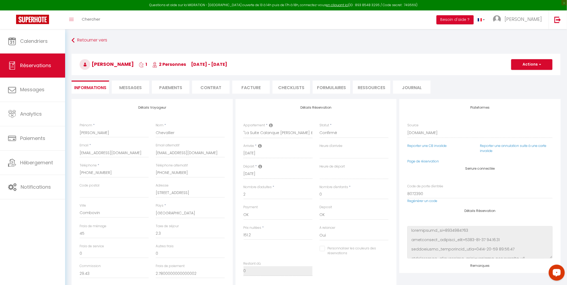
select select "19:00"
select select "06:30"
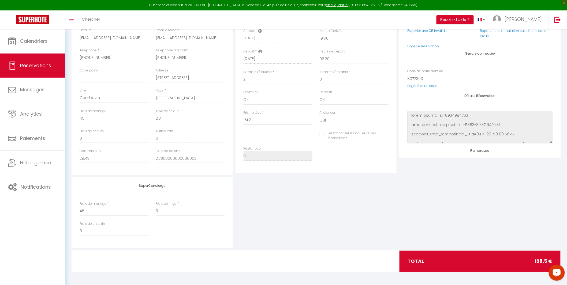
click at [323, 134] on input "Personnaliser les couleurs des réservations" at bounding box center [351, 133] width 62 height 5
checkbox input "true"
click at [387, 135] on span at bounding box center [386, 135] width 4 height 4
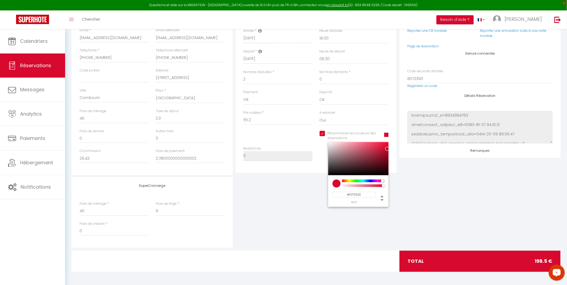
click at [359, 195] on input "#D7092E" at bounding box center [353, 195] width 43 height 6
paste input "0E55F9"
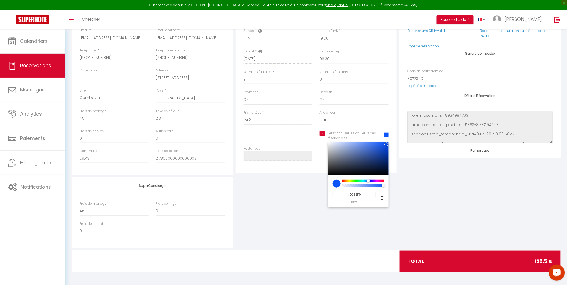
type input "#0E55F9"
click at [428, 190] on div "SuperConcierge Frais de ménage * 45 Frais de linge * 9 Frais de checkin * 0" at bounding box center [316, 212] width 492 height 71
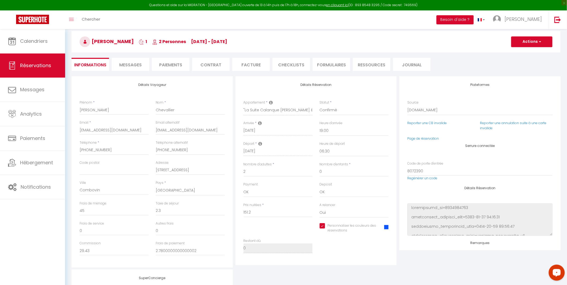
scroll to position [0, 0]
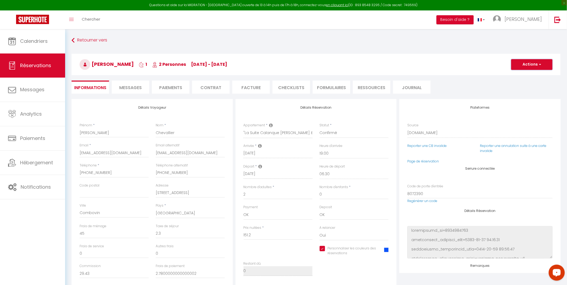
click at [519, 62] on button "Actions" at bounding box center [531, 64] width 41 height 11
click at [523, 74] on link "Enregistrer" at bounding box center [526, 76] width 42 height 7
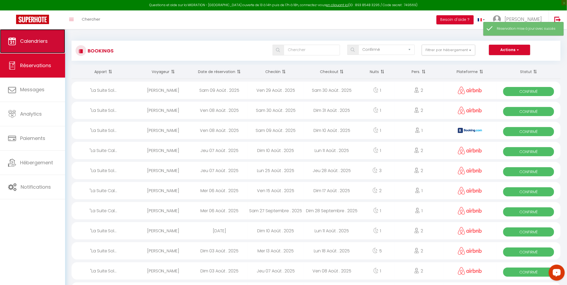
click at [33, 44] on span "Calendriers" at bounding box center [34, 41] width 28 height 7
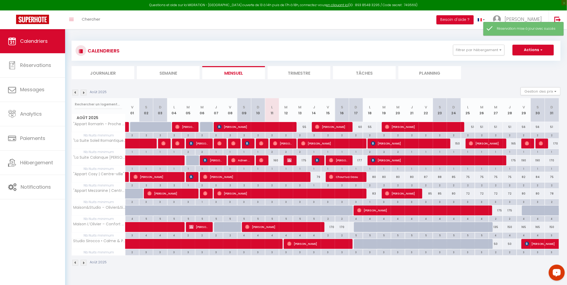
click at [76, 92] on img at bounding box center [75, 93] width 6 height 6
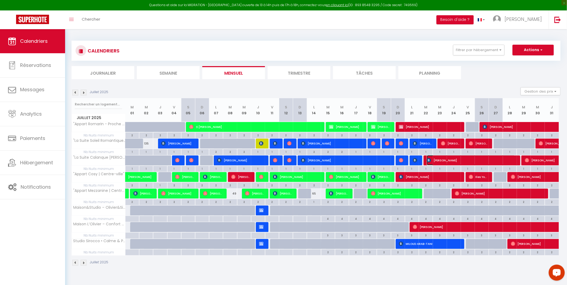
click at [440, 163] on span "[PERSON_NAME]" at bounding box center [471, 160] width 88 height 10
select select "OK"
select select "1"
select select "0"
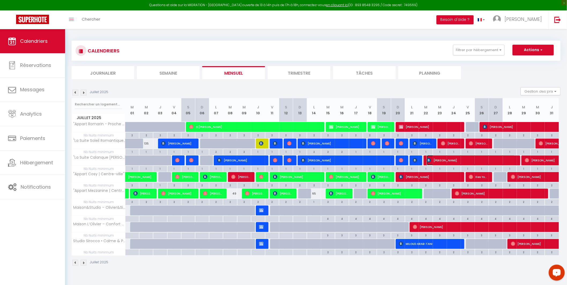
select select "1"
select select
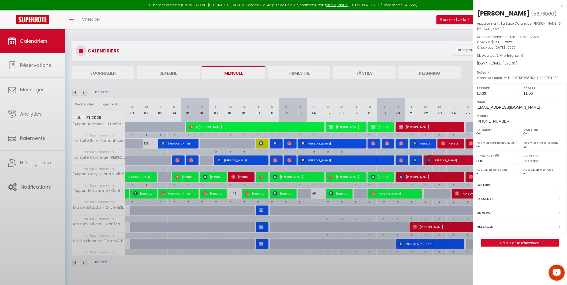
select select "39229"
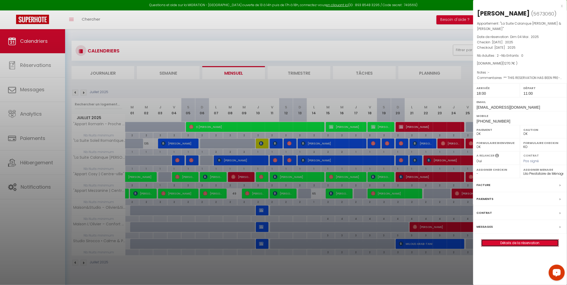
click at [517, 240] on link "Détails de la réservation" at bounding box center [519, 243] width 77 height 7
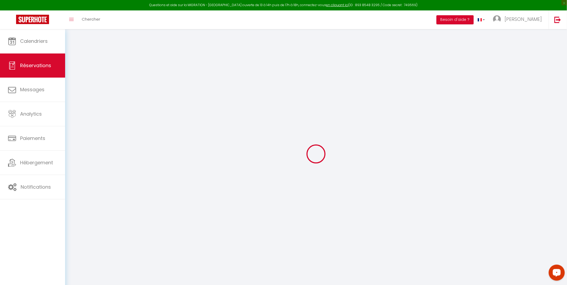
select select
checkbox input "false"
type textarea "** THIS RESERVATION HAS BEEN PRE-PAID ** BOOKING NOTE : Payment charge is EUR 1…"
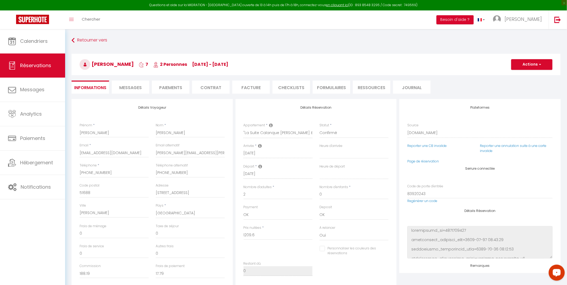
type input "45"
type input "16.1"
select select
checkbox input "false"
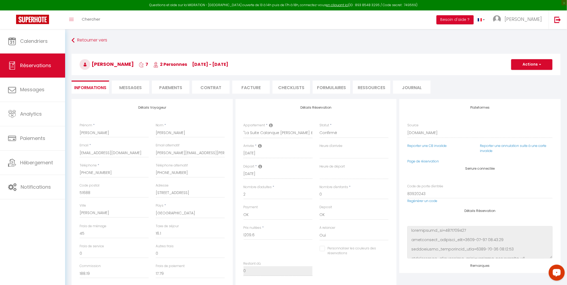
select select "18:00"
select select "11:00"
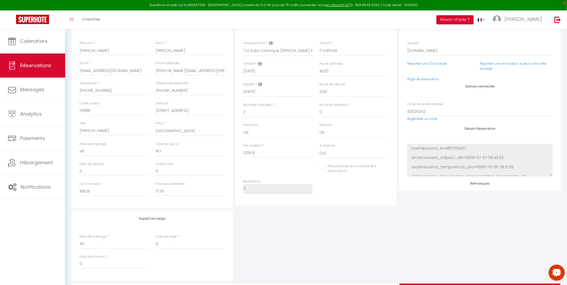
scroll to position [115, 0]
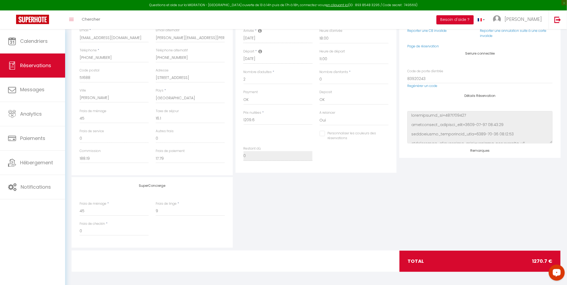
click at [322, 134] on input "Personnaliser les couleurs des réservations" at bounding box center [351, 133] width 62 height 5
checkbox input "true"
click at [386, 135] on span at bounding box center [386, 135] width 4 height 4
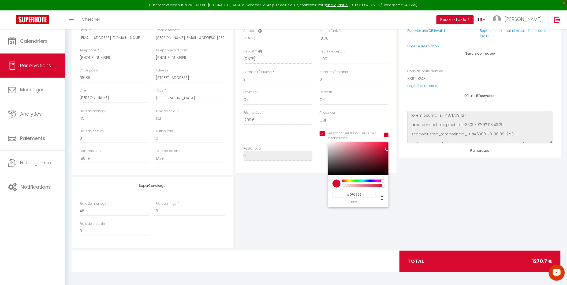
click at [357, 194] on input "#D7092E" at bounding box center [353, 195] width 43 height 6
paste input "0E55F9"
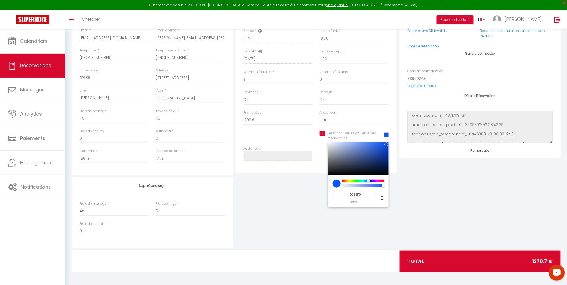
type input "#0E55F9"
click at [454, 214] on div "SuperConcierge Frais de ménage * 45 Frais de linge * 9 Frais de checkin * 0" at bounding box center [316, 212] width 492 height 71
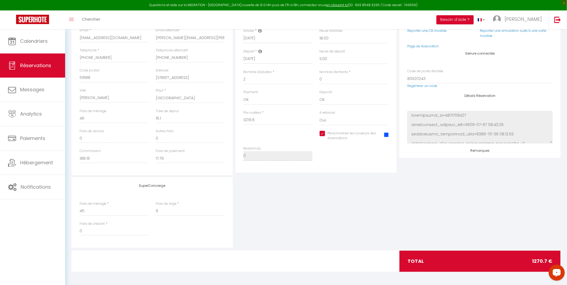
scroll to position [0, 0]
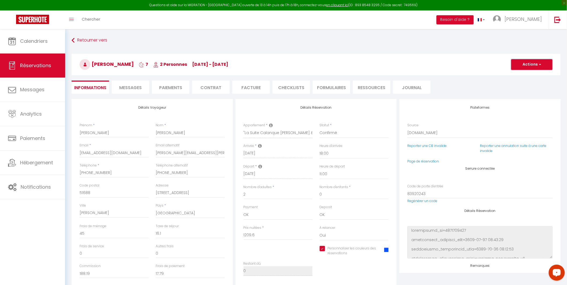
click at [519, 68] on button "Actions" at bounding box center [531, 64] width 41 height 11
click at [522, 76] on link "Enregistrer" at bounding box center [526, 76] width 42 height 7
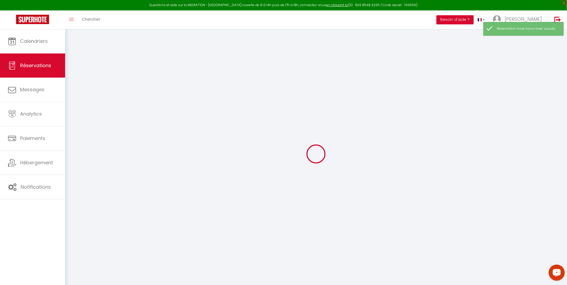
select select "confirmed"
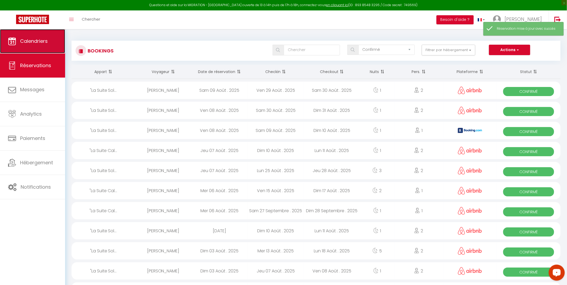
click at [40, 44] on link "Calendriers" at bounding box center [32, 41] width 65 height 24
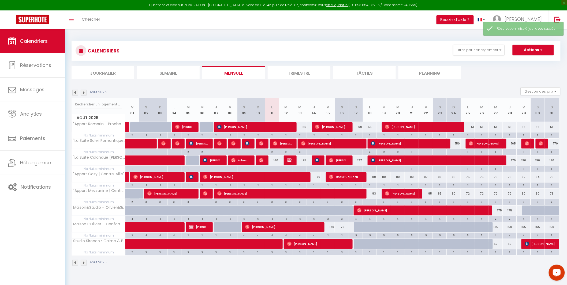
click at [73, 93] on img at bounding box center [75, 93] width 6 height 6
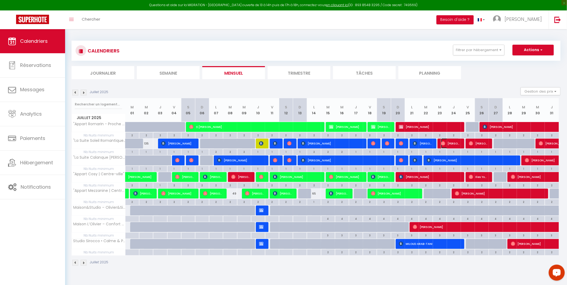
click at [455, 143] on span "[PERSON_NAME][GEOGRAPHIC_DATA]" at bounding box center [450, 144] width 18 height 10
select select "OK"
select select "1"
select select "0"
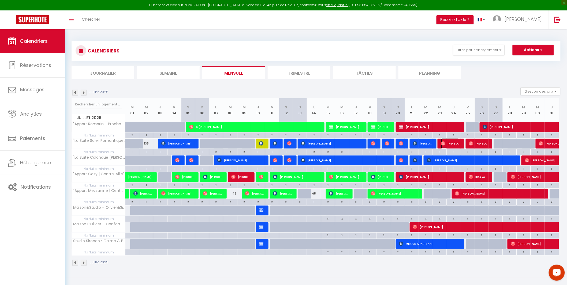
select select "1"
select select
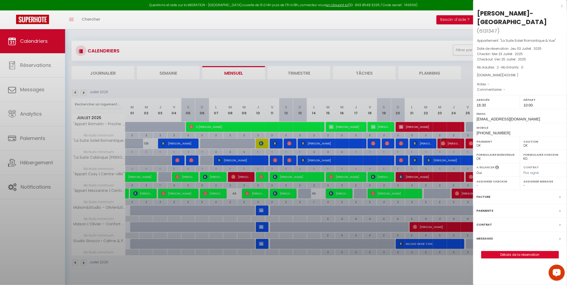
select select "39229"
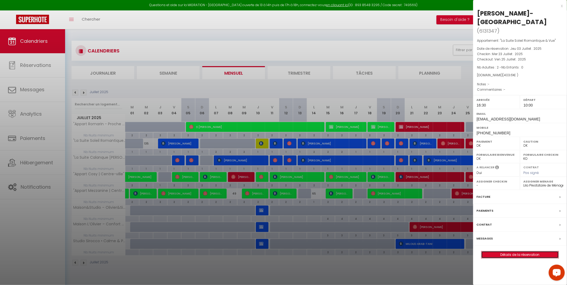
click at [519, 253] on link "Détails de la réservation" at bounding box center [519, 255] width 77 height 7
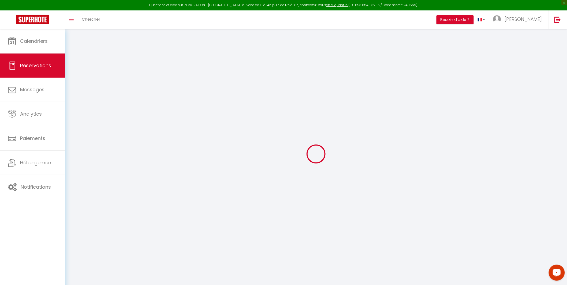
type input "Anke"
type input "Schultheiss-Mainzinger"
type input "luea0vadfqwzawbr1lah7buz7n2r@reply.superhote.com"
type input "anke.schultheiss@live.de"
type input "+4915128734256"
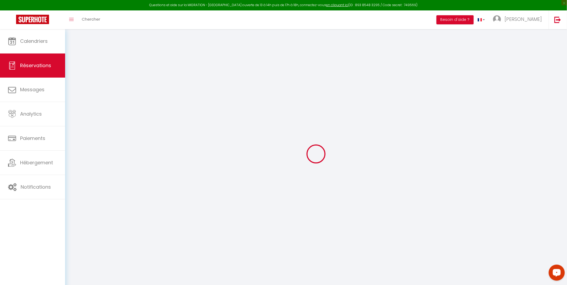
type input "+4915128734256"
select select
type input "71.82"
select select "58453"
select select "1"
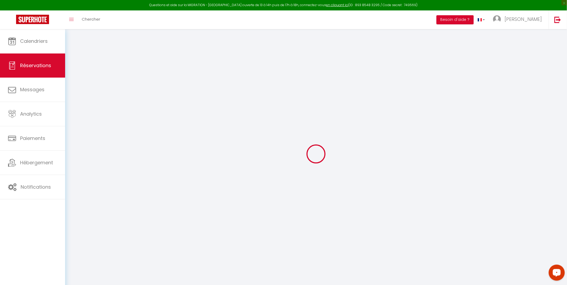
select select
type input "2"
select select "12"
select select
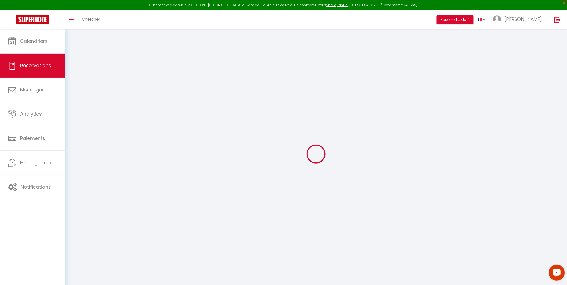
type input "354"
checkbox input "false"
type input "0"
select select "1"
type input "30"
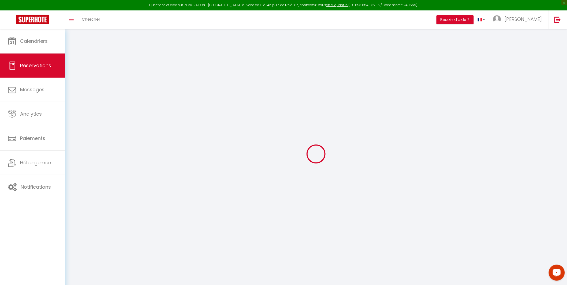
type input "9"
type input "0"
select select
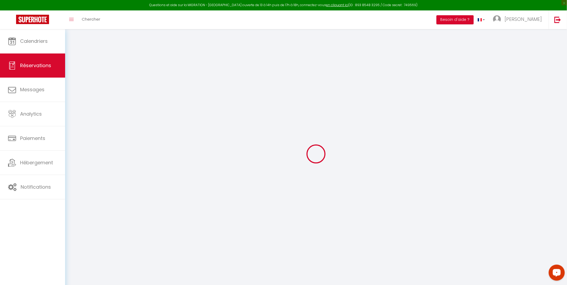
select select "15"
checkbox input "false"
select select
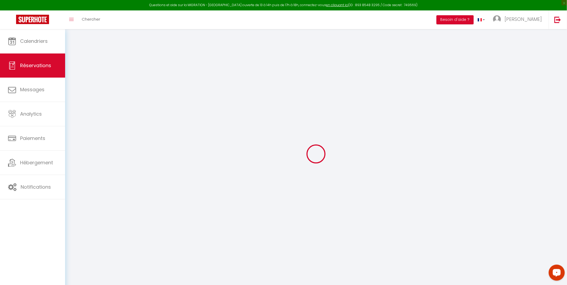
checkbox input "false"
select select
checkbox input "false"
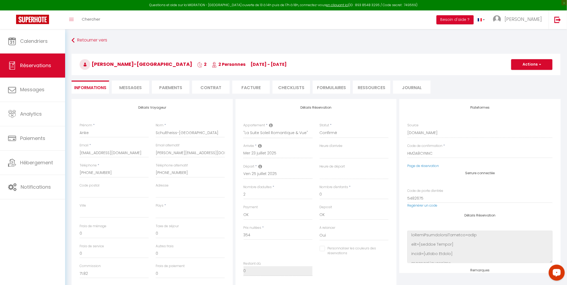
select select
type input "45"
type input "4.61"
select select
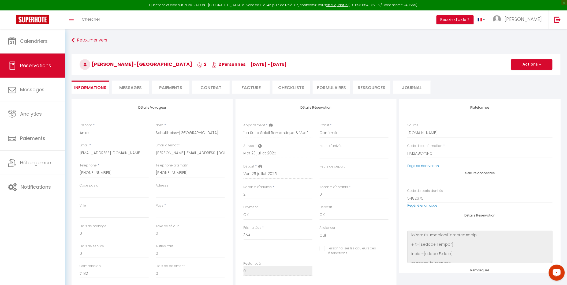
checkbox input "false"
select select
checkbox input "false"
select select "16:30"
select select "10:00"
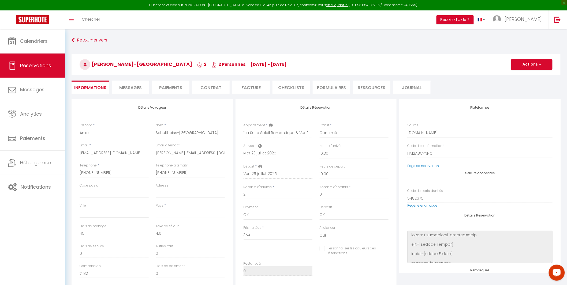
scroll to position [79, 0]
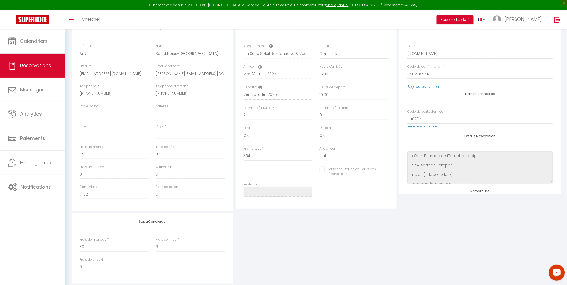
click at [322, 169] on input "Personnaliser les couleurs des réservations" at bounding box center [351, 169] width 62 height 5
checkbox input "true"
click at [384, 170] on div "Personnaliser les couleurs des réservations #D7092E" at bounding box center [354, 172] width 69 height 10
click at [388, 170] on span at bounding box center [386, 171] width 4 height 4
select select
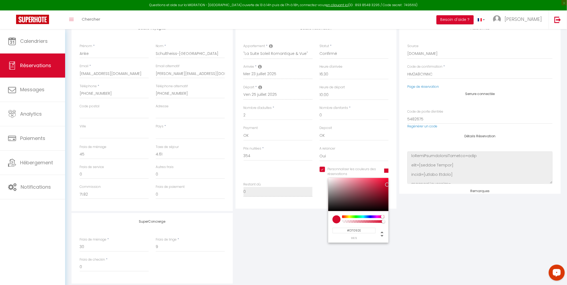
click at [360, 232] on input "#D7092E" at bounding box center [353, 231] width 43 height 6
paste input "0E55F9"
type input "#0E55F9"
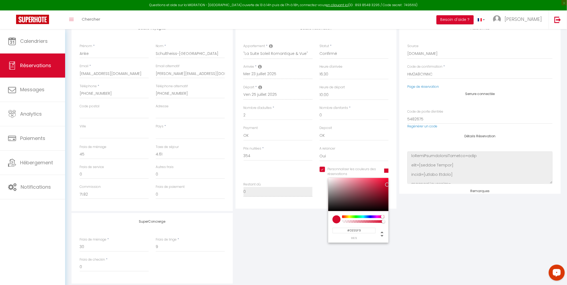
select select
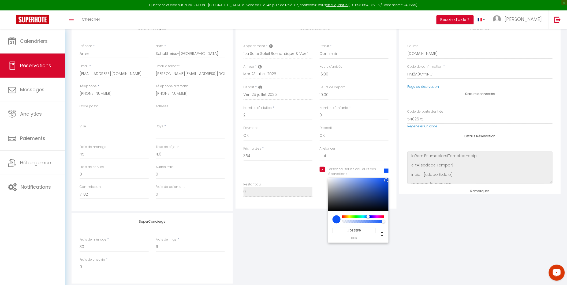
type input "#0E55F9"
click at [473, 233] on div "SuperConcierge Frais de ménage * 30 Frais de linge * 9 Frais de checkin * 0" at bounding box center [316, 248] width 492 height 71
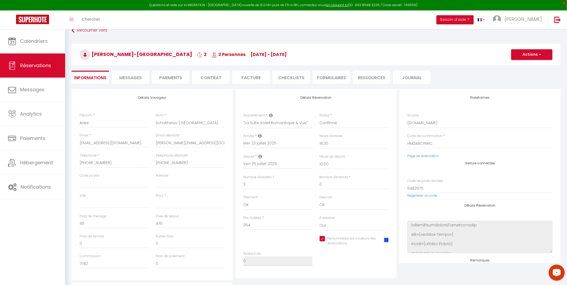
scroll to position [0, 0]
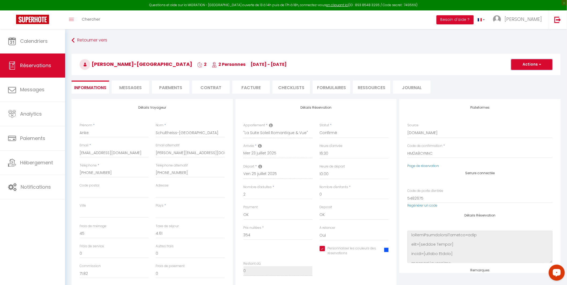
click at [537, 64] on button "Actions" at bounding box center [531, 64] width 41 height 11
click at [523, 76] on link "Enregistrer" at bounding box center [526, 76] width 42 height 7
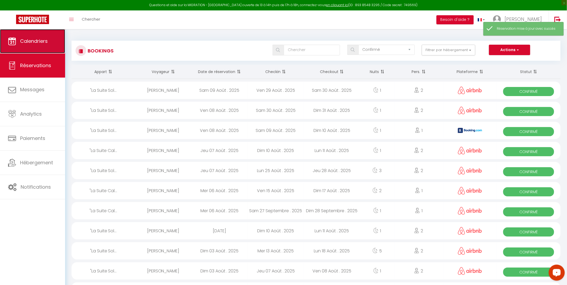
click at [32, 39] on span "Calendriers" at bounding box center [34, 41] width 28 height 7
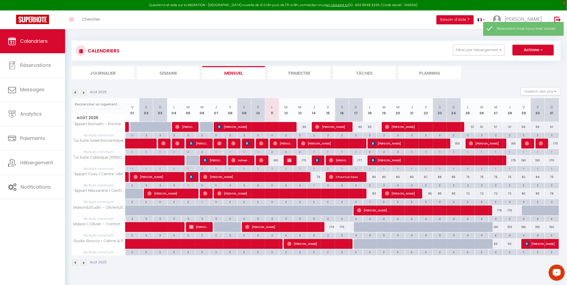
click at [74, 92] on img at bounding box center [75, 93] width 6 height 6
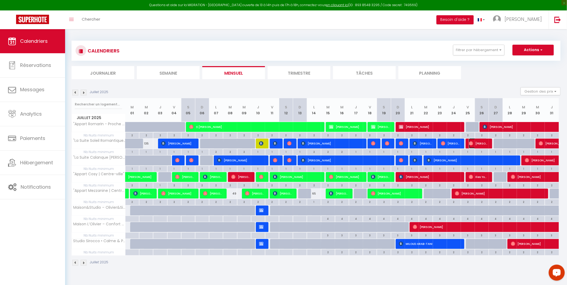
click at [487, 141] on span "[PERSON_NAME]" at bounding box center [478, 144] width 18 height 10
select select "OK"
select select "1"
select select "0"
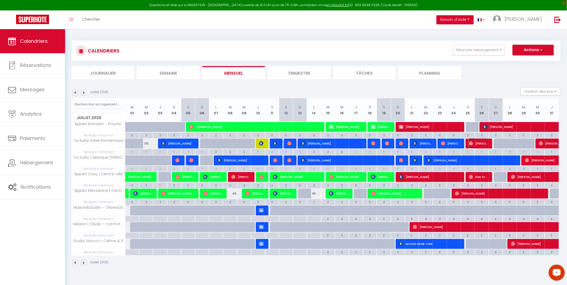
select select "1"
select select
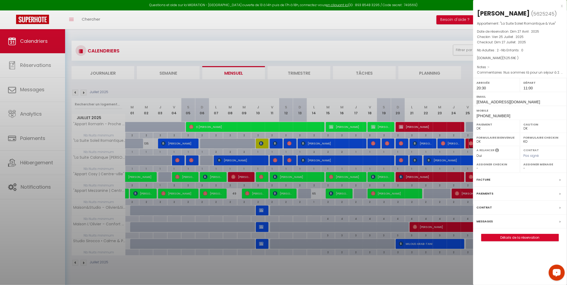
select select "39229"
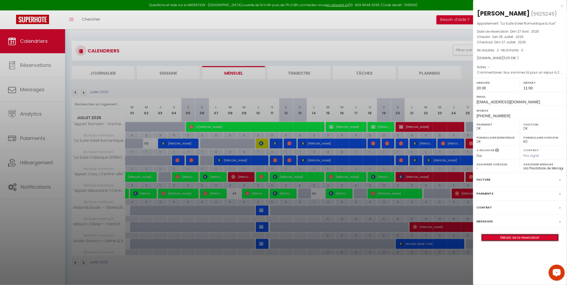
click at [512, 237] on link "Détails de la réservation" at bounding box center [519, 237] width 77 height 7
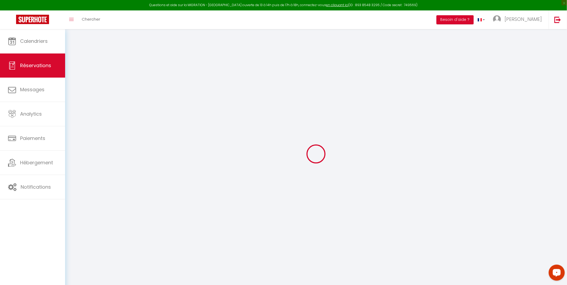
type input "Emilie"
type input "Vidal"
type input "kcxln2fqpvpjqofunwakvwceo8eh@reply.superhote.com"
type input "emilie.archi@free.fr"
type input "+33608886710"
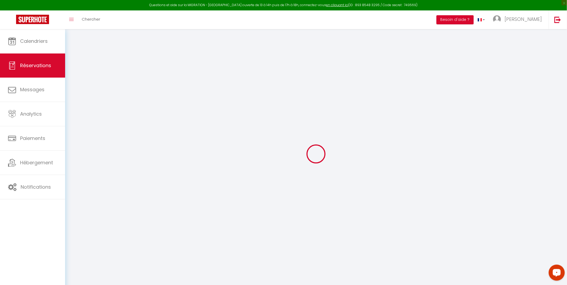
type input "+33608886710"
select select "FR"
type input "93.78"
select select "58453"
select select "1"
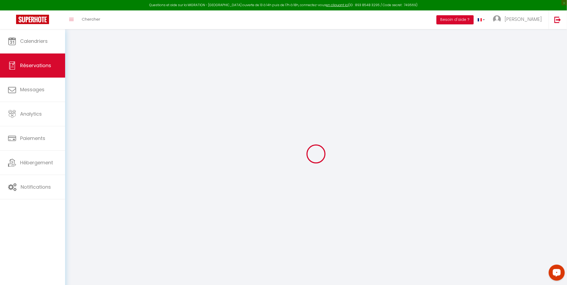
select select
type input "2"
select select "12"
select select
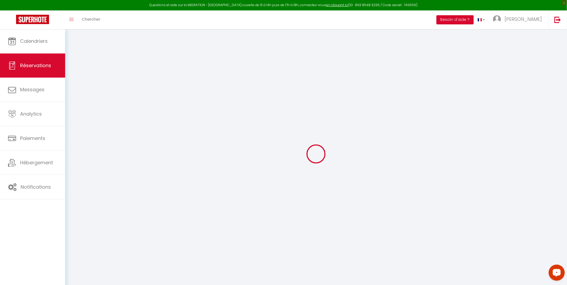
type input "476"
checkbox input "false"
type input "0"
select select "1"
type input "30"
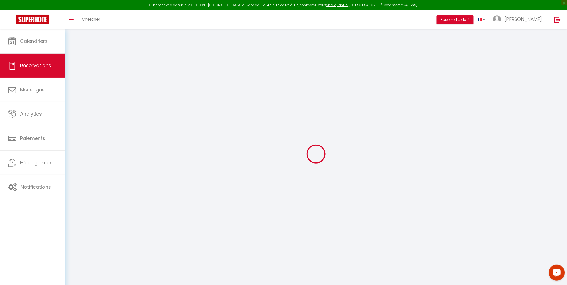
type input "9"
type input "0"
select select
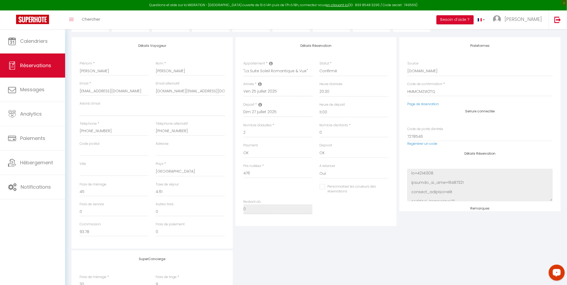
scroll to position [79, 0]
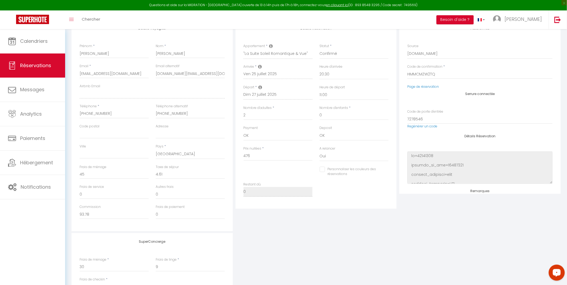
click at [323, 168] on input "Personnaliser les couleurs des réservations" at bounding box center [351, 169] width 62 height 5
click at [387, 170] on span at bounding box center [386, 171] width 4 height 4
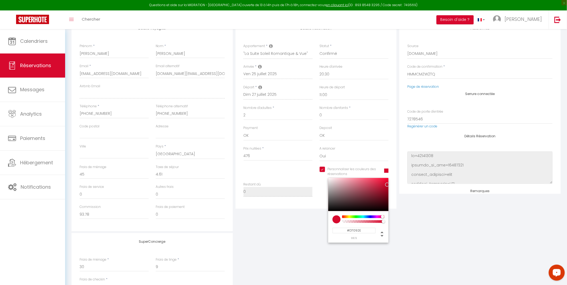
click at [365, 232] on input "#D7092E" at bounding box center [353, 231] width 43 height 6
paste input "0E55F9"
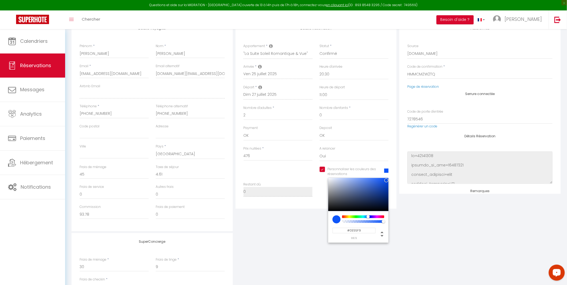
click at [433, 233] on div "SuperConcierge Frais de ménage * 30 Frais de linge * 9 Frais de checkin * 0" at bounding box center [316, 268] width 492 height 71
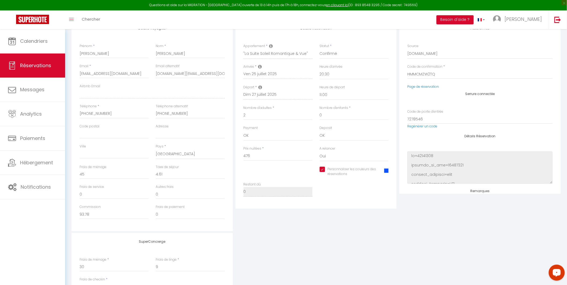
scroll to position [0, 0]
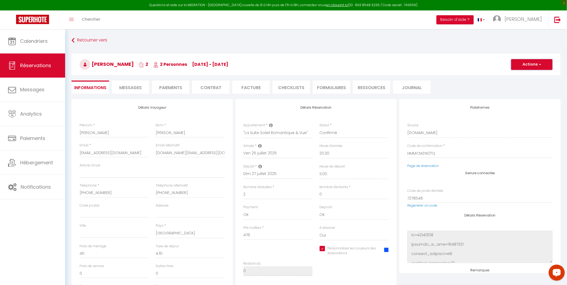
click at [536, 65] on button "Actions" at bounding box center [531, 64] width 41 height 11
click at [528, 76] on link "Enregistrer" at bounding box center [526, 76] width 42 height 7
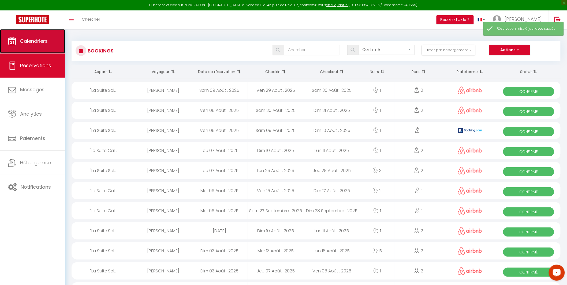
click at [23, 46] on link "Calendriers" at bounding box center [32, 41] width 65 height 24
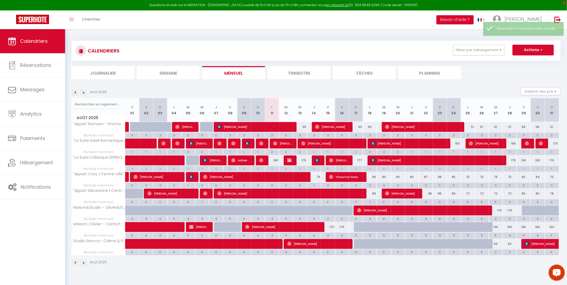
click at [74, 91] on img at bounding box center [75, 93] width 6 height 6
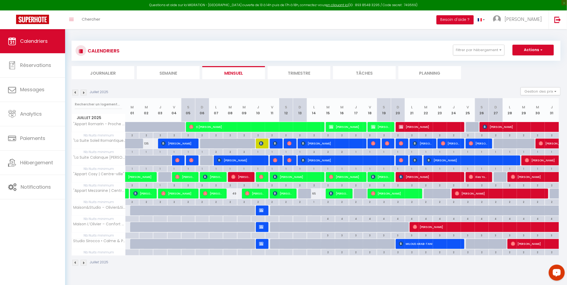
click at [83, 93] on img at bounding box center [84, 93] width 6 height 6
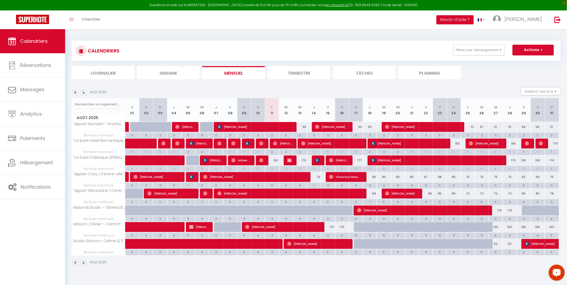
click at [74, 93] on img at bounding box center [75, 93] width 6 height 6
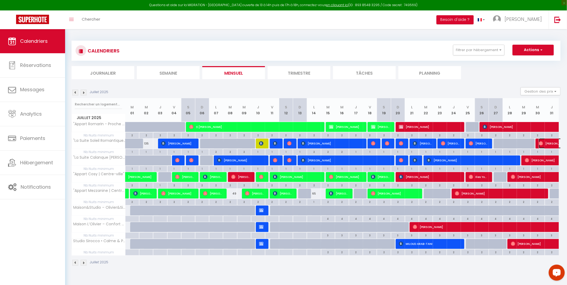
click at [551, 143] on span "[PERSON_NAME]" at bounding box center [563, 144] width 49 height 10
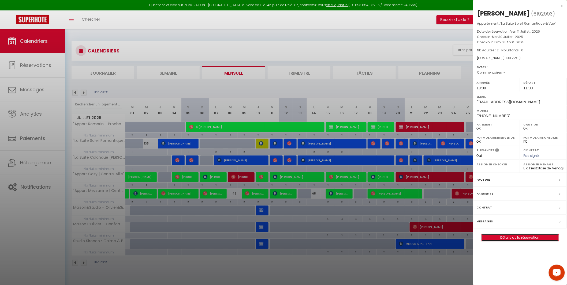
click at [525, 238] on link "Détails de la réservation" at bounding box center [519, 237] width 77 height 7
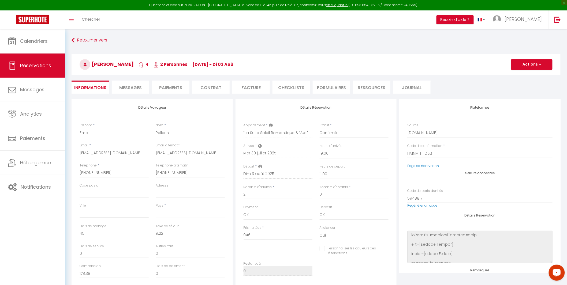
click at [325, 249] on input "Personnaliser les couleurs des réservations" at bounding box center [351, 248] width 62 height 5
click at [387, 252] on span at bounding box center [386, 250] width 4 height 4
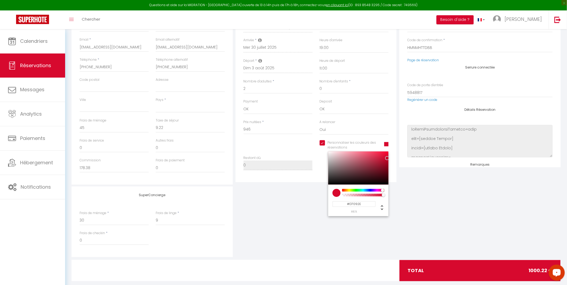
scroll to position [115, 0]
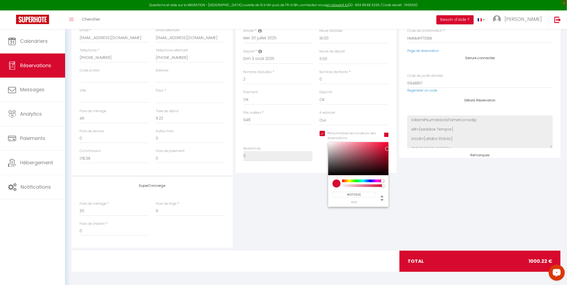
click at [367, 194] on input "#D7092E" at bounding box center [353, 195] width 43 height 6
paste input "0E55F9"
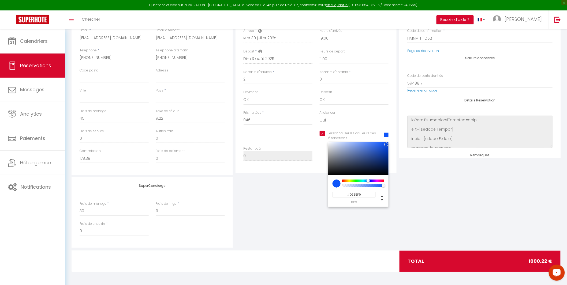
click at [425, 195] on div "SuperConcierge Frais de ménage * 30 Frais de linge * 9 Frais de checkin * 0" at bounding box center [316, 212] width 492 height 71
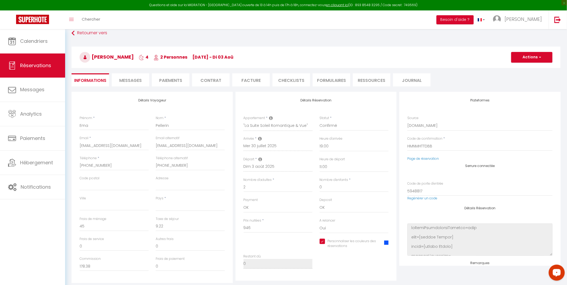
scroll to position [0, 0]
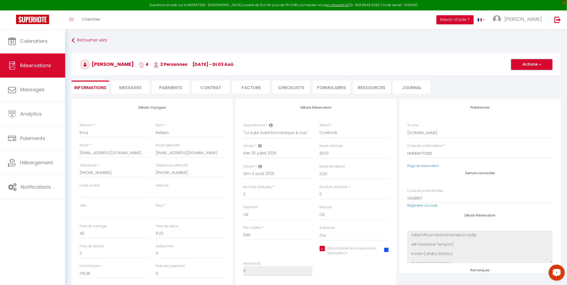
click at [534, 65] on button "Actions" at bounding box center [531, 64] width 41 height 11
click at [526, 76] on link "Enregistrer" at bounding box center [526, 76] width 42 height 7
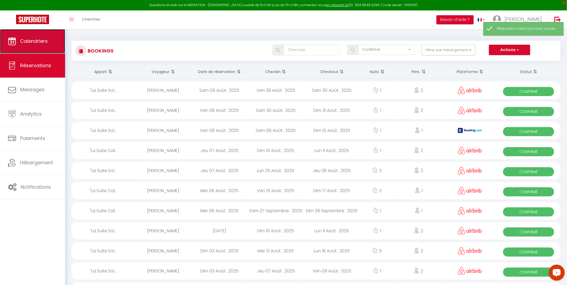
click at [32, 42] on span "Calendriers" at bounding box center [34, 41] width 28 height 7
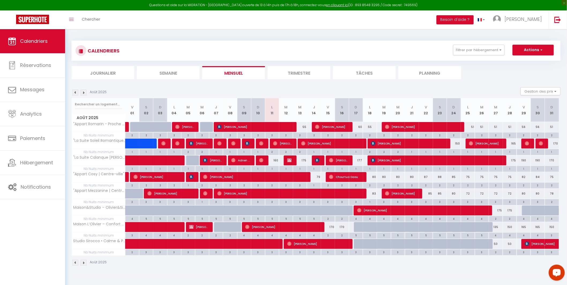
click at [74, 92] on img at bounding box center [75, 93] width 6 height 6
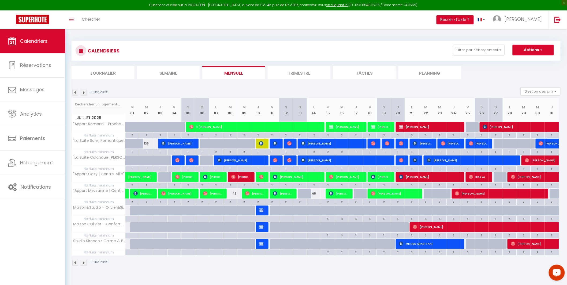
click at [83, 93] on img at bounding box center [84, 93] width 6 height 6
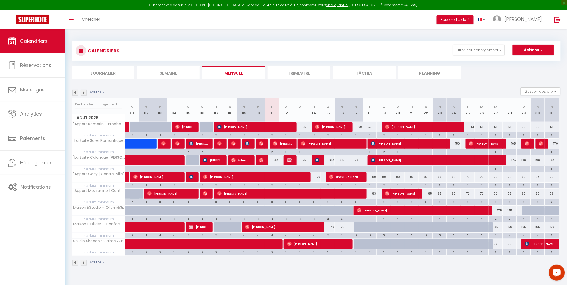
click at [224, 167] on div "1" at bounding box center [230, 168] width 14 height 5
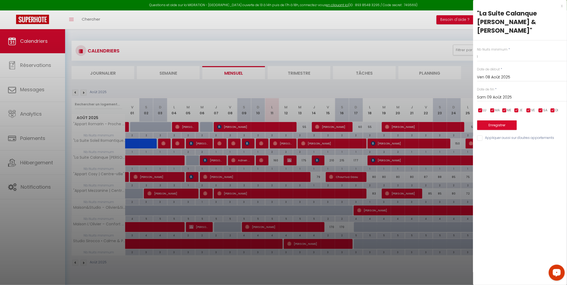
click at [262, 168] on div at bounding box center [283, 142] width 567 height 285
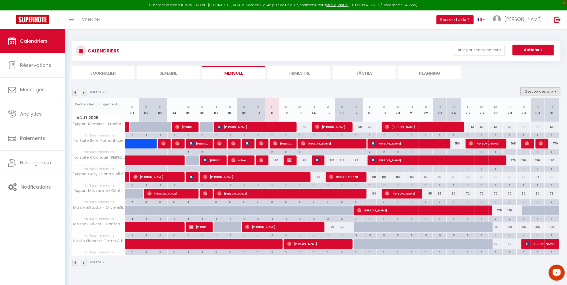
click at [550, 93] on button "Gestion des prix" at bounding box center [541, 91] width 40 height 8
click at [526, 115] on input "Règles" at bounding box center [536, 117] width 48 height 5
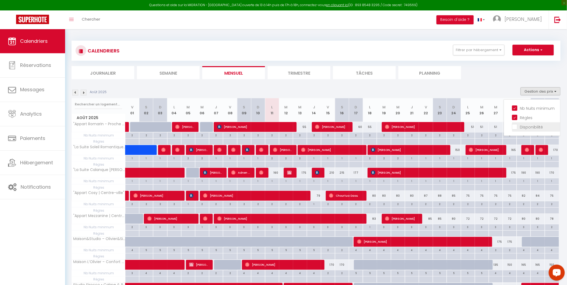
click at [525, 125] on input "Disponibilité" at bounding box center [536, 126] width 48 height 5
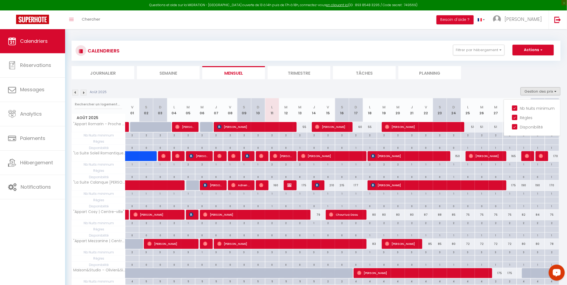
click at [354, 186] on div "177" at bounding box center [356, 186] width 14 height 10
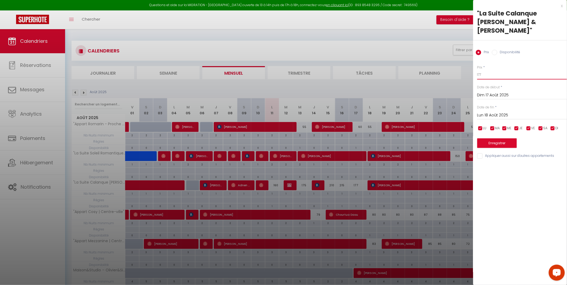
click at [490, 70] on input "177" at bounding box center [522, 75] width 90 height 10
click at [491, 139] on button "Enregistrer" at bounding box center [497, 144] width 40 height 10
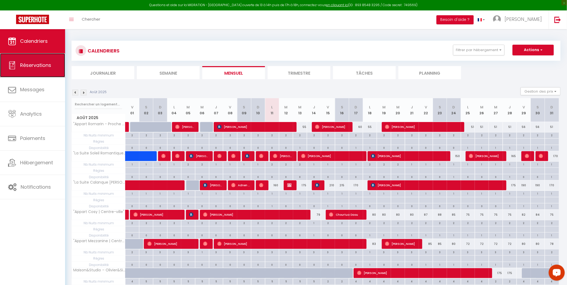
click at [31, 67] on span "Réservations" at bounding box center [35, 65] width 31 height 7
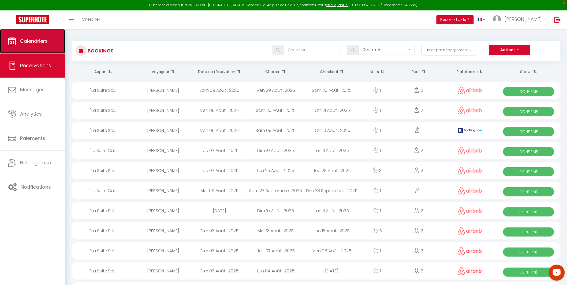
click at [37, 44] on span "Calendriers" at bounding box center [34, 41] width 28 height 7
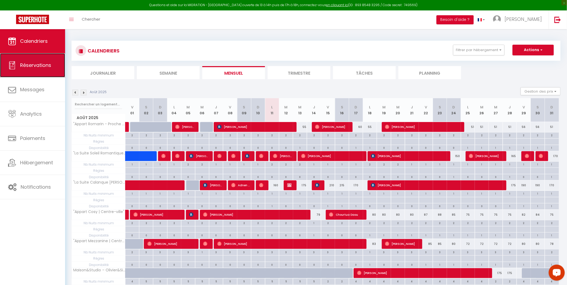
click at [31, 62] on span "Réservations" at bounding box center [35, 65] width 31 height 7
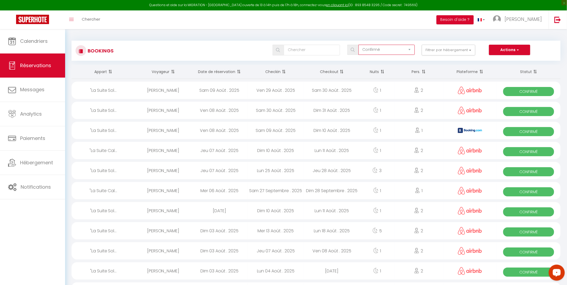
click at [373, 51] on select "Tous les statuts Annulé Confirmé Non Confirmé Tout sauf annulé No Show Request" at bounding box center [386, 50] width 56 height 10
click at [359, 45] on select "Tous les statuts Annulé Confirmé Non Confirmé Tout sauf annulé No Show Request" at bounding box center [386, 50] width 56 height 10
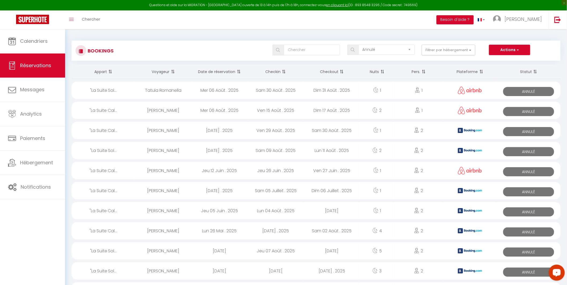
click at [521, 110] on span "Annulé" at bounding box center [528, 111] width 51 height 9
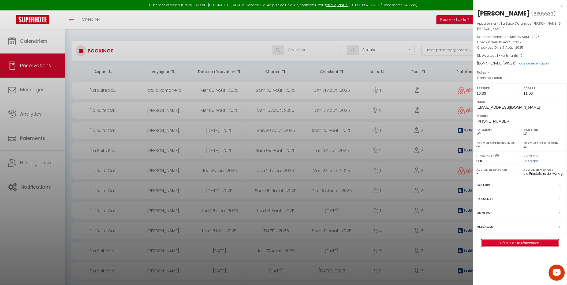
click at [518, 244] on link "Détails de la réservation" at bounding box center [519, 243] width 77 height 7
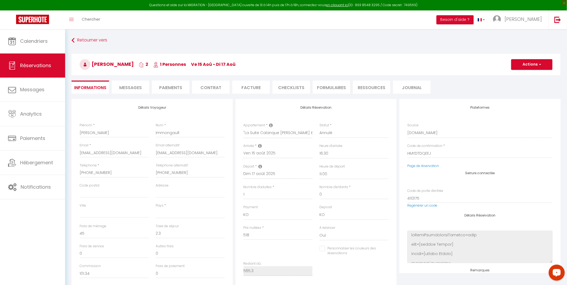
click at [245, 88] on li "Facture" at bounding box center [251, 87] width 38 height 13
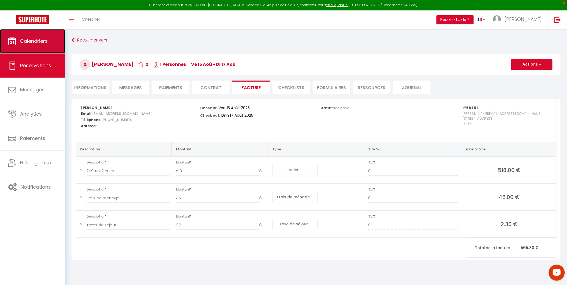
click at [42, 41] on span "Calendriers" at bounding box center [34, 41] width 28 height 7
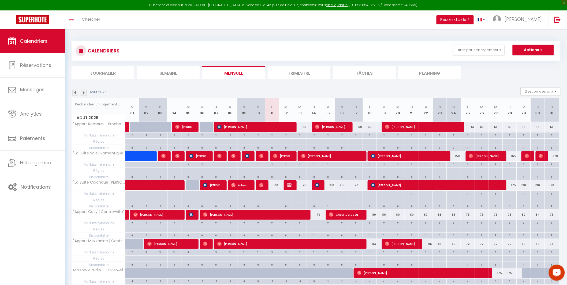
click at [73, 92] on img at bounding box center [75, 93] width 6 height 6
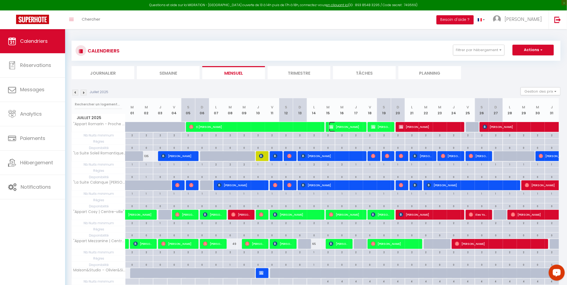
click at [346, 129] on span "[PERSON_NAME]" at bounding box center [345, 127] width 32 height 10
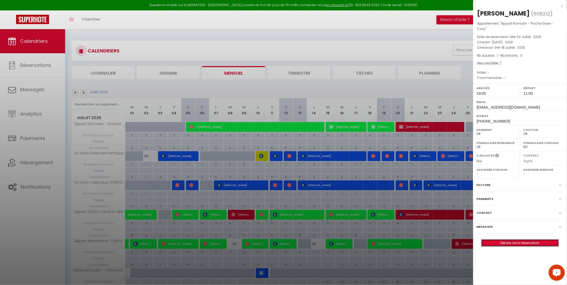
click at [528, 243] on link "Détails de la réservation" at bounding box center [519, 243] width 77 height 7
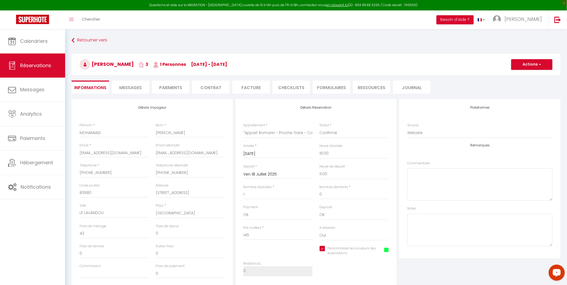
click at [249, 86] on li "Facture" at bounding box center [251, 87] width 38 height 13
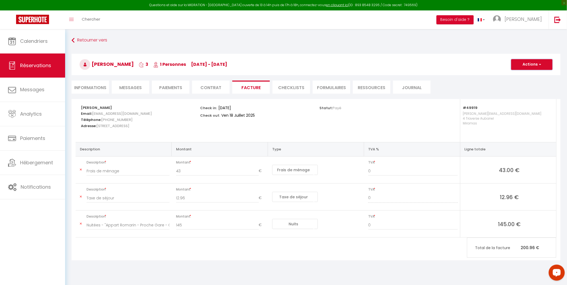
click at [529, 65] on button "Actions" at bounding box center [531, 64] width 41 height 11
click at [521, 82] on link "Aperçu et éditer" at bounding box center [527, 83] width 45 height 7
click at [533, 65] on button "Actions" at bounding box center [531, 64] width 41 height 11
click at [526, 84] on link "Aperçu et éditer" at bounding box center [527, 83] width 45 height 7
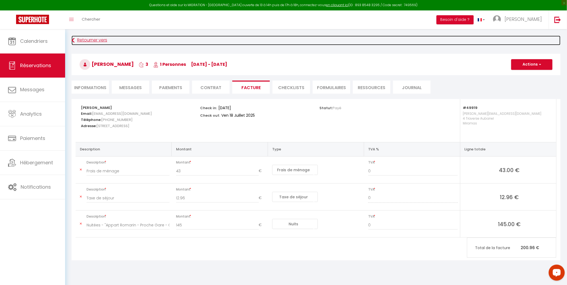
click at [82, 39] on link "Retourner vers" at bounding box center [316, 41] width 489 height 10
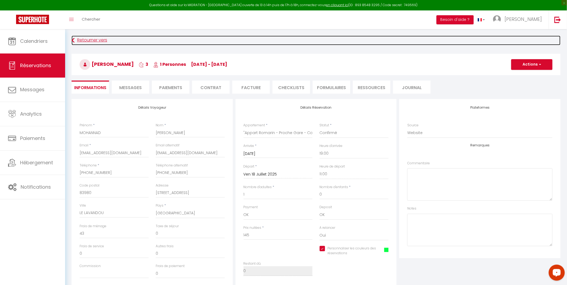
click at [82, 39] on link "Retourner vers" at bounding box center [316, 41] width 489 height 10
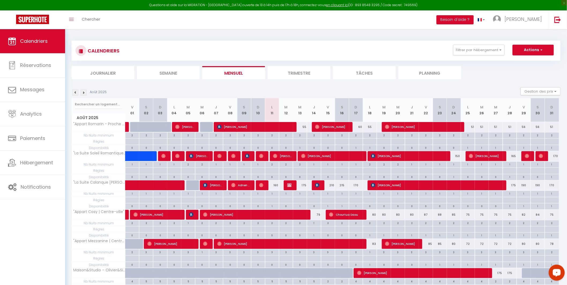
click at [74, 93] on img at bounding box center [75, 93] width 6 height 6
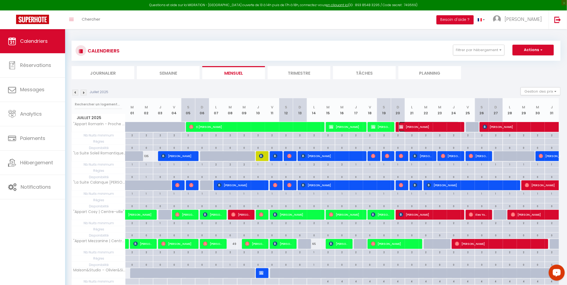
click at [425, 128] on span "[PERSON_NAME]" at bounding box center [429, 127] width 60 height 10
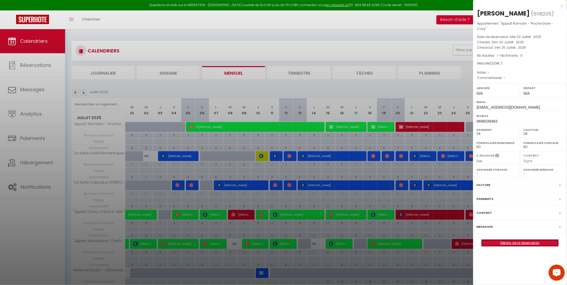
click at [526, 242] on link "Détails de la réservation" at bounding box center [519, 243] width 77 height 7
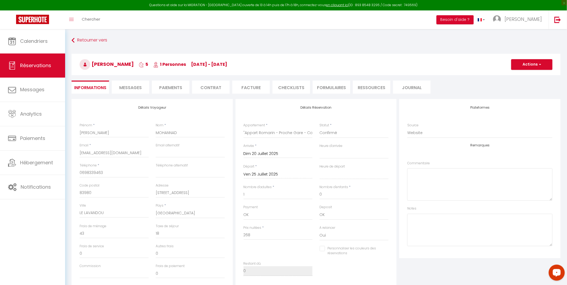
click at [249, 90] on li "Facture" at bounding box center [251, 87] width 38 height 13
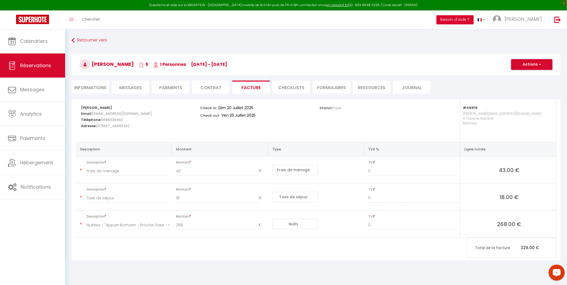
click at [530, 68] on button "Actions" at bounding box center [531, 64] width 41 height 11
click at [523, 81] on link "Aperçu et éditer" at bounding box center [527, 83] width 45 height 7
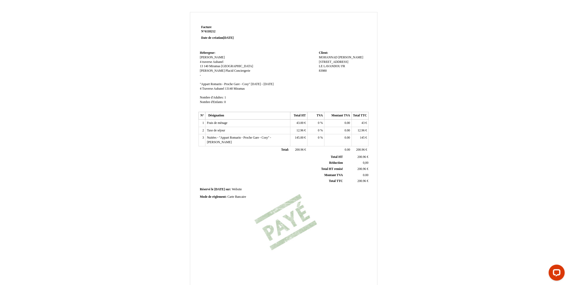
click at [250, 47] on td "Facture Facture N° 6118212 6118212 Date de création [DATE]" at bounding box center [233, 37] width 68 height 26
click at [286, 43] on td at bounding box center [318, 37] width 102 height 26
click at [324, 186] on div "Facture Facture N° 6118212 6118212 Date de création 02 July 2025 Hebergeur: Heb…" at bounding box center [284, 150] width 172 height 253
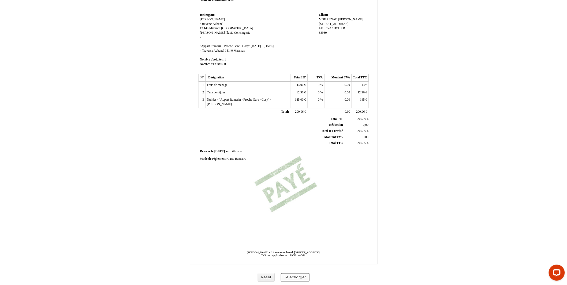
click at [293, 279] on button "Télécharger" at bounding box center [295, 277] width 29 height 9
click at [288, 278] on button "Télécharger" at bounding box center [295, 277] width 29 height 9
